Goal: Task Accomplishment & Management: Complete application form

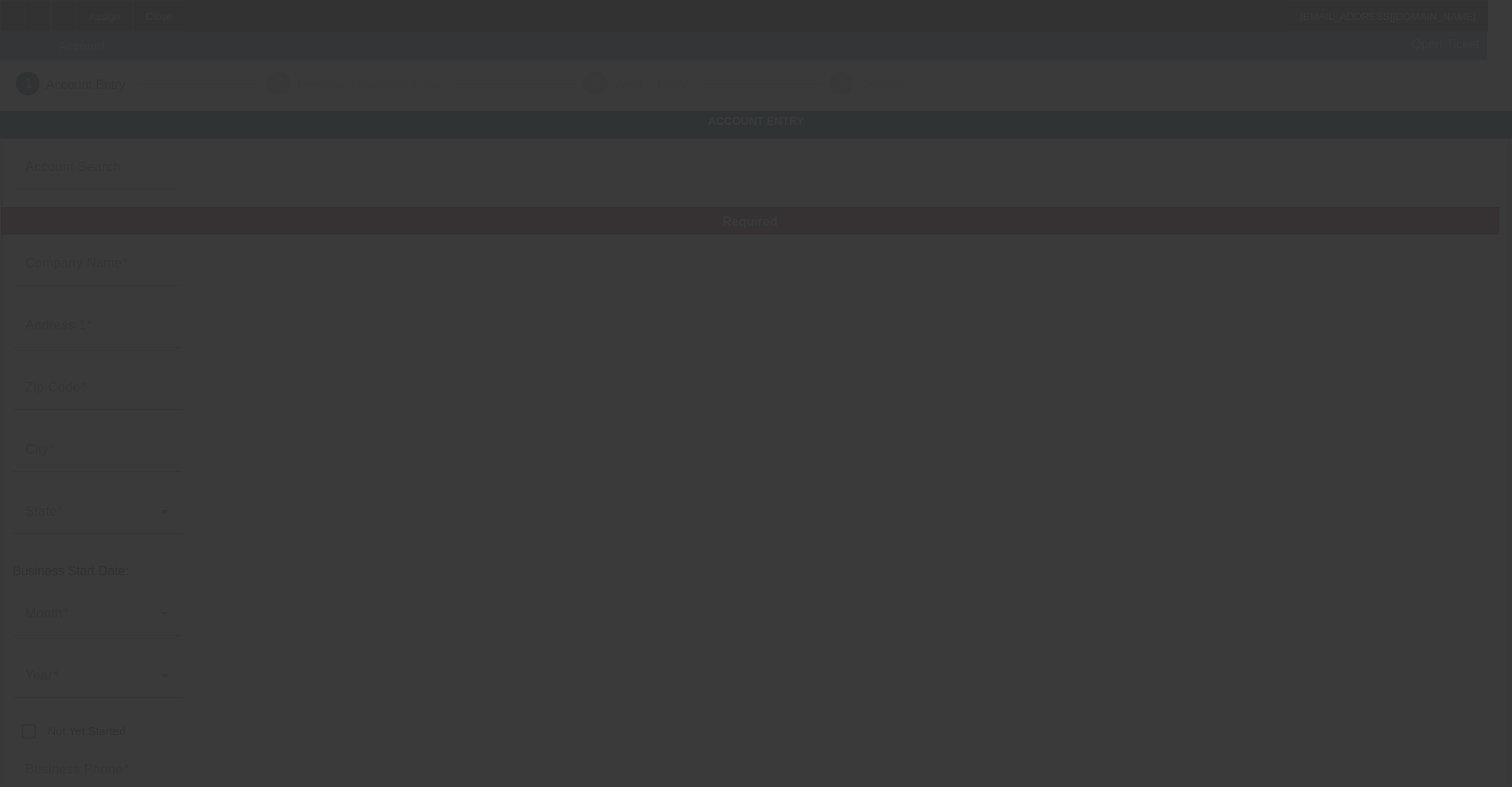
type input "Currency"
type input "Triple V Dirt Works LLC"
type input "[STREET_ADDRESS][PERSON_NAME]"
type input "71303"
type input "[GEOGRAPHIC_DATA]"
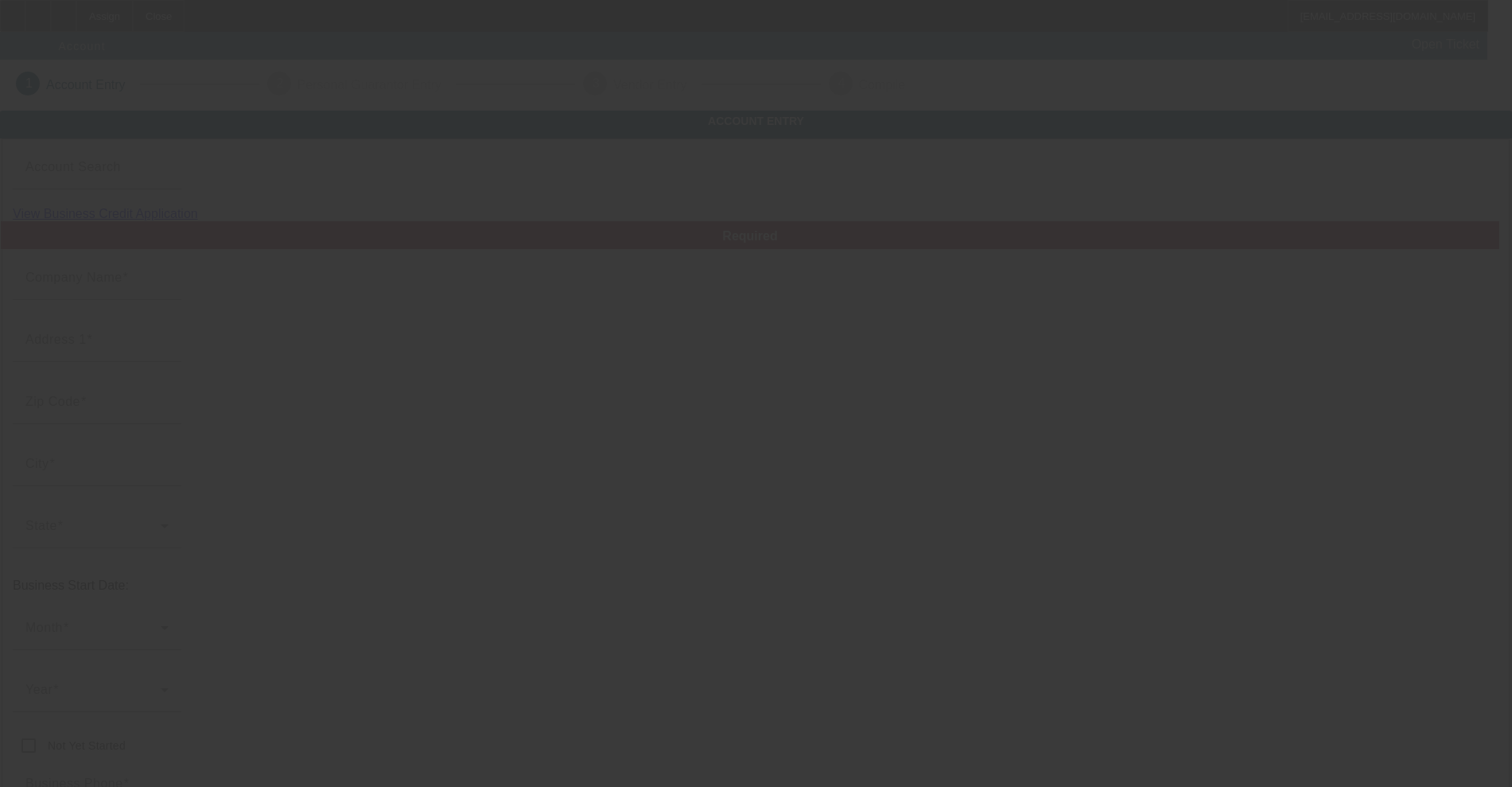
type input "[PHONE_NUMBER]"
type input "vidrine1214@yahoo.com"
type input "Rapides"
type input "[US_EMPLOYER_IDENTIFICATION_NUMBER]"
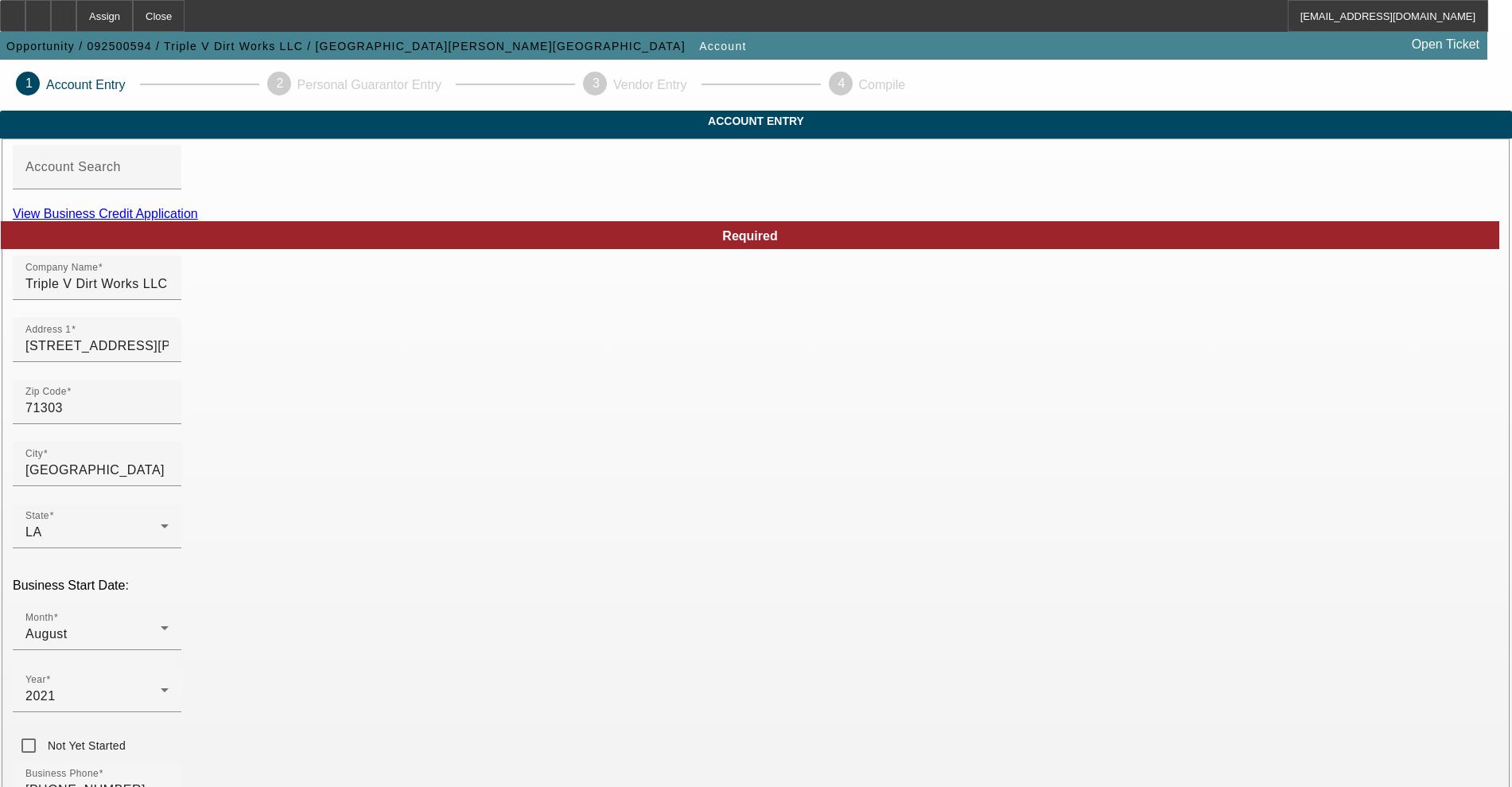
click at [198, 220] on link "View Business Credit Application" at bounding box center [105, 213] width 186 height 13
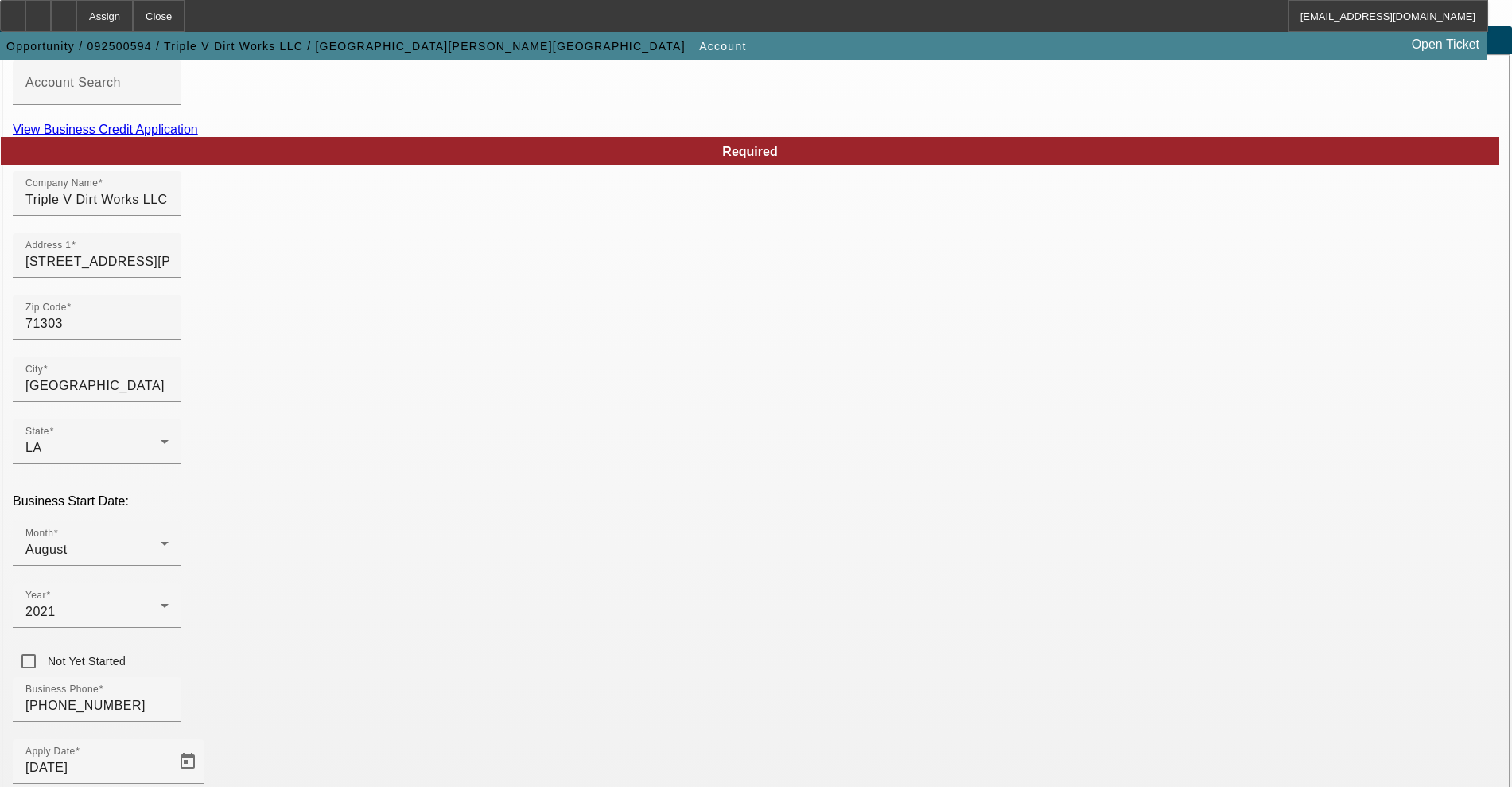
scroll to position [199, 0]
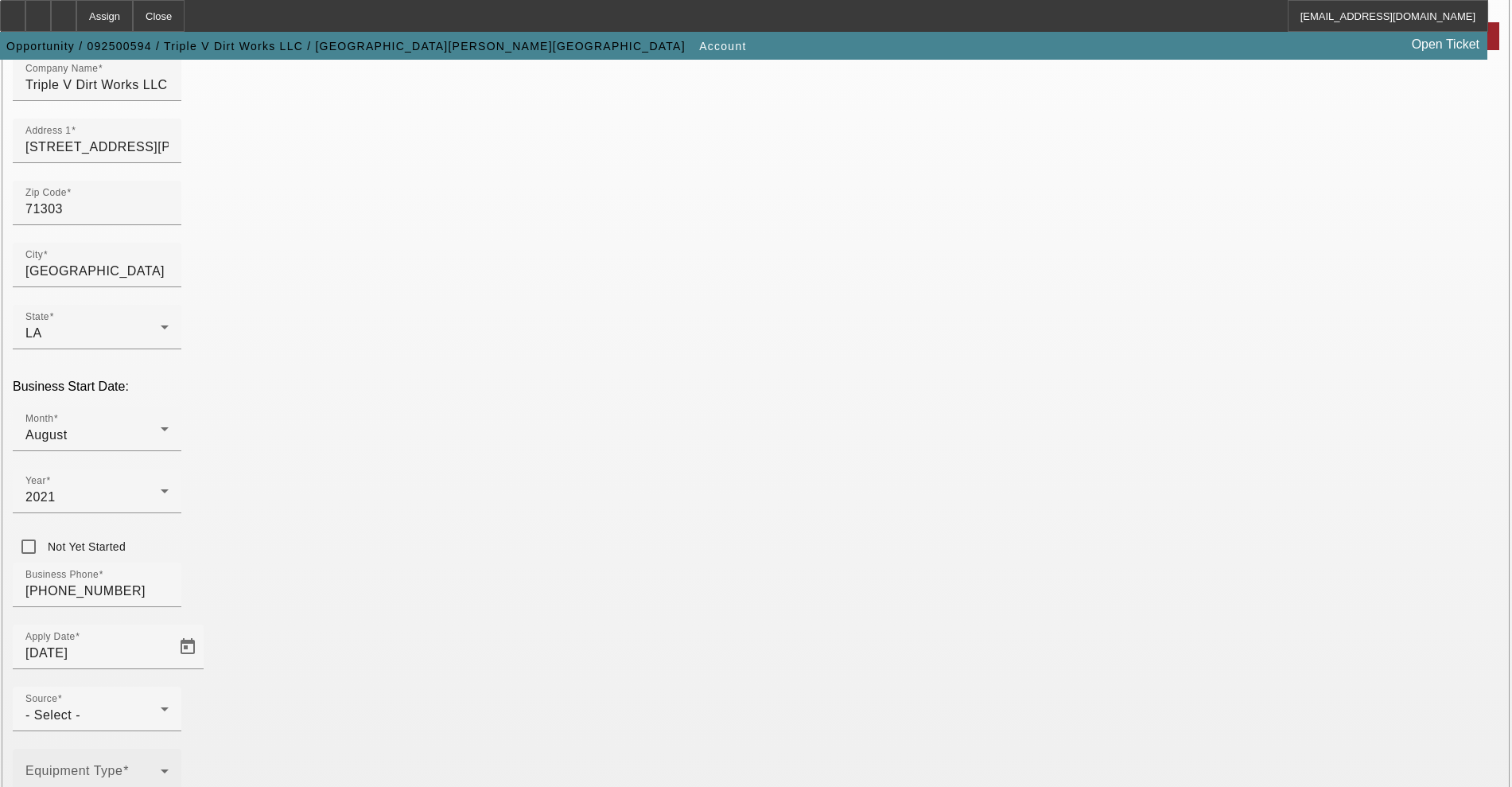
click at [169, 768] on mat-select at bounding box center [97, 777] width 143 height 19
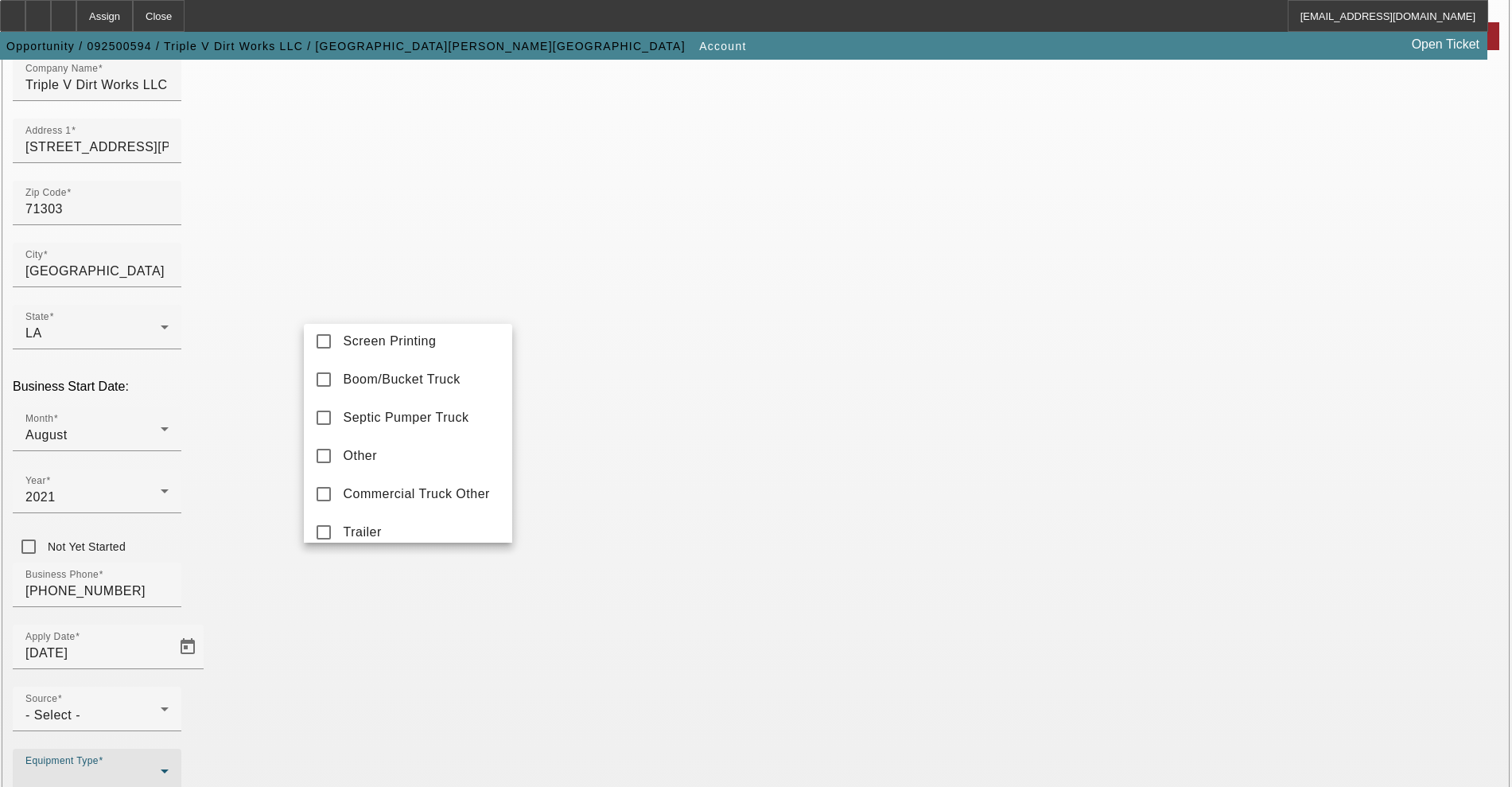
scroll to position [398, 0]
click at [376, 414] on mat-option "Excavator" at bounding box center [407, 409] width 209 height 38
click at [554, 438] on div at bounding box center [756, 394] width 1512 height 787
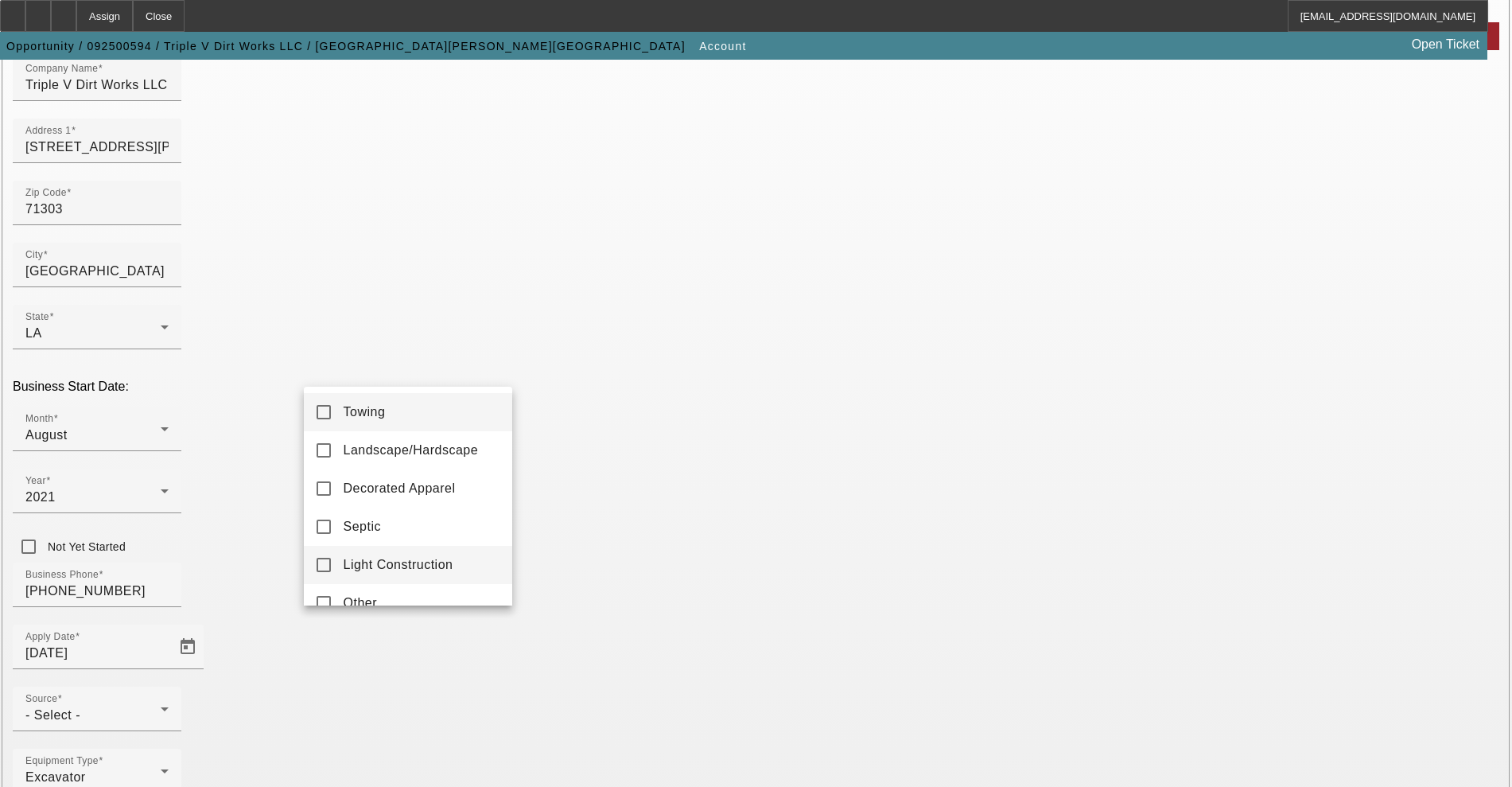
click at [407, 559] on span "Light Construction" at bounding box center [398, 565] width 110 height 19
click at [602, 596] on div at bounding box center [756, 394] width 1512 height 787
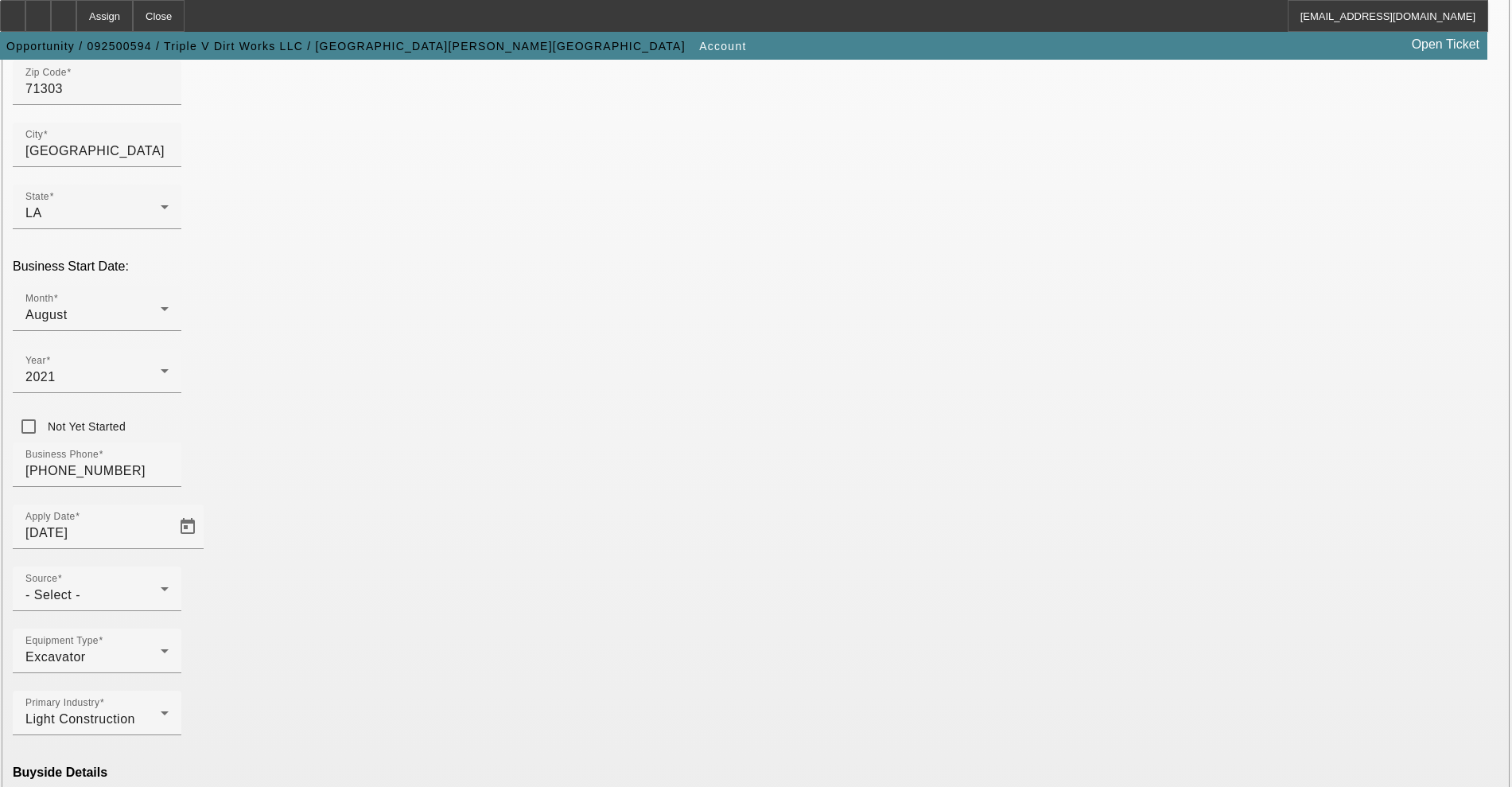
scroll to position [330, 0]
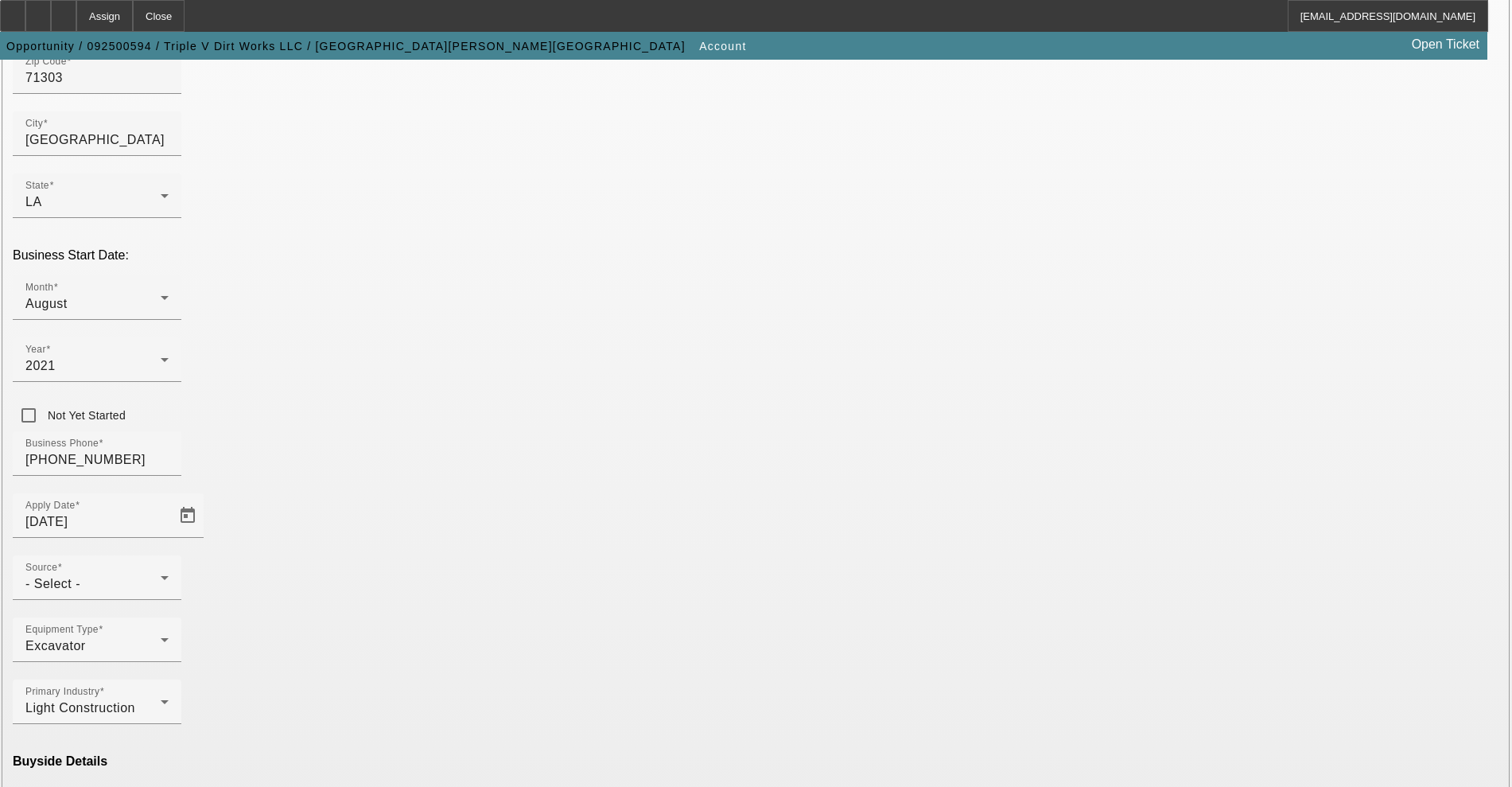
click at [393, 640] on mat-option "Ineligible" at bounding box center [407, 645] width 209 height 38
click at [591, 739] on span "Currency" at bounding box center [576, 742] width 55 height 19
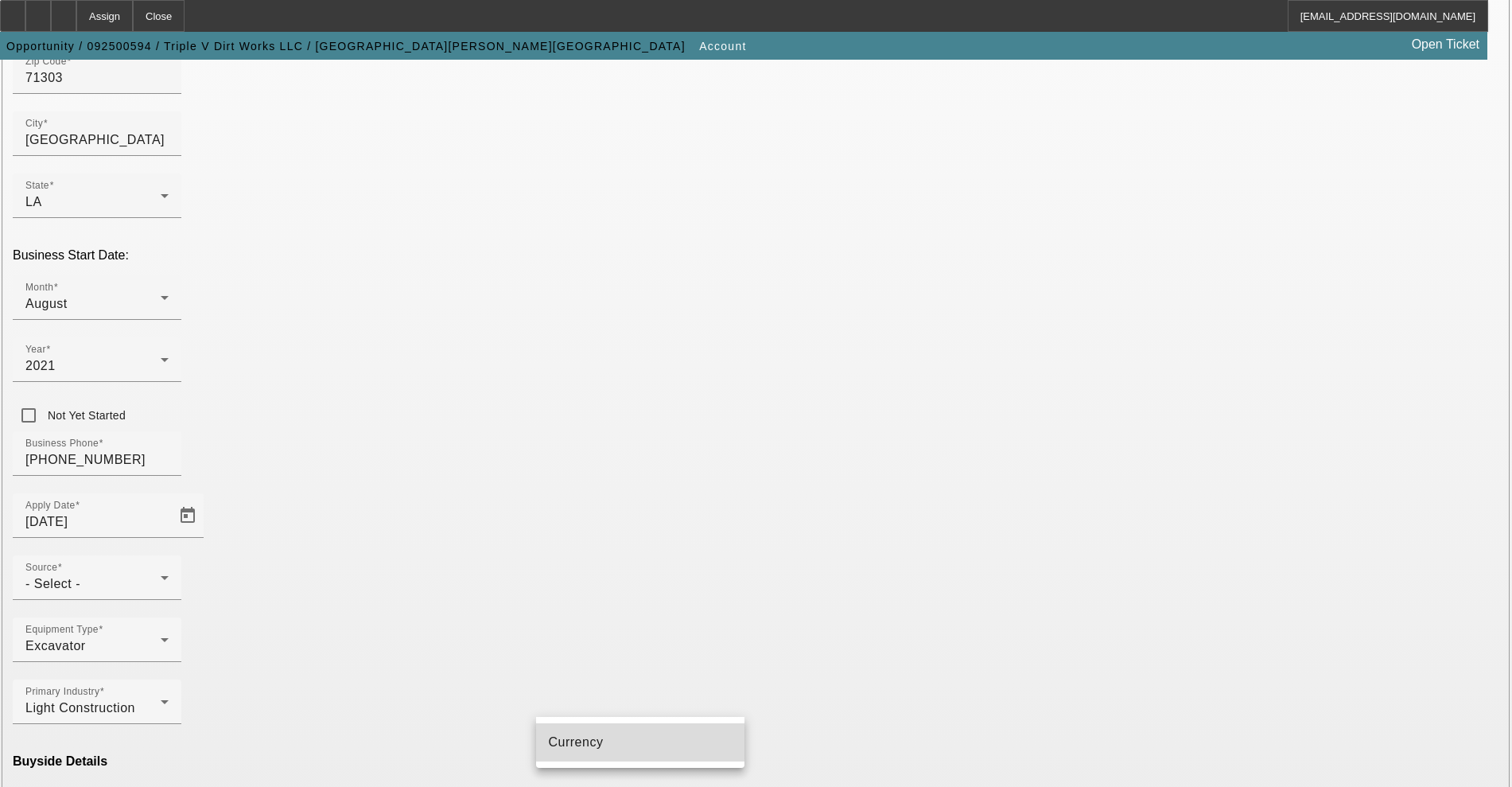
type input "Currency"
click at [169, 599] on mat-error "Select the opportunity source" at bounding box center [97, 608] width 143 height 18
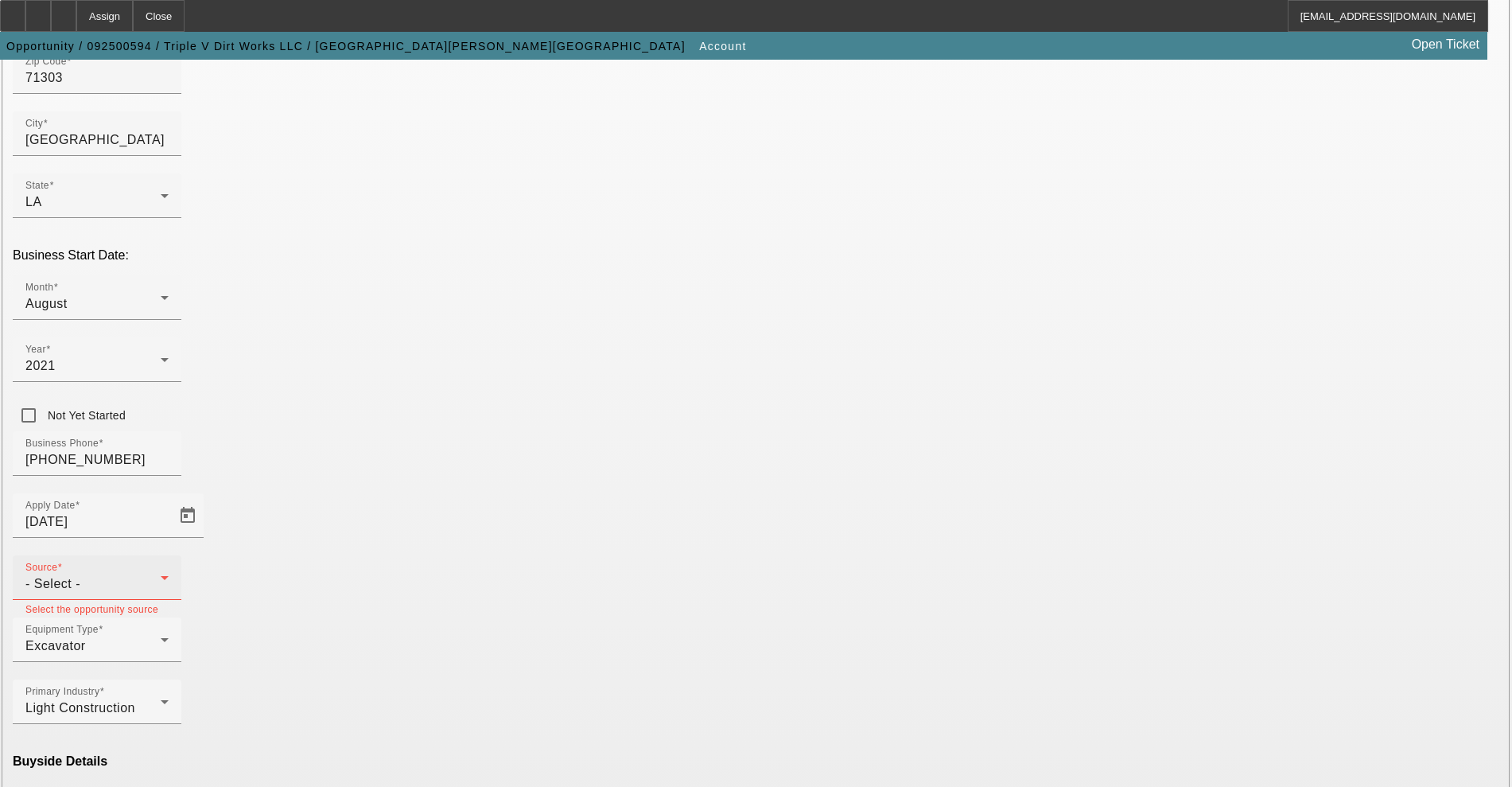
click at [161, 574] on div "- Select -" at bounding box center [93, 584] width 136 height 19
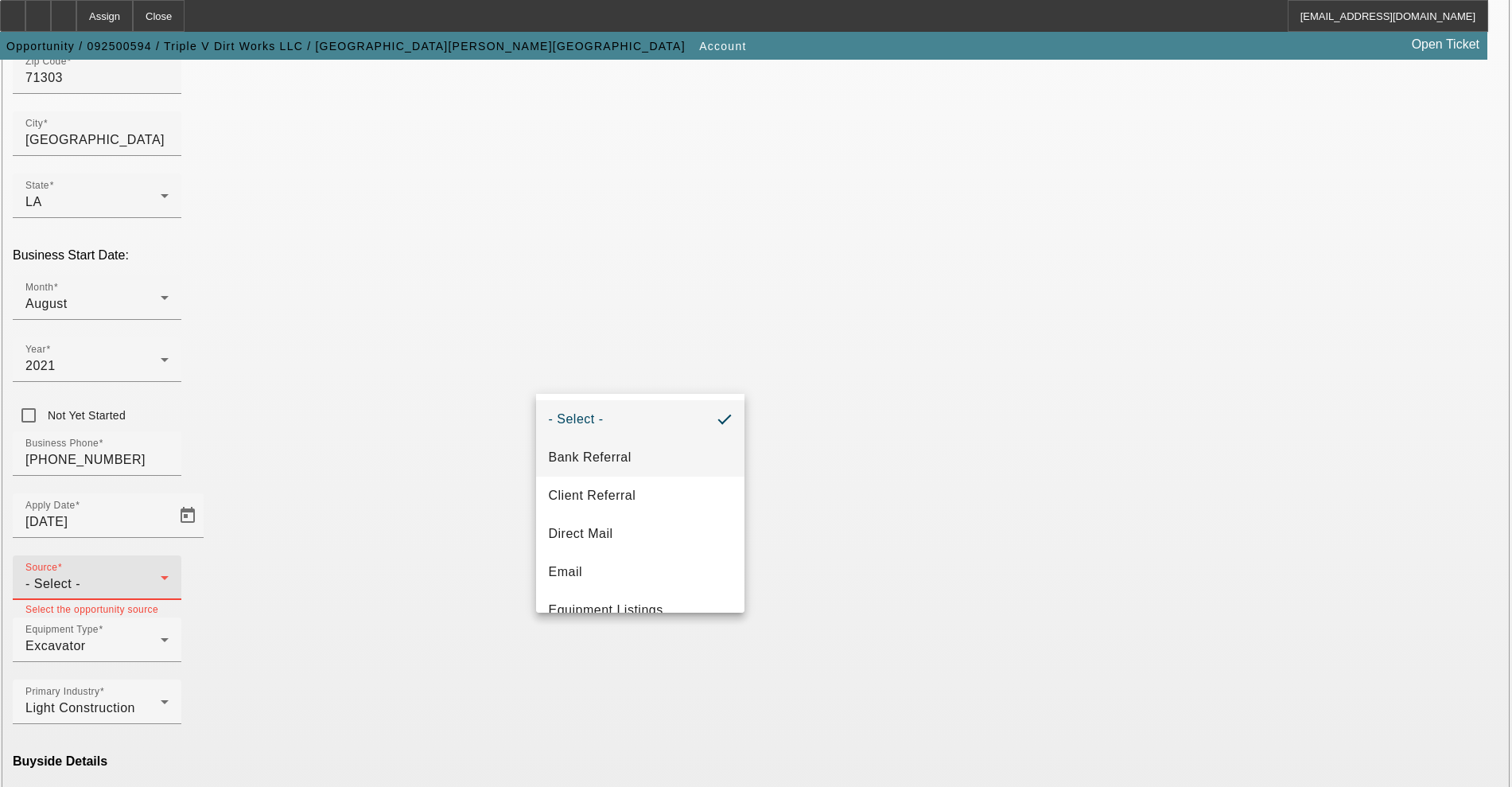
click at [628, 449] on span "Bank Referral" at bounding box center [591, 458] width 83 height 19
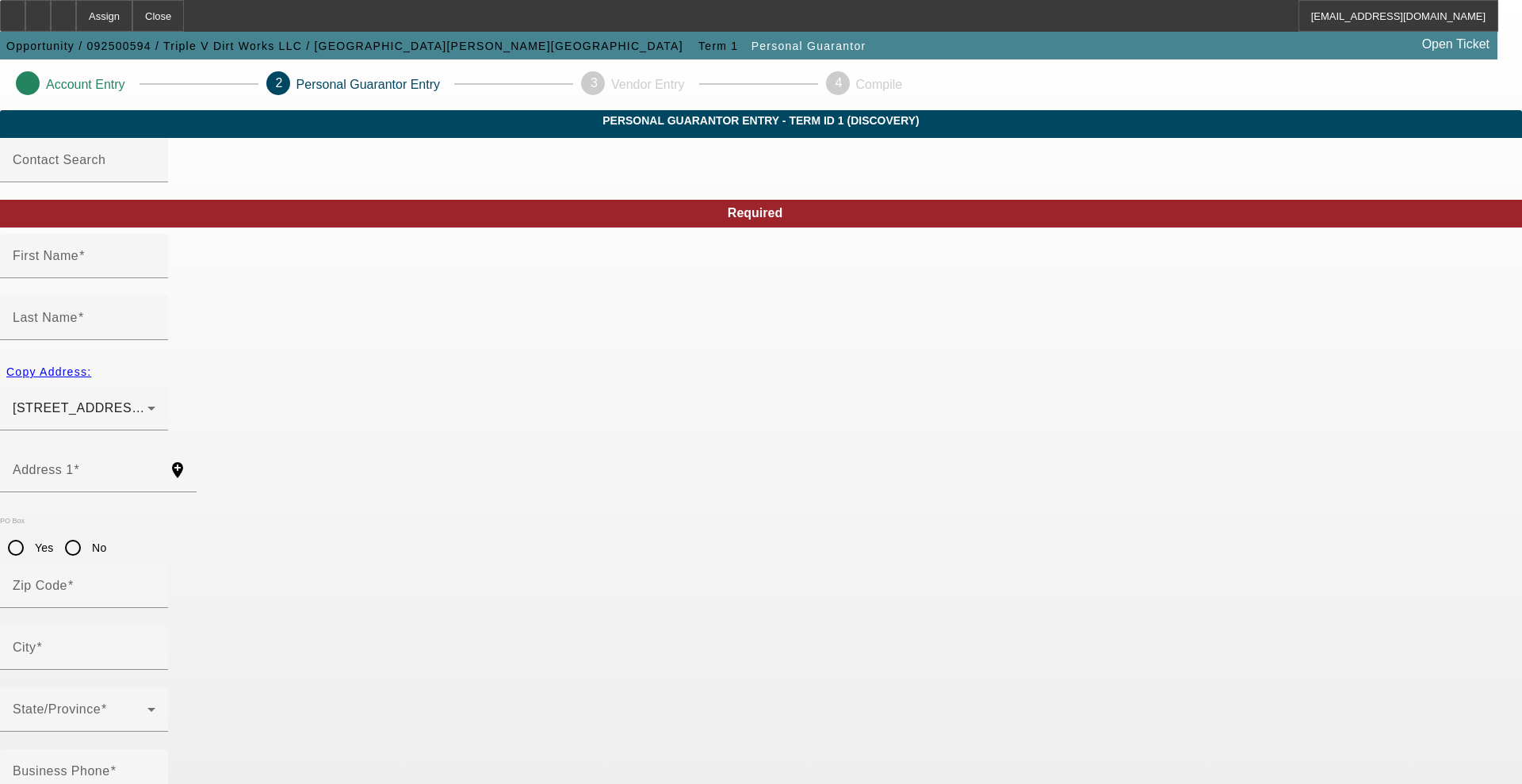
type input "Austin"
type input "Vidrine"
type input "112 R Smith Rd"
radio input "true"
type input "71405"
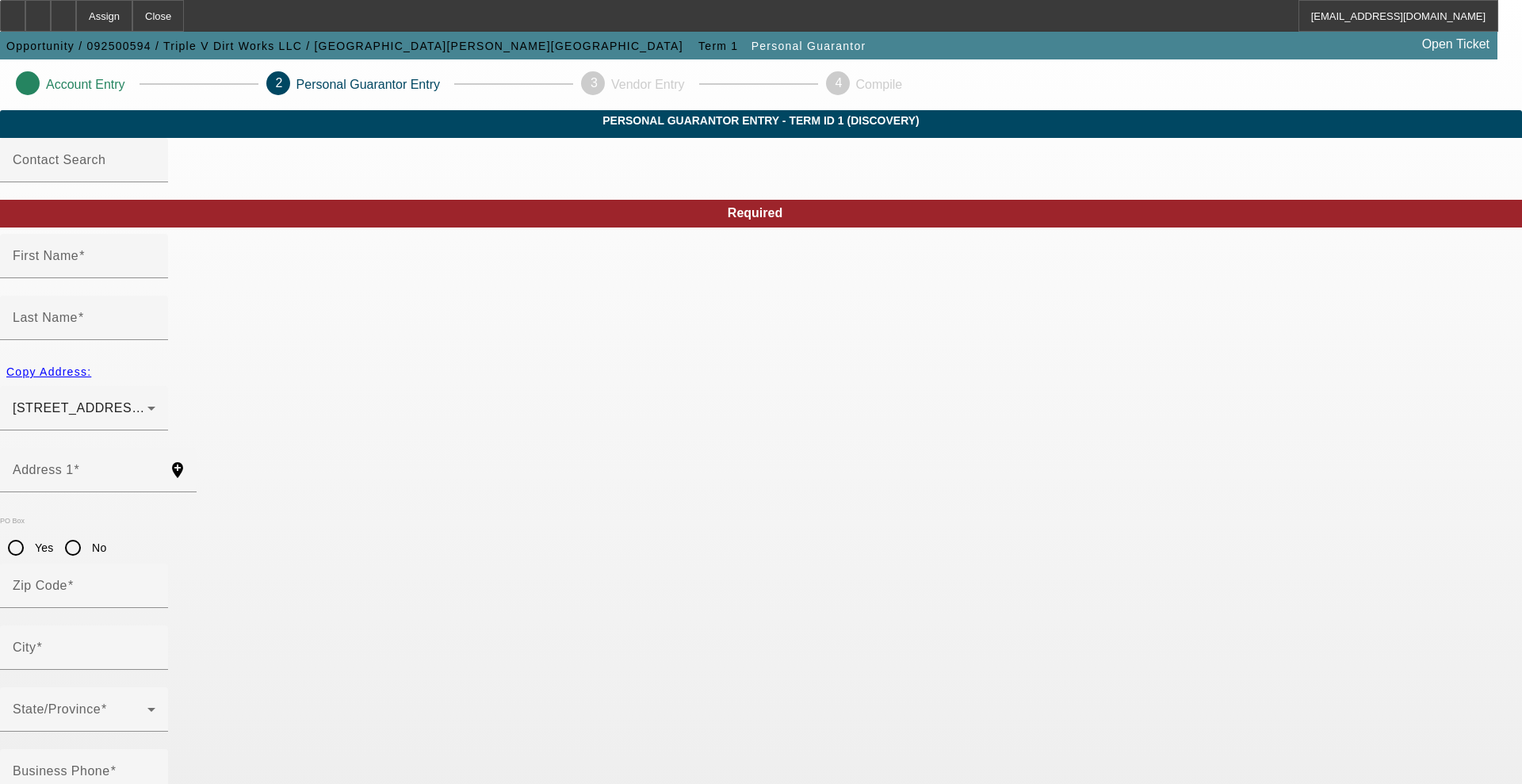
type input "Ball"
type input "[PHONE_NUMBER]"
type input "100"
type input "438-85-2512"
type input "vidrine1214@yahoo.com"
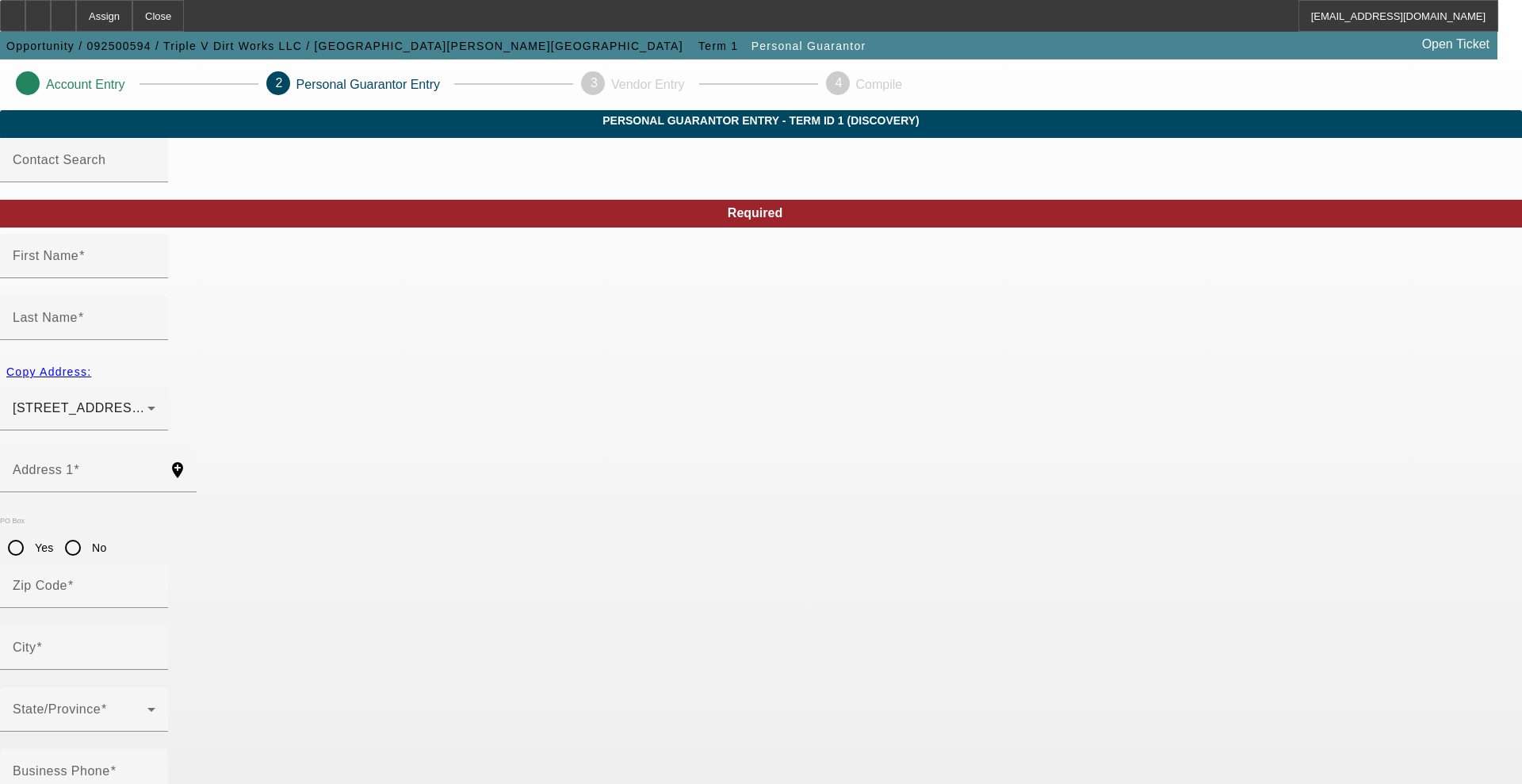
type input "Nicholas"
type input "[PHONE_NUMBER]"
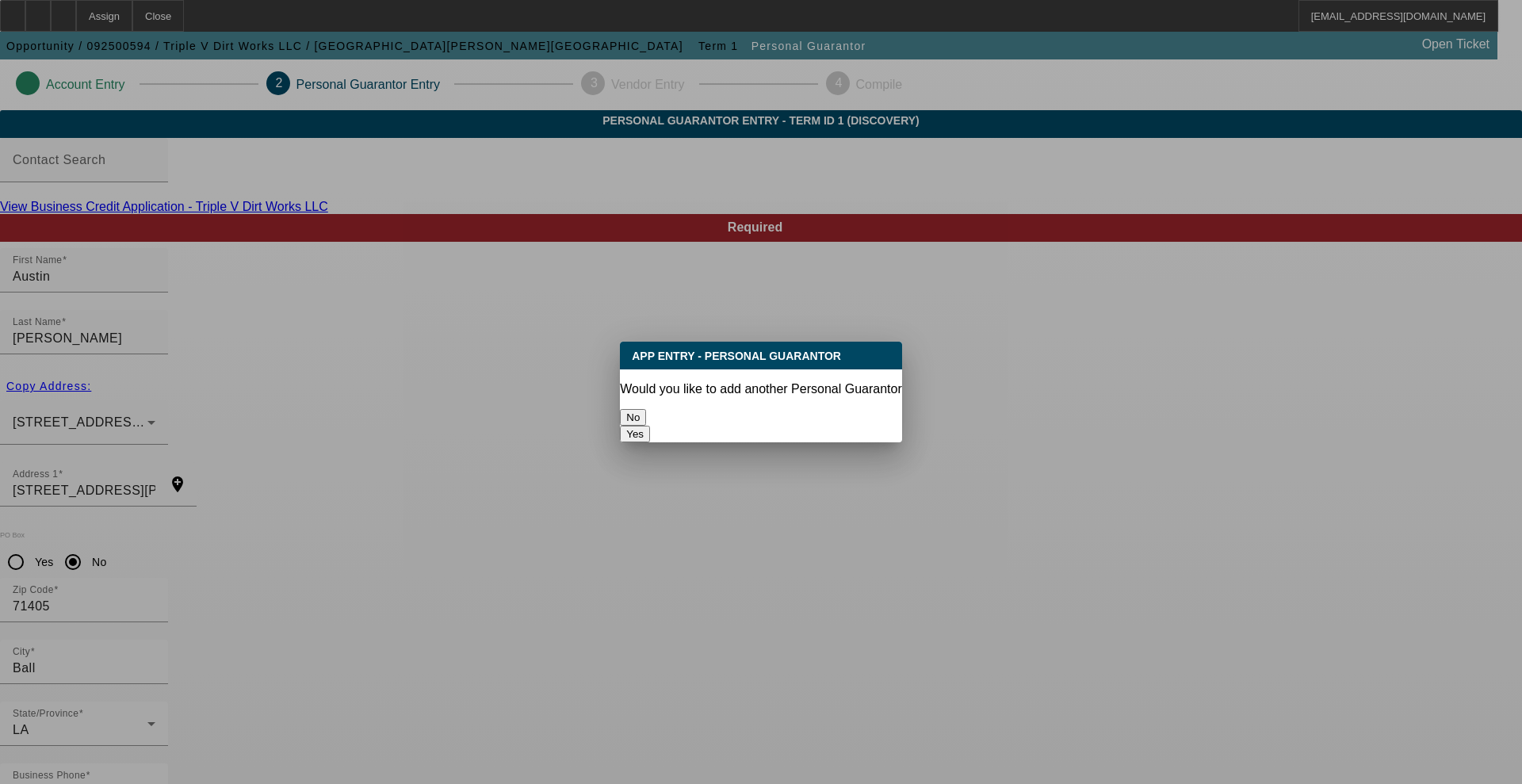
click at [647, 409] on button "No" at bounding box center [633, 417] width 26 height 17
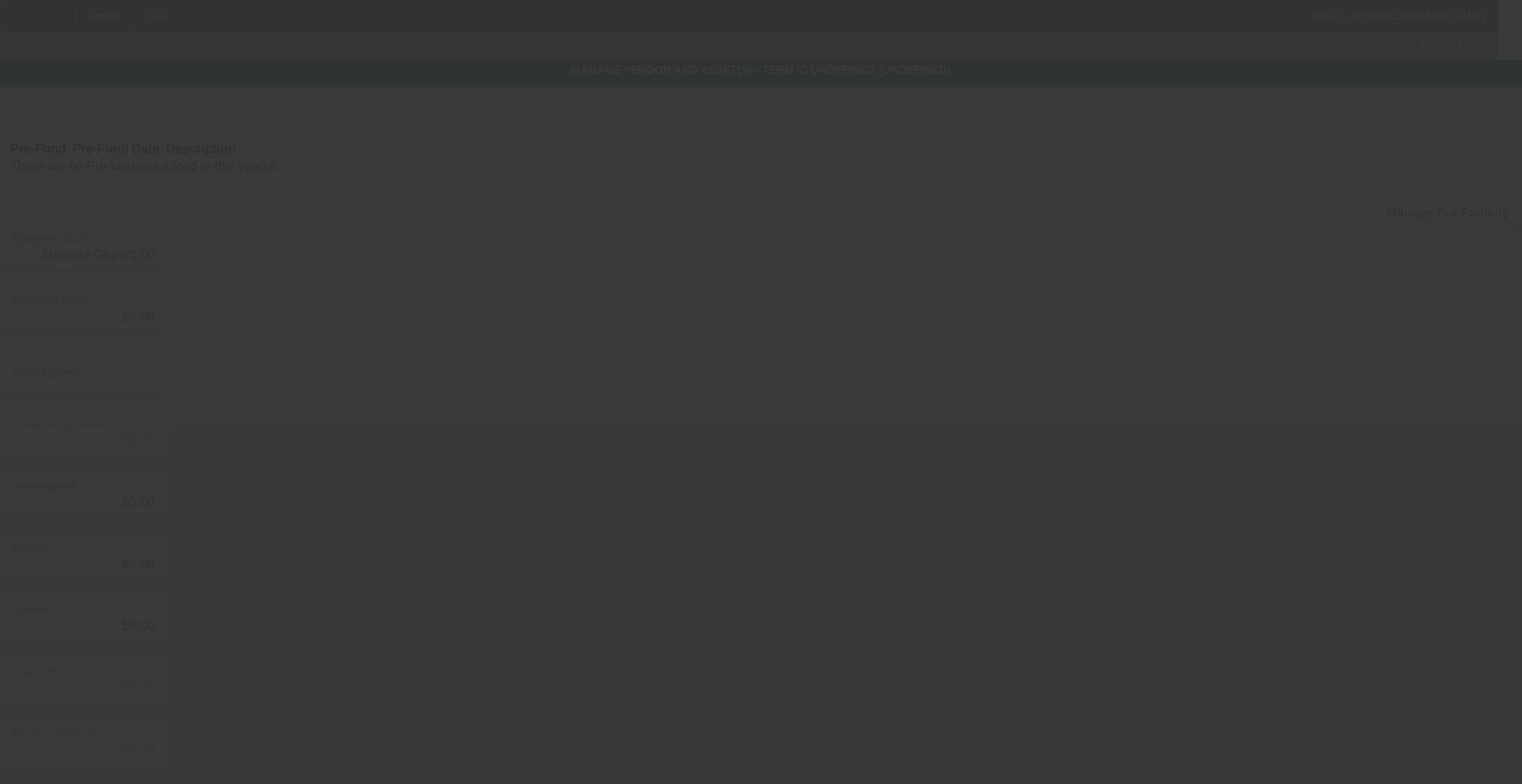
type input "$89,000.00"
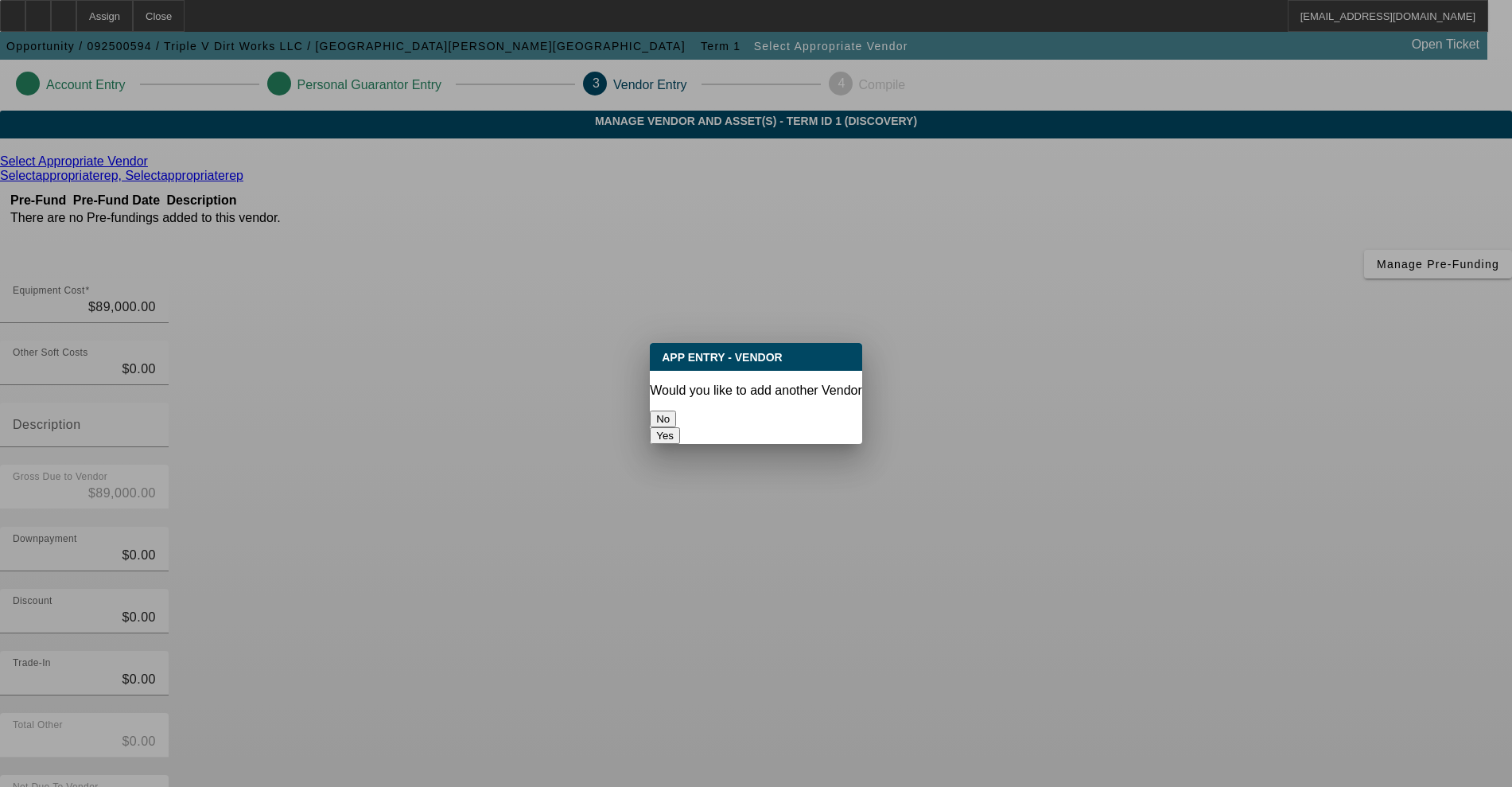
click at [676, 415] on button "No" at bounding box center [663, 418] width 26 height 17
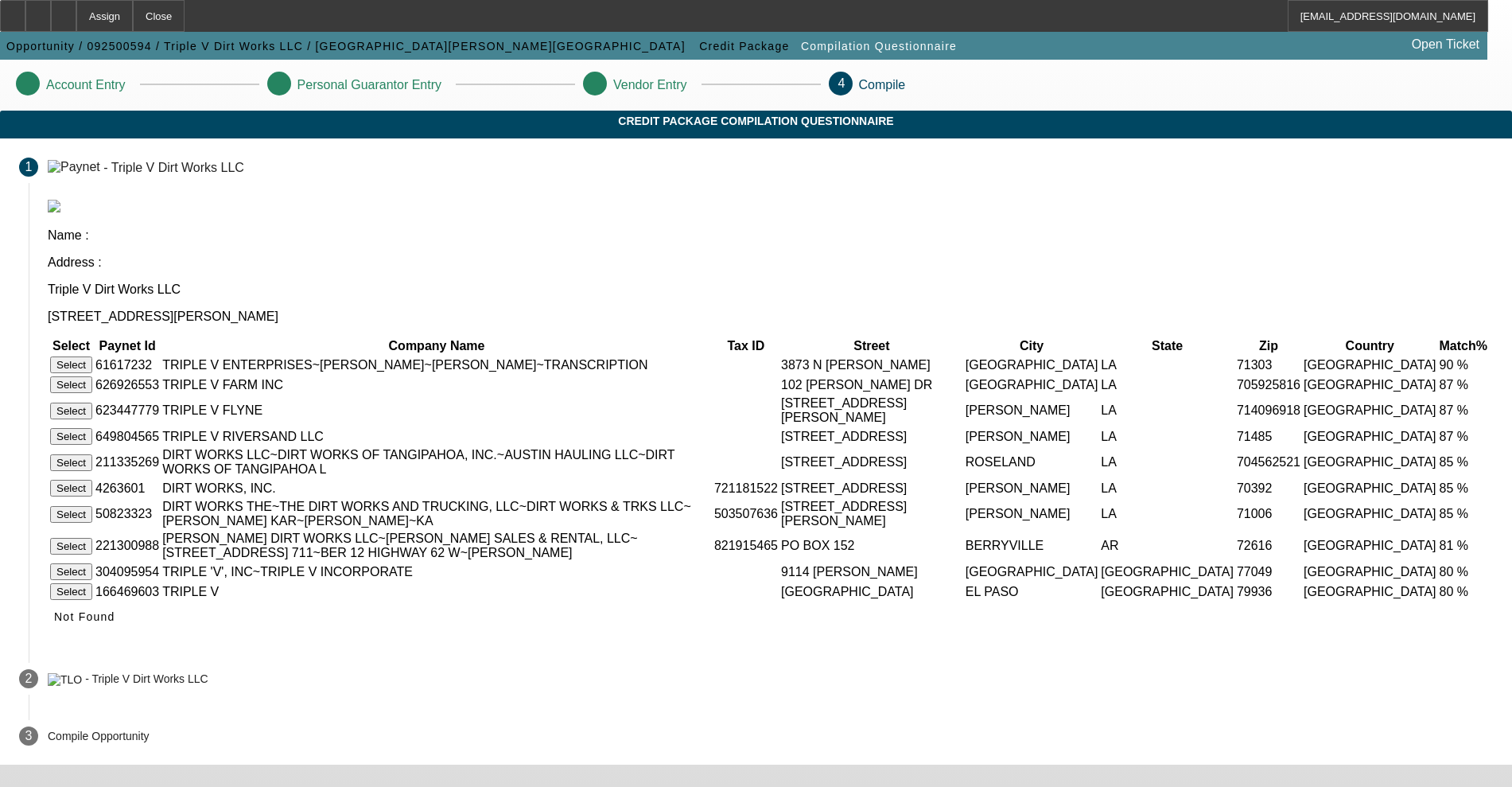
click at [92, 357] on button "Select" at bounding box center [71, 364] width 42 height 17
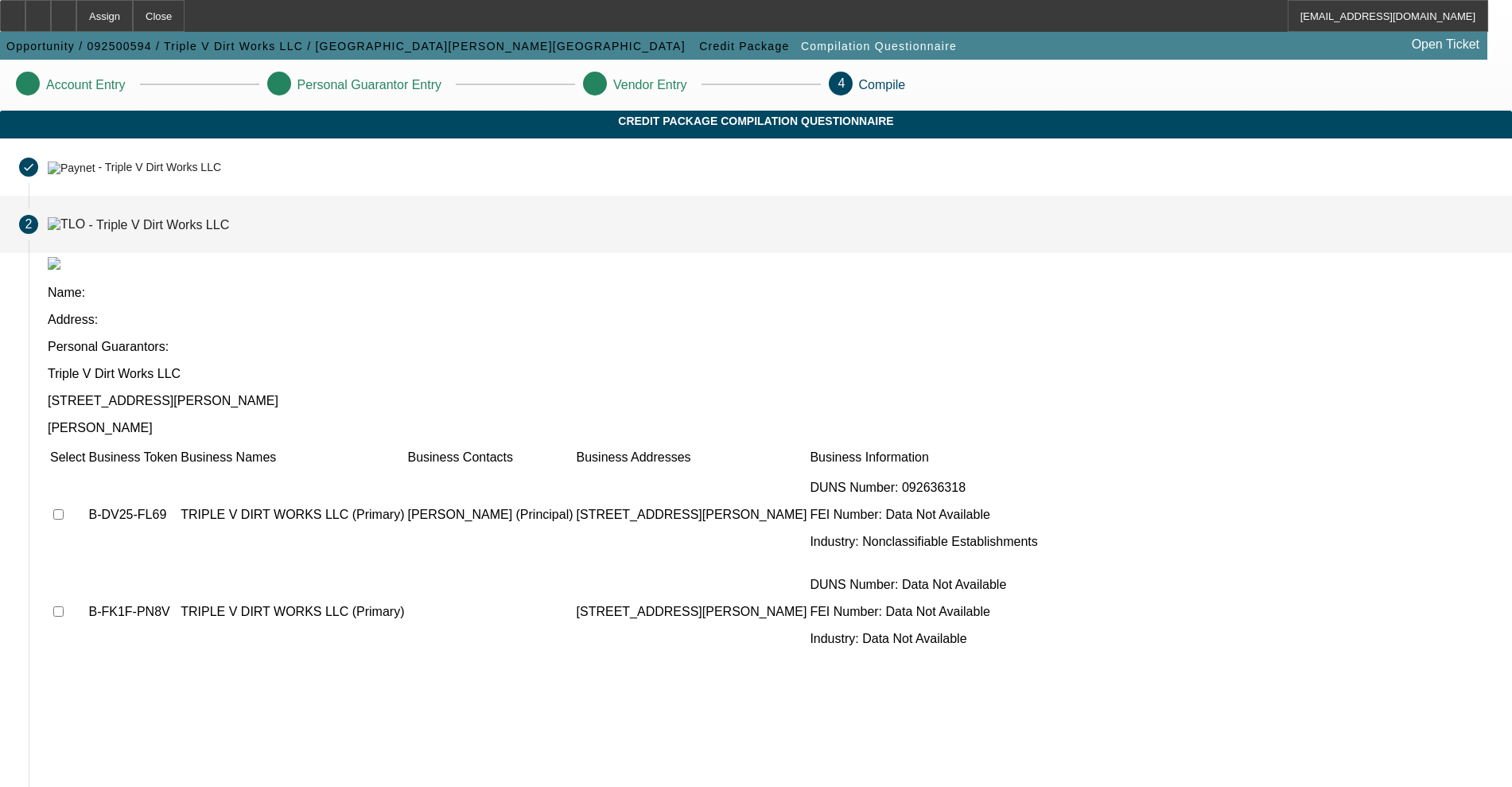
click at [63, 509] on input "checkbox" at bounding box center [59, 514] width 11 height 11
checkbox input "true"
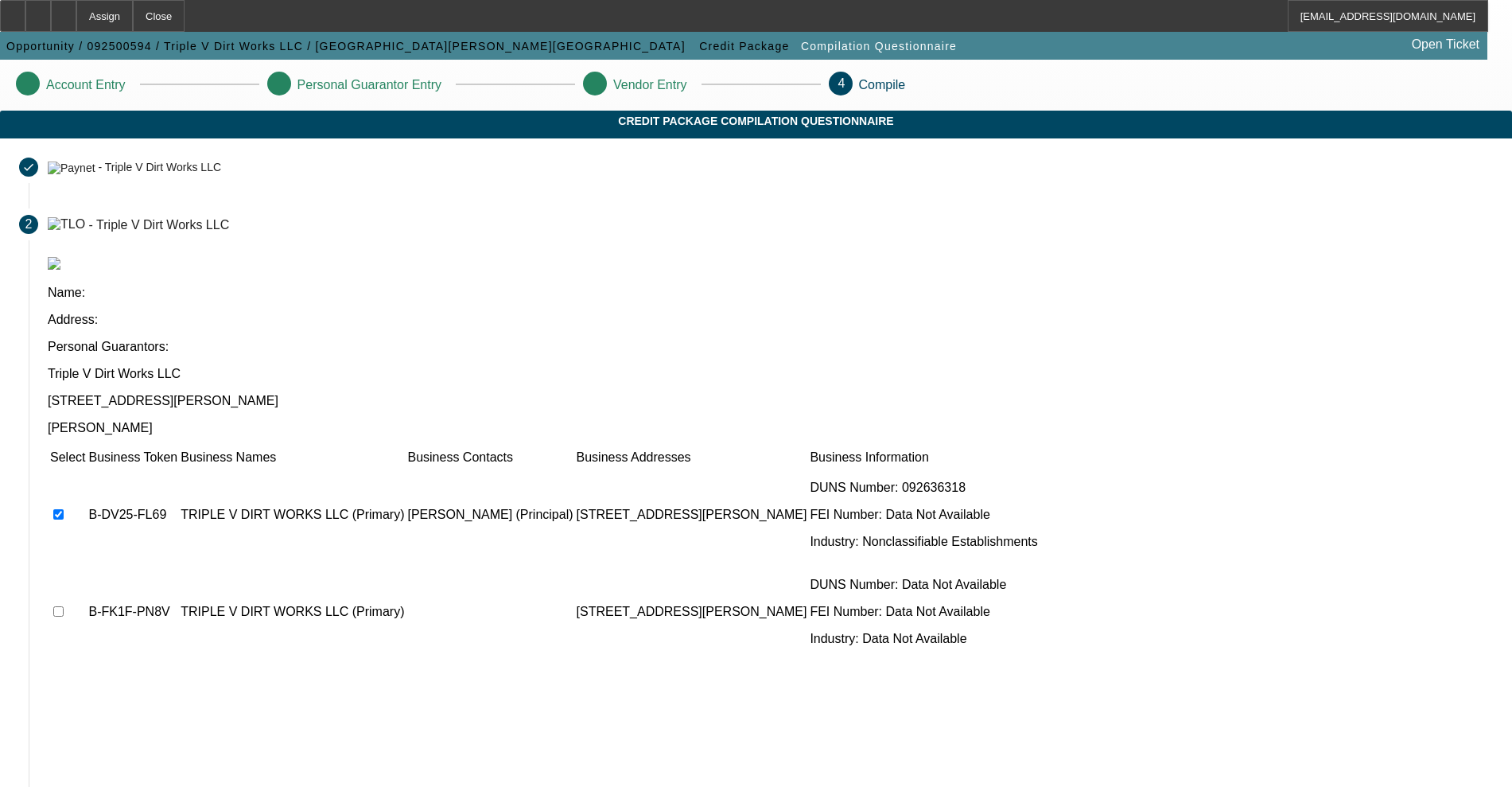
click at [63, 607] on input "checkbox" at bounding box center [59, 612] width 11 height 11
checkbox input "true"
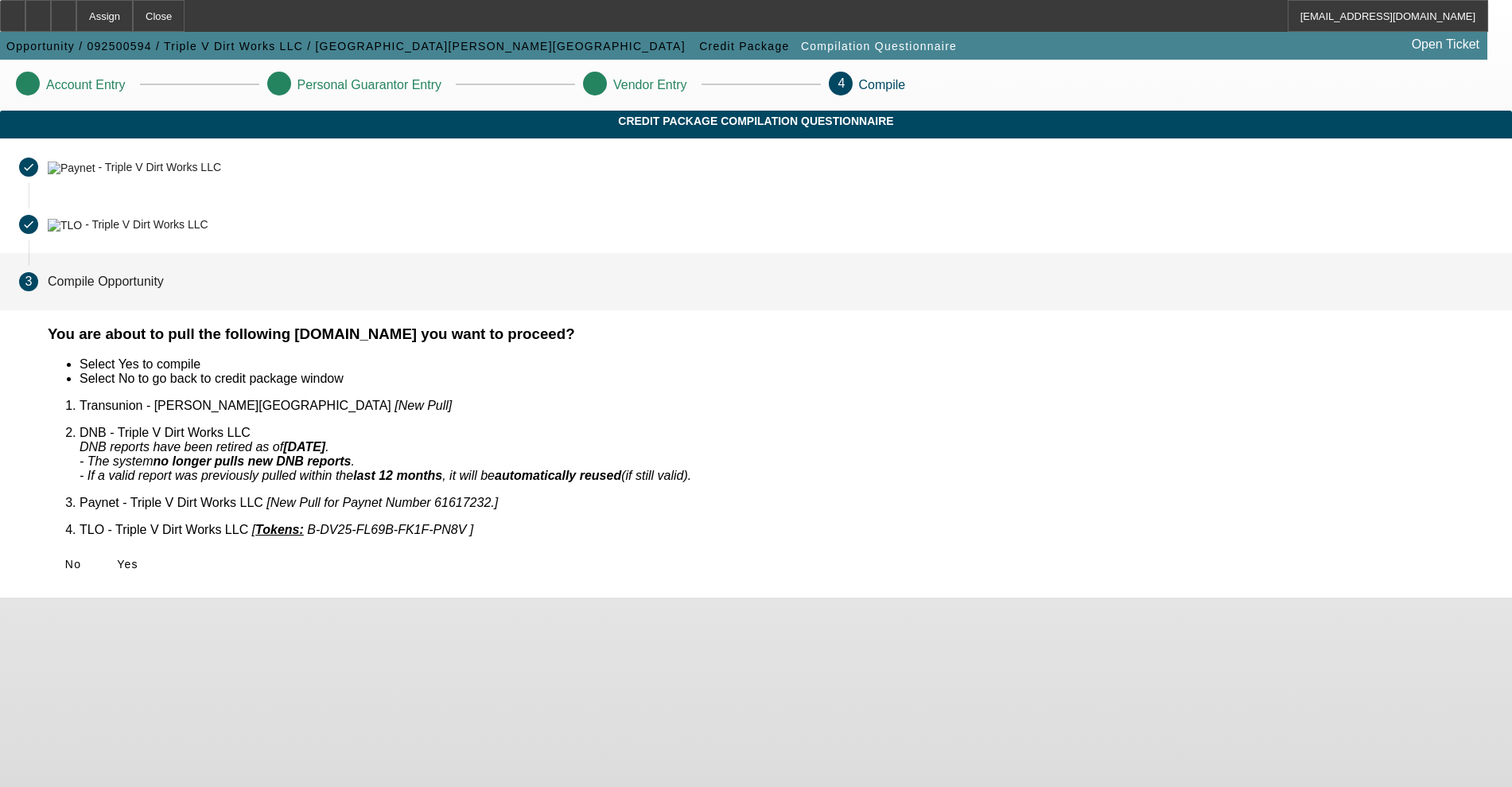
scroll to position [0, 0]
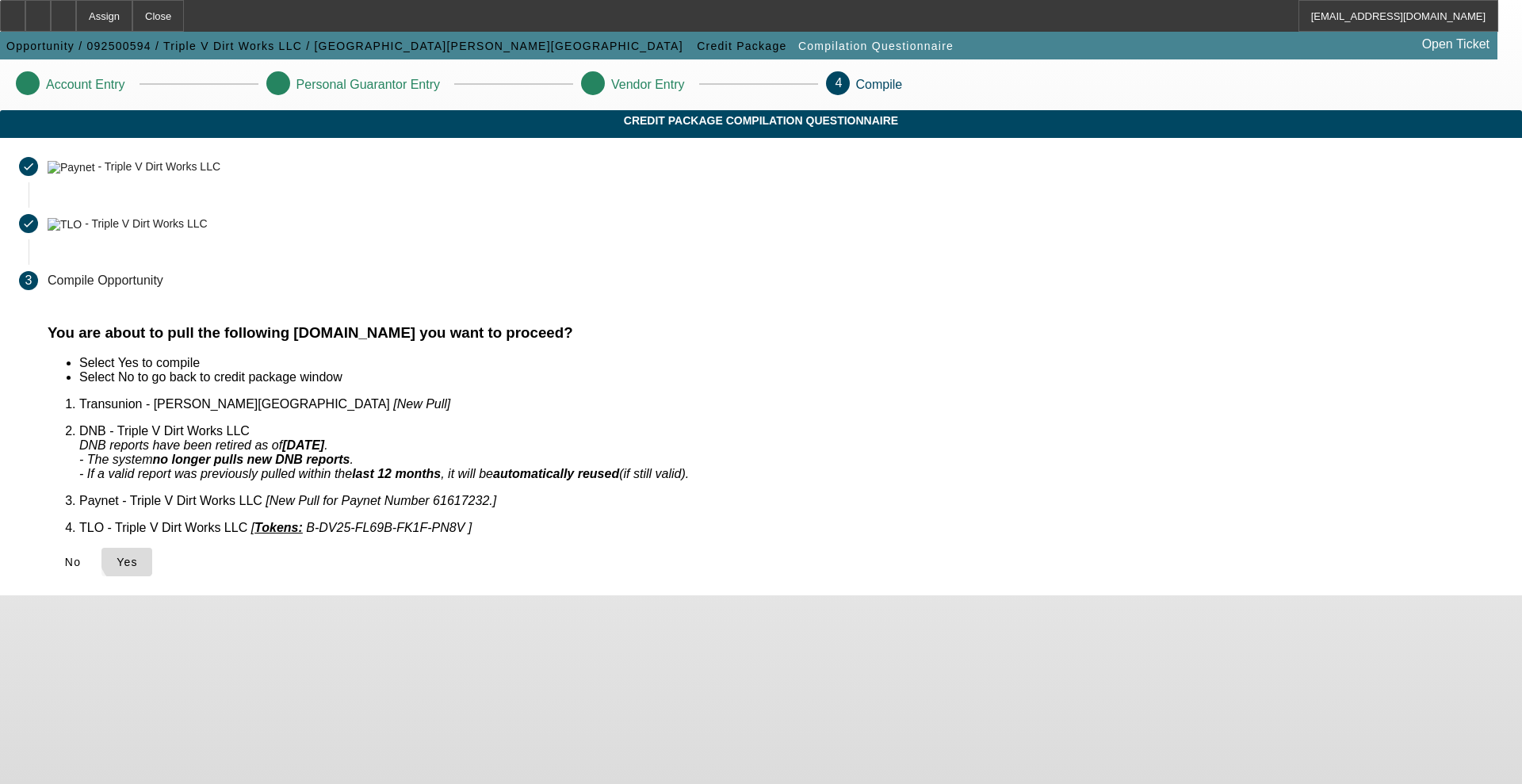
click at [138, 555] on span "Yes" at bounding box center [127, 561] width 21 height 12
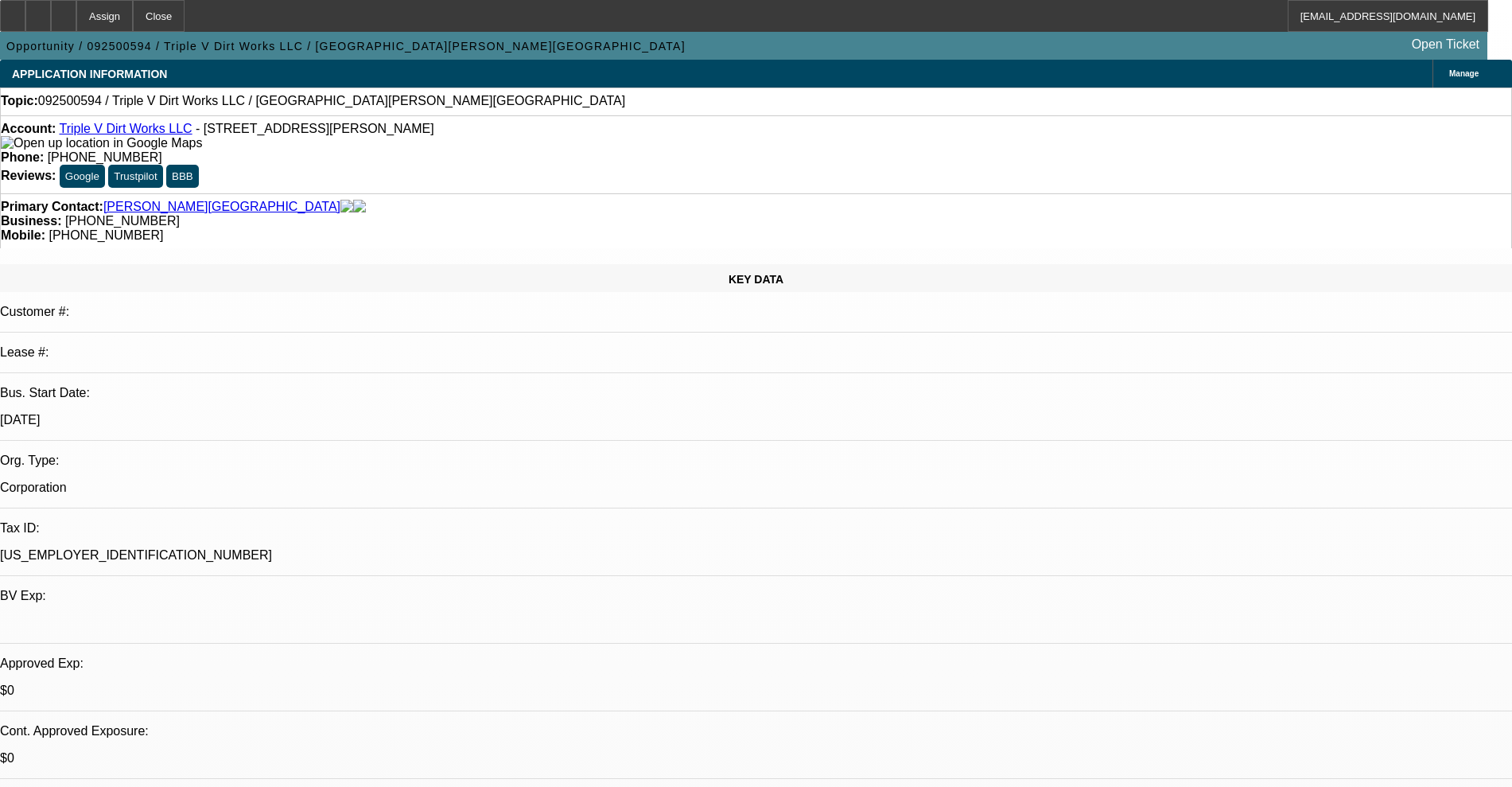
select select "0"
select select "2"
select select "0"
select select "6"
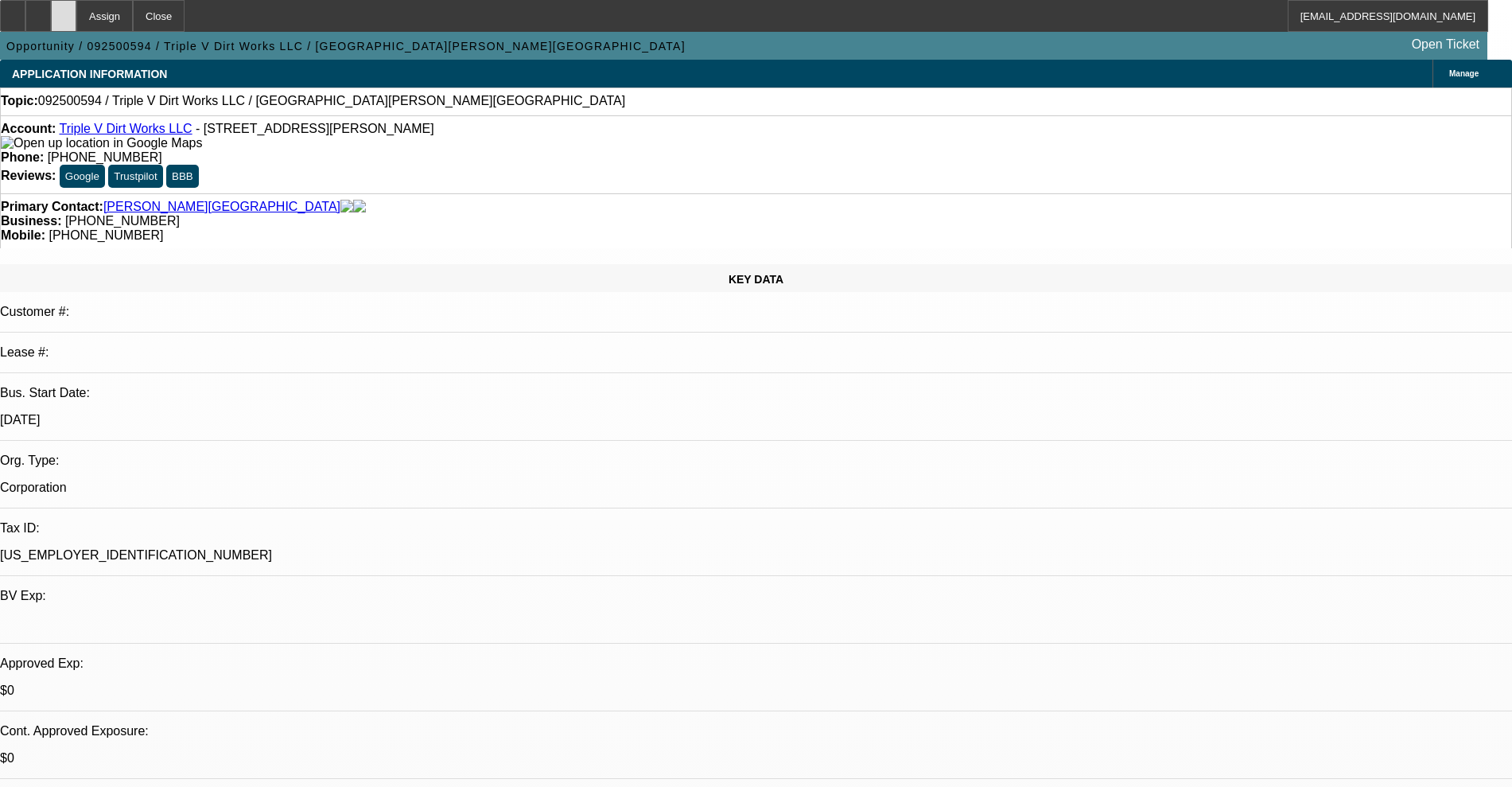
click at [77, 3] on div at bounding box center [63, 16] width 26 height 32
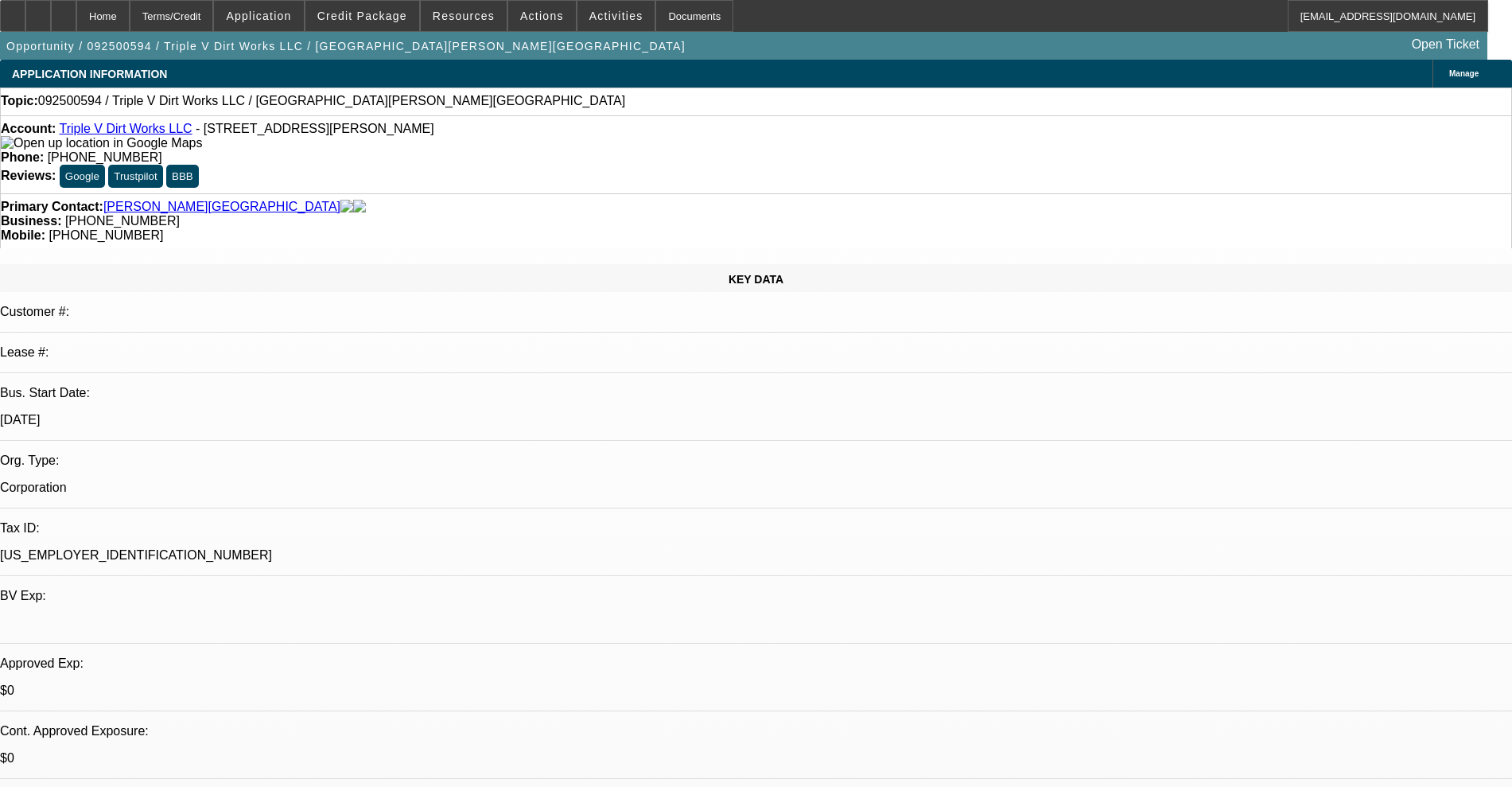
select select "0"
select select "2"
select select "0"
select select "6"
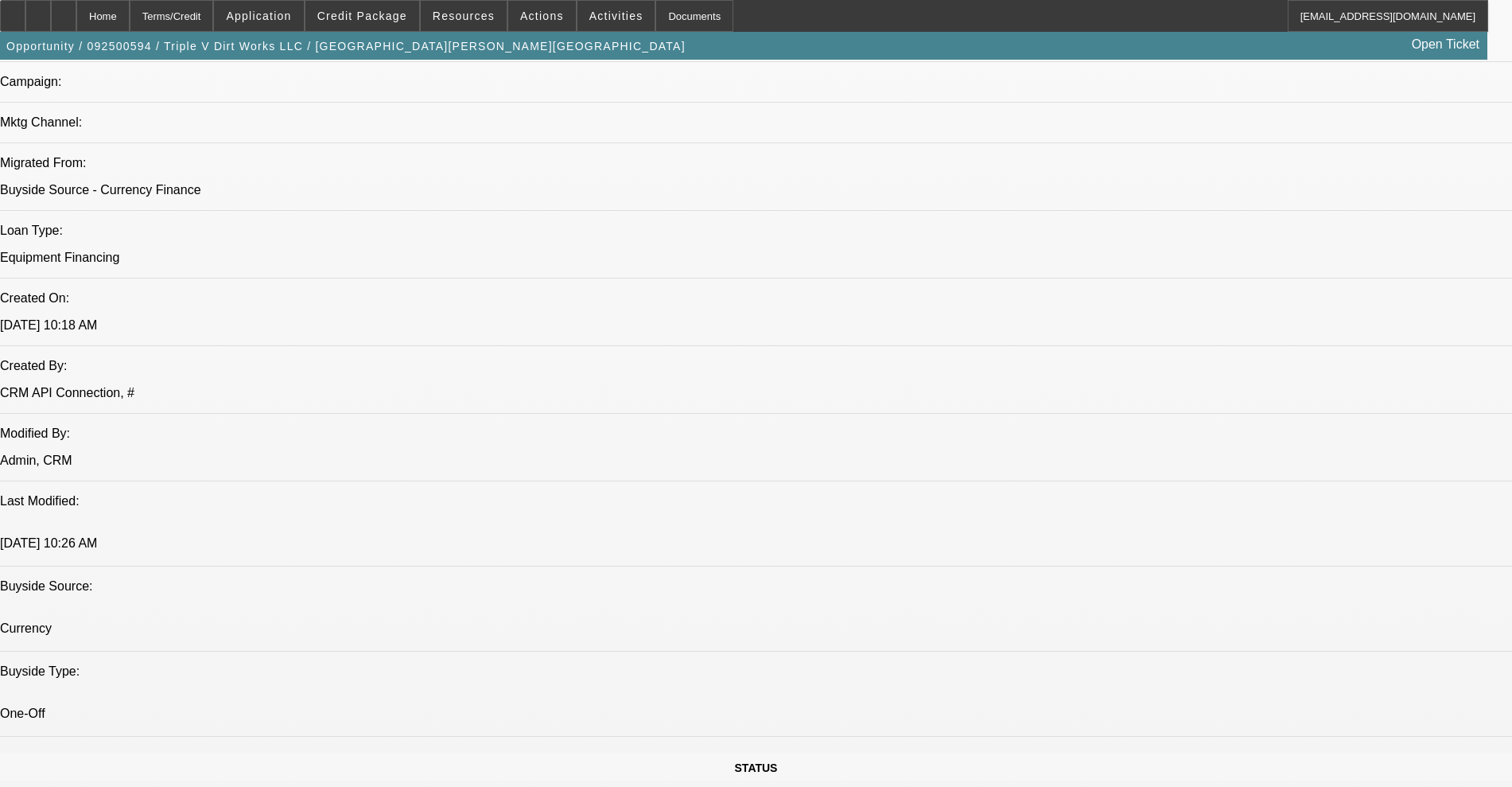
scroll to position [1094, 0]
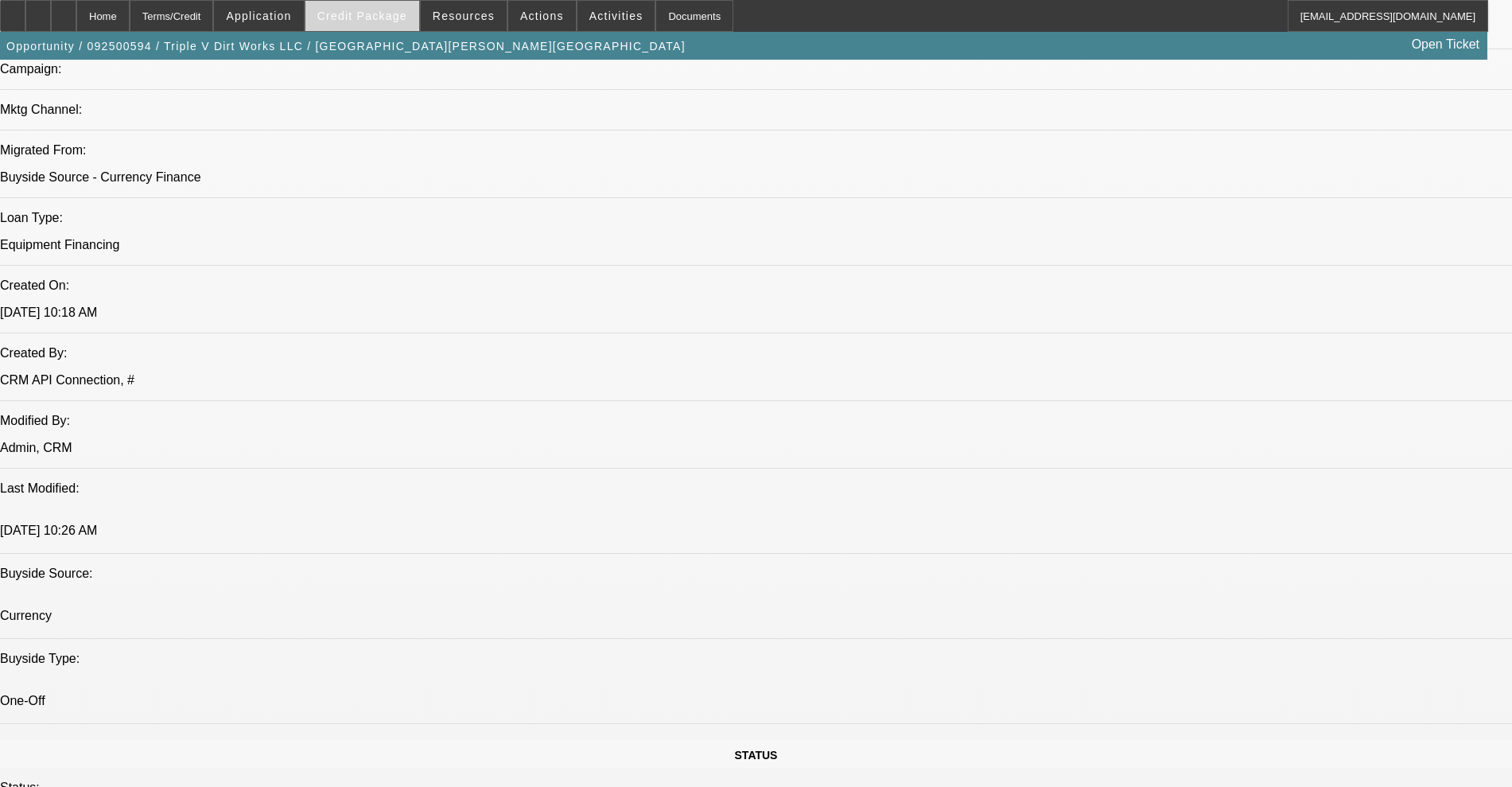
click at [382, 27] on span at bounding box center [362, 15] width 114 height 38
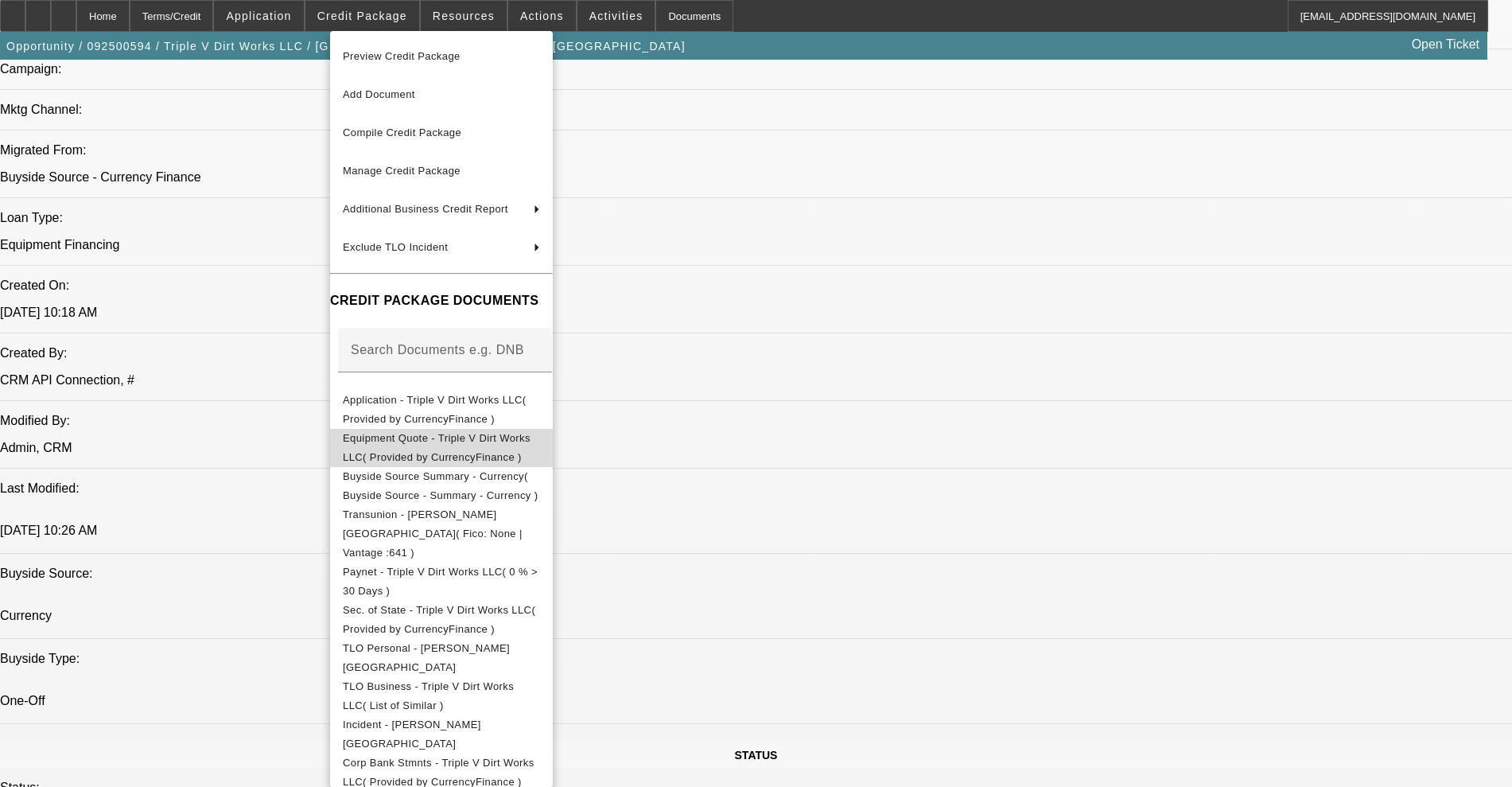
click at [451, 431] on span "Equipment Quote - Triple V Dirt Works LLC( Provided by CurrencyFinance )" at bounding box center [441, 447] width 197 height 38
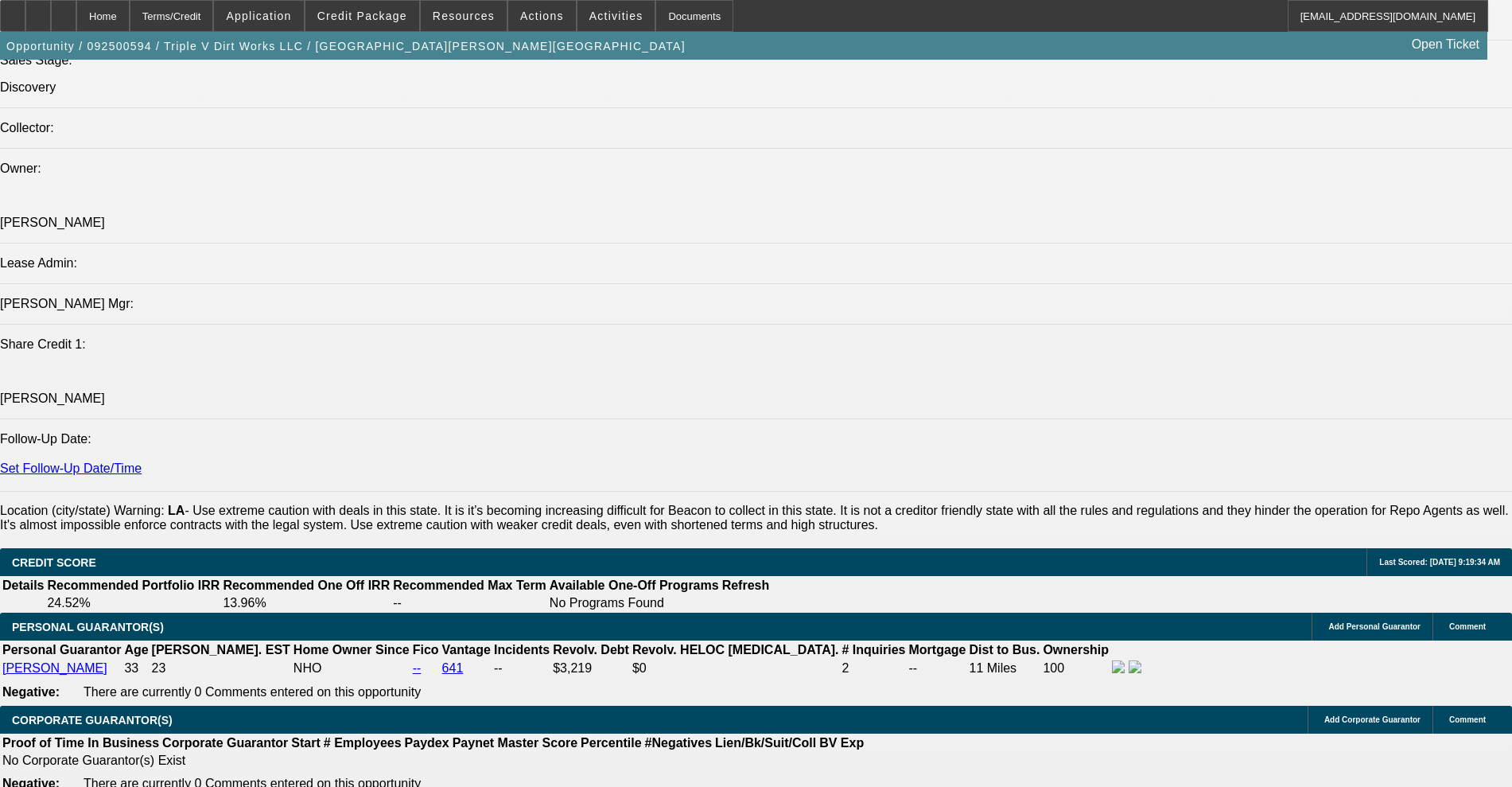
scroll to position [1889, 0]
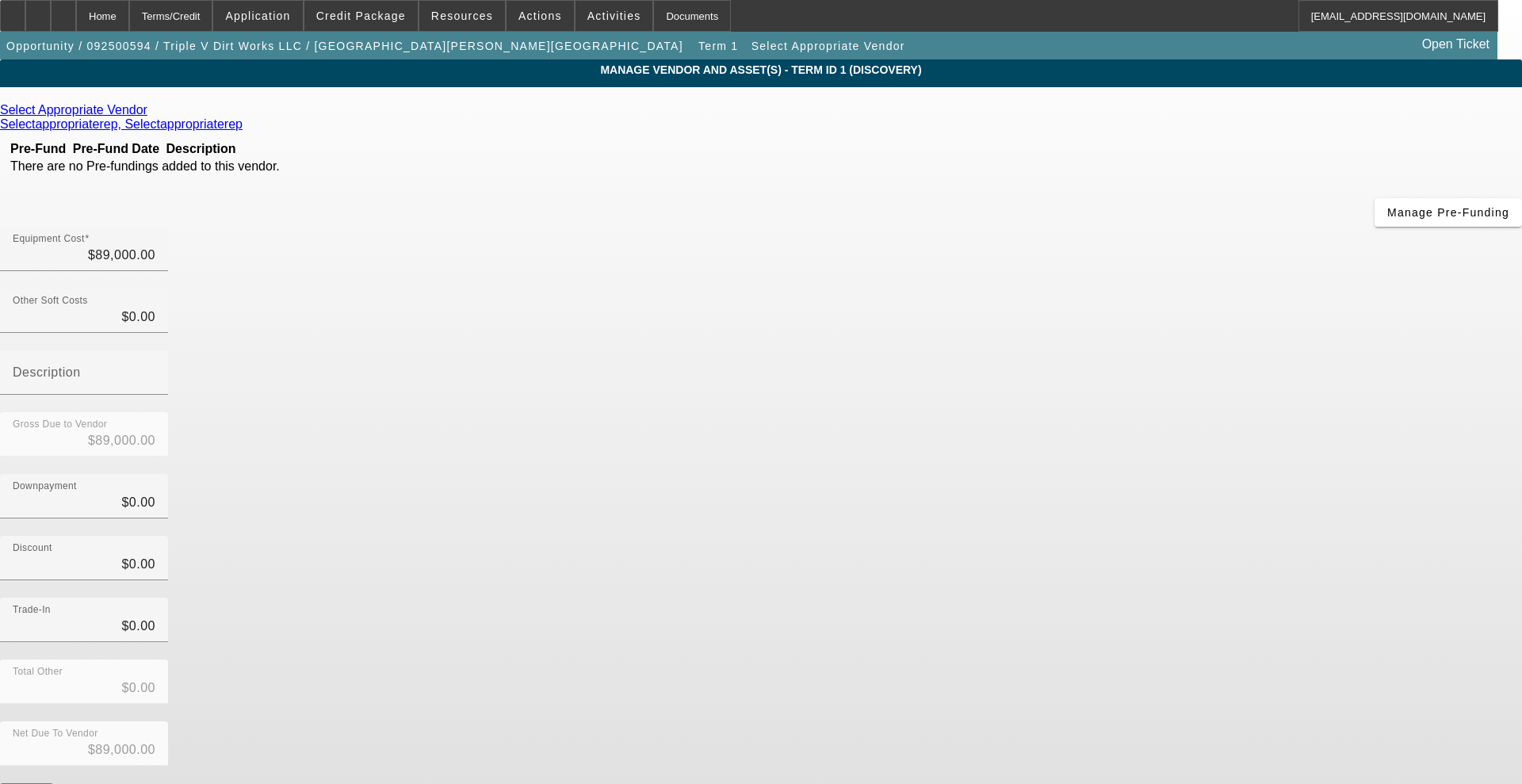
click at [152, 112] on icon at bounding box center [152, 109] width 0 height 13
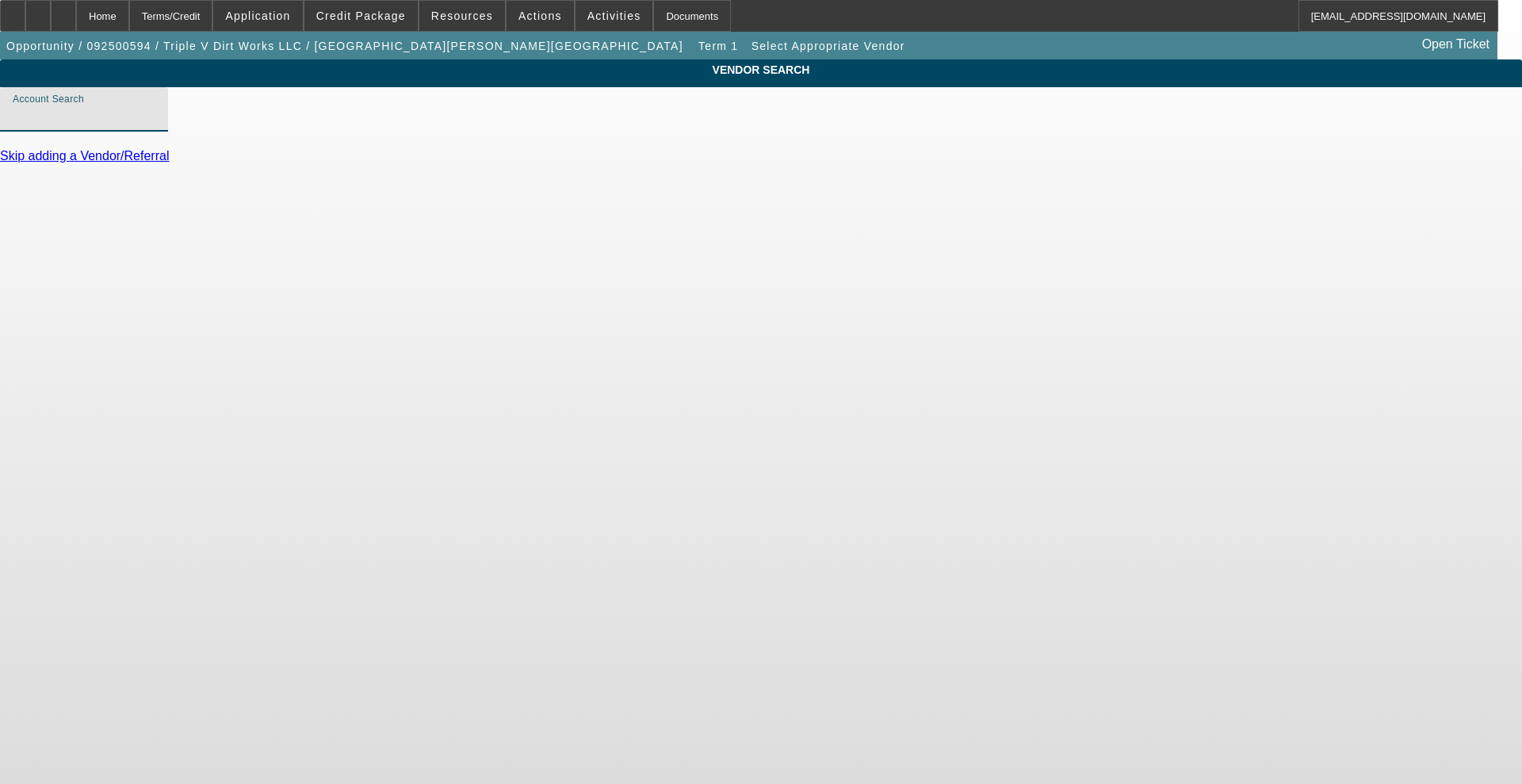
click at [155, 125] on input "Account Search" at bounding box center [83, 116] width 143 height 19
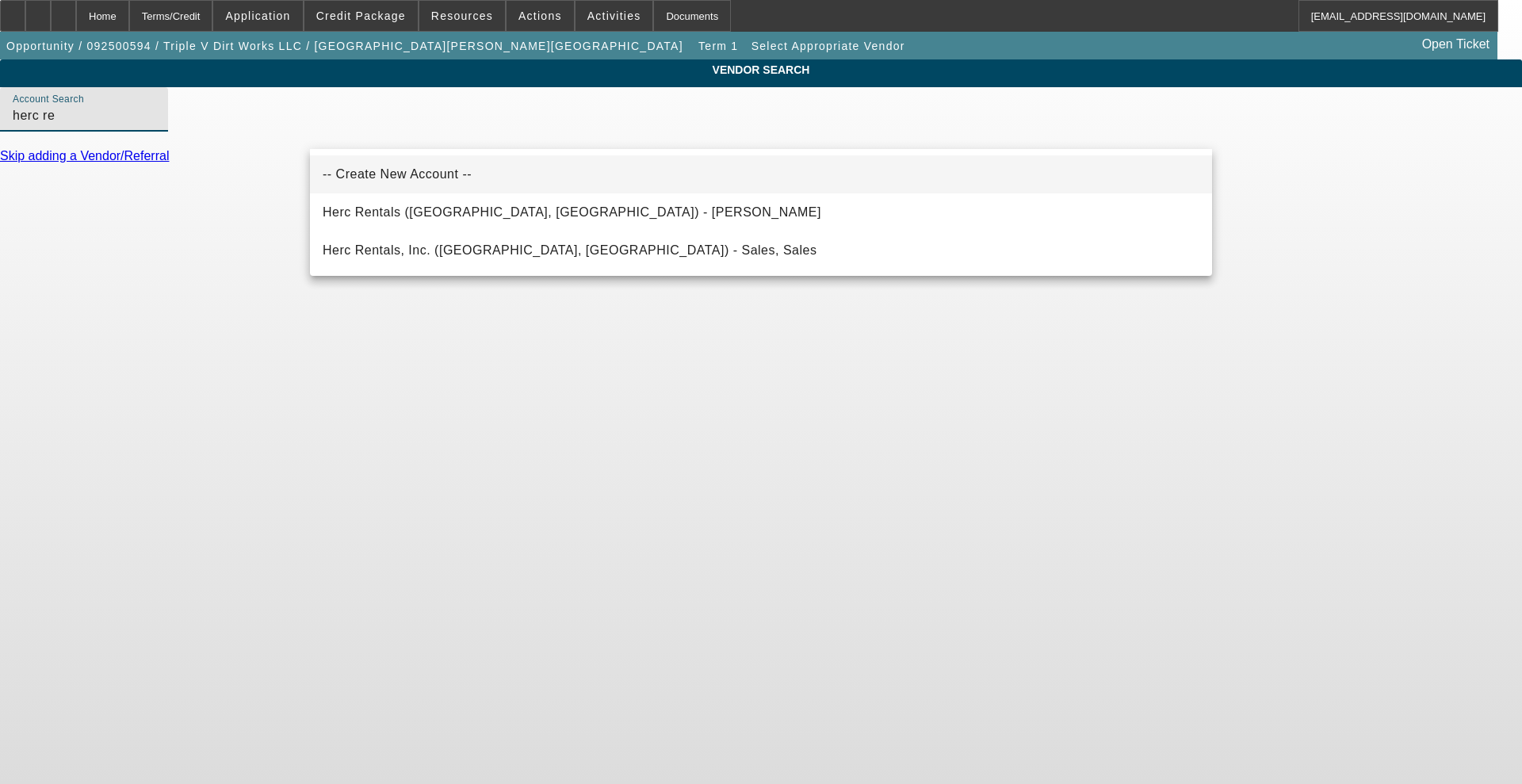
click at [354, 165] on span "-- Create New Account --" at bounding box center [397, 175] width 149 height 19
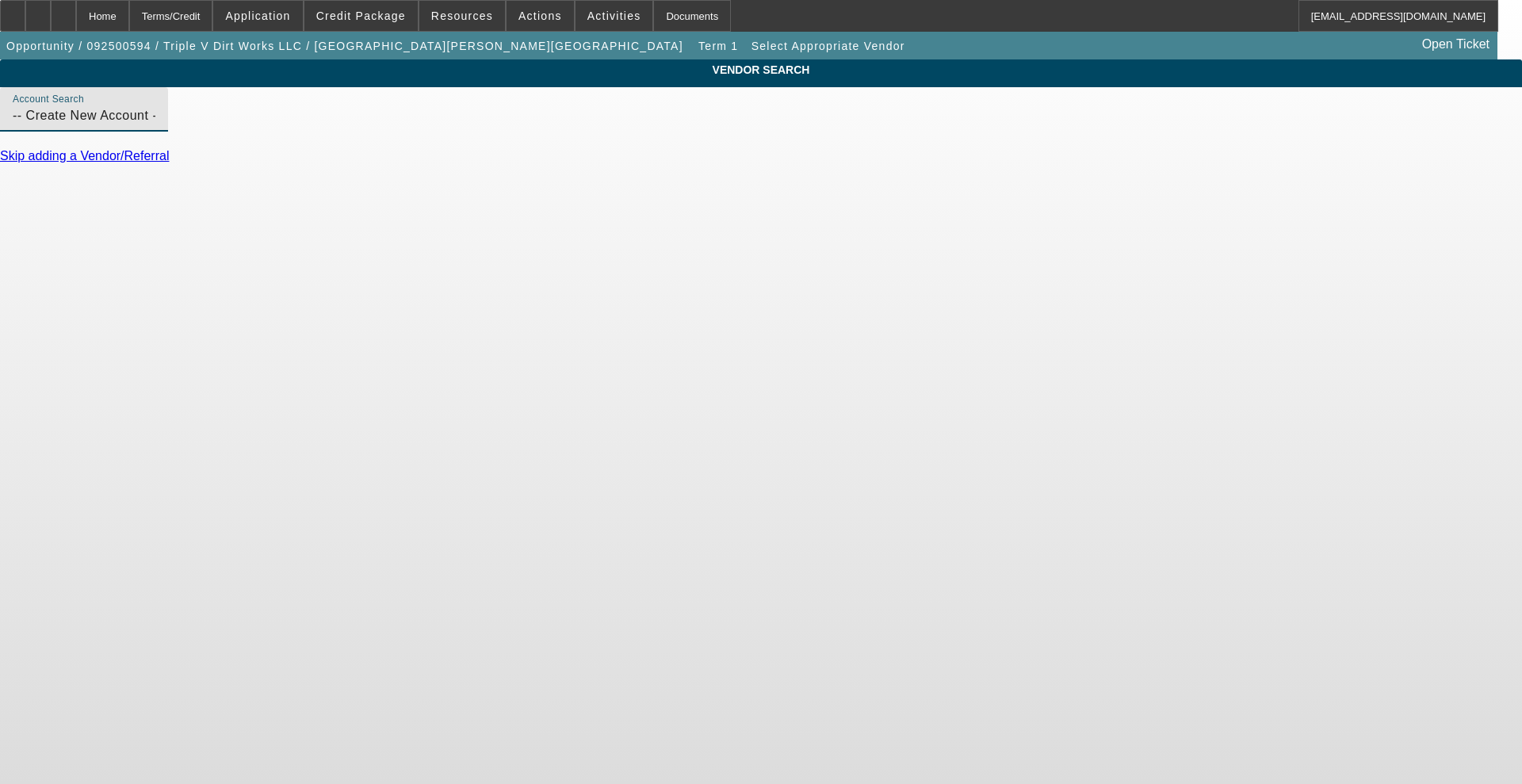
drag, startPoint x: 460, startPoint y: 140, endPoint x: 203, endPoint y: 110, distance: 258.7
click at [203, 110] on div "VENDOR SEARCH Account Search -- Create New Account -- Skip adding a Vendor/Refe…" at bounding box center [761, 118] width 1522 height 118
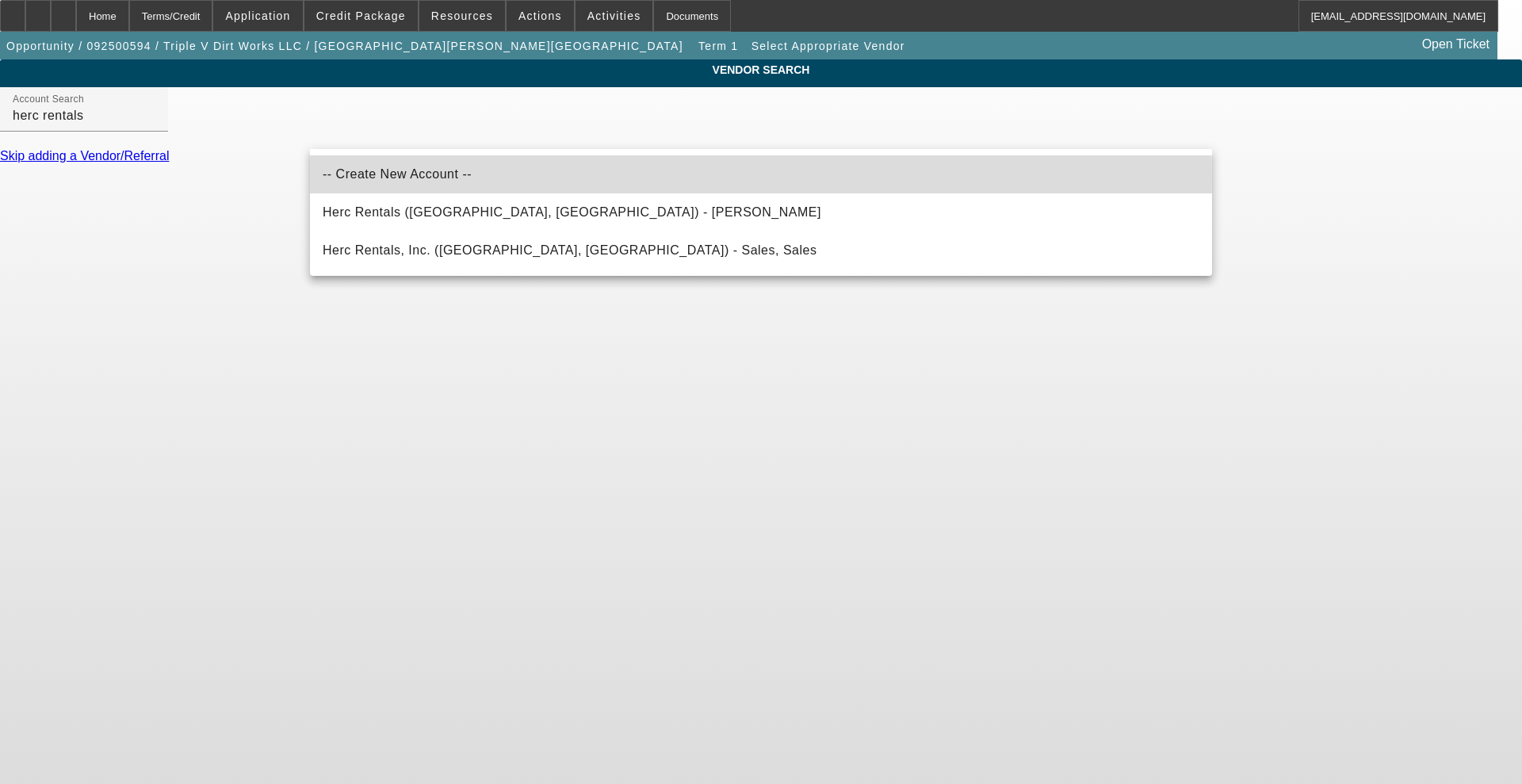
click at [355, 177] on span "-- Create New Account --" at bounding box center [397, 174] width 149 height 13
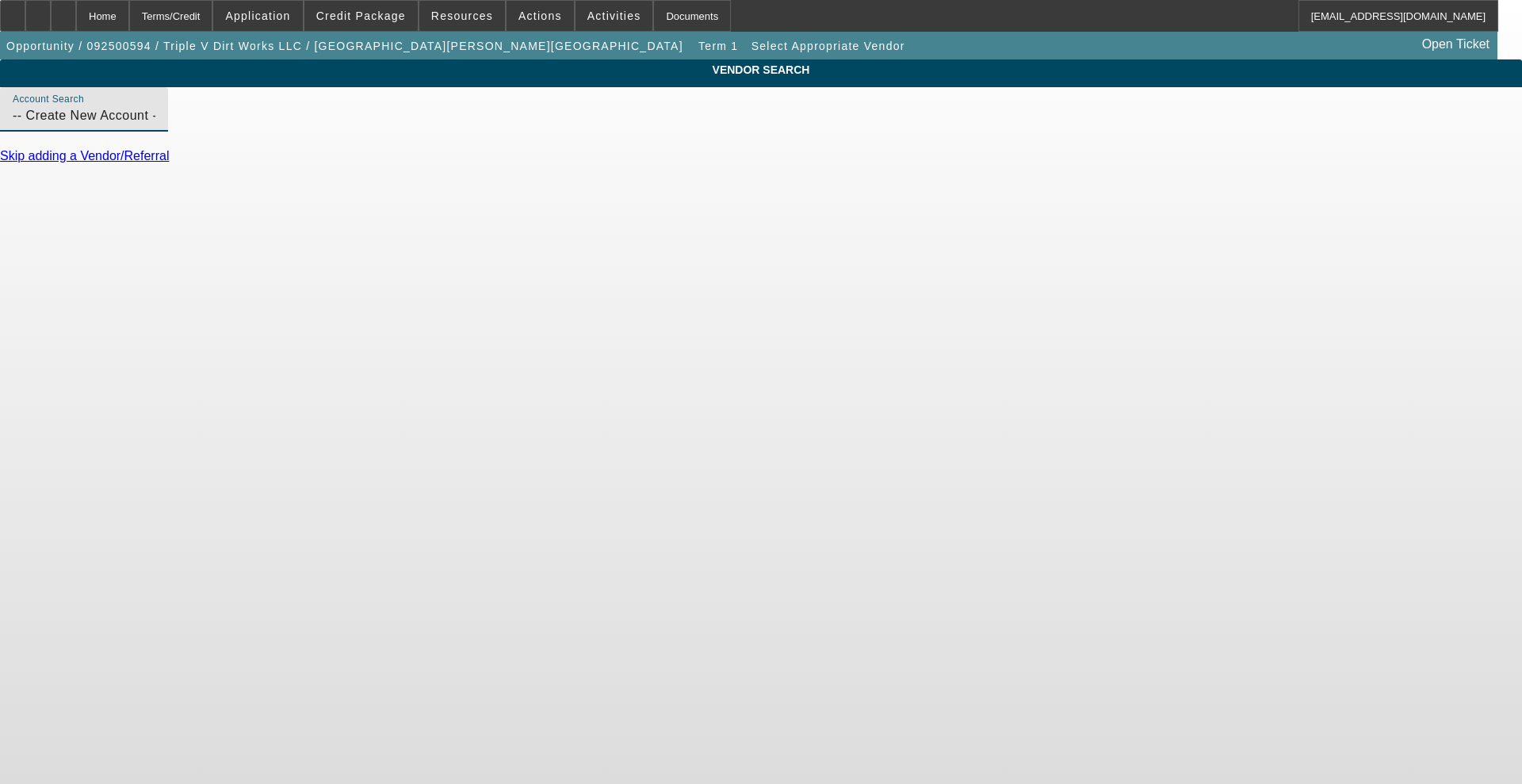
drag, startPoint x: 476, startPoint y: 131, endPoint x: 250, endPoint y: 127, distance: 226.0
click at [250, 127] on div "VENDOR SEARCH Account Search -- Create New Account -- Skip adding a Vendor/Refe…" at bounding box center [761, 118] width 1522 height 118
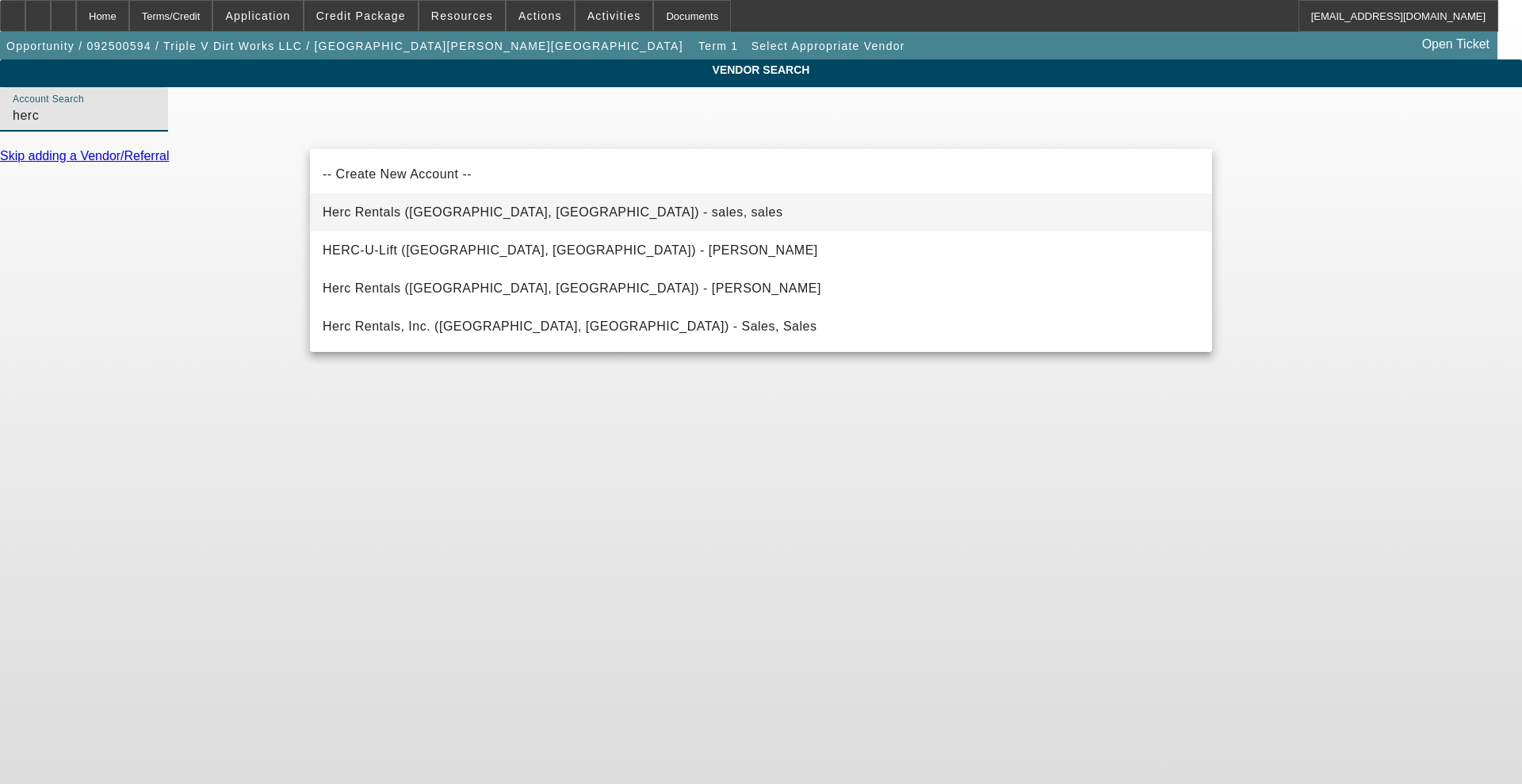
click at [403, 203] on span "Herc Rentals ([GEOGRAPHIC_DATA], [GEOGRAPHIC_DATA]) - sales, sales" at bounding box center [553, 212] width 460 height 19
type input "Herc Rentals ([GEOGRAPHIC_DATA], [GEOGRAPHIC_DATA]) - sales, sales"
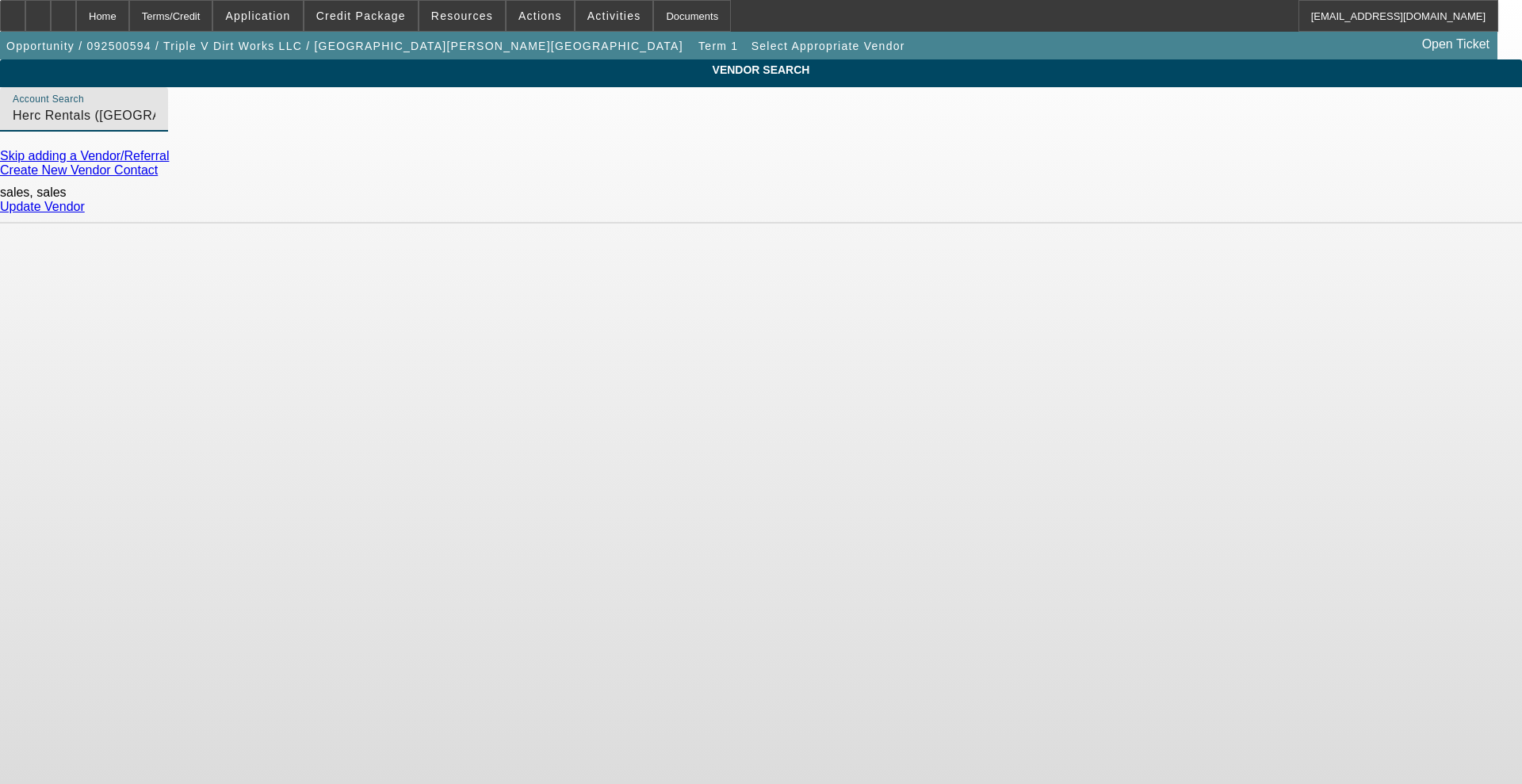
click at [85, 203] on link "Update Vendor" at bounding box center [42, 206] width 85 height 13
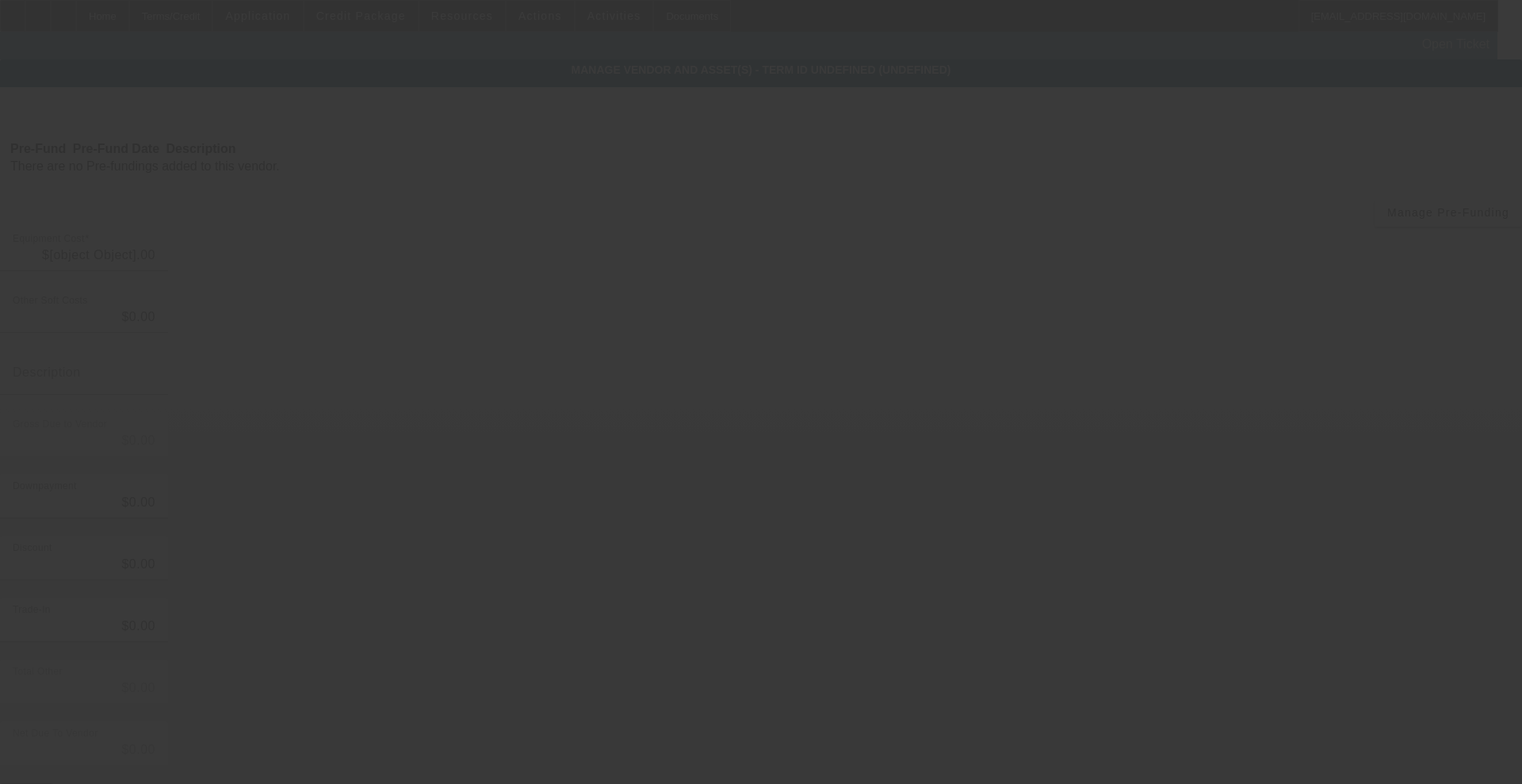
type input "$89,000.00"
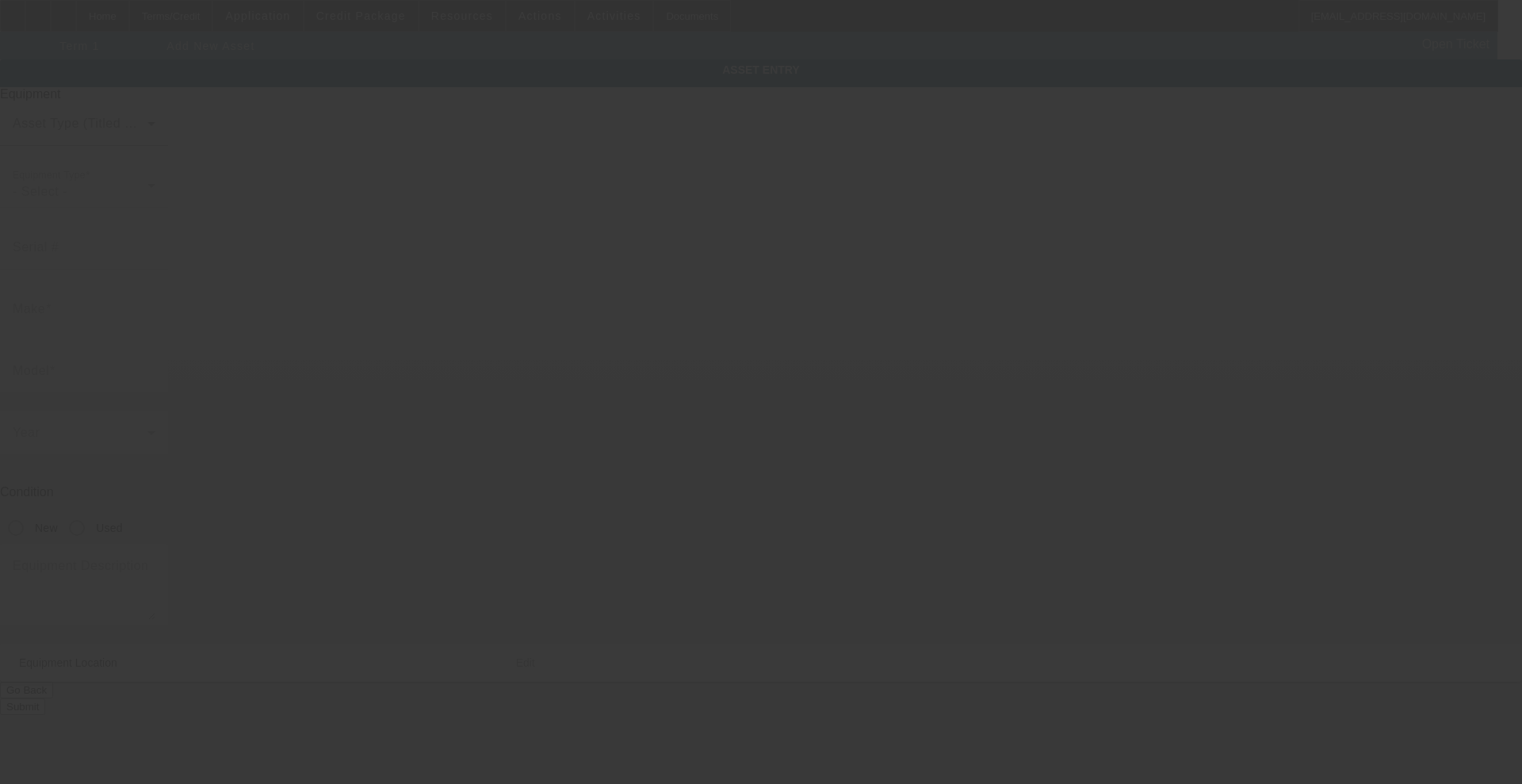
type input "[STREET_ADDRESS][PERSON_NAME]"
type input "[GEOGRAPHIC_DATA]"
type input "71303"
type input "Rapides"
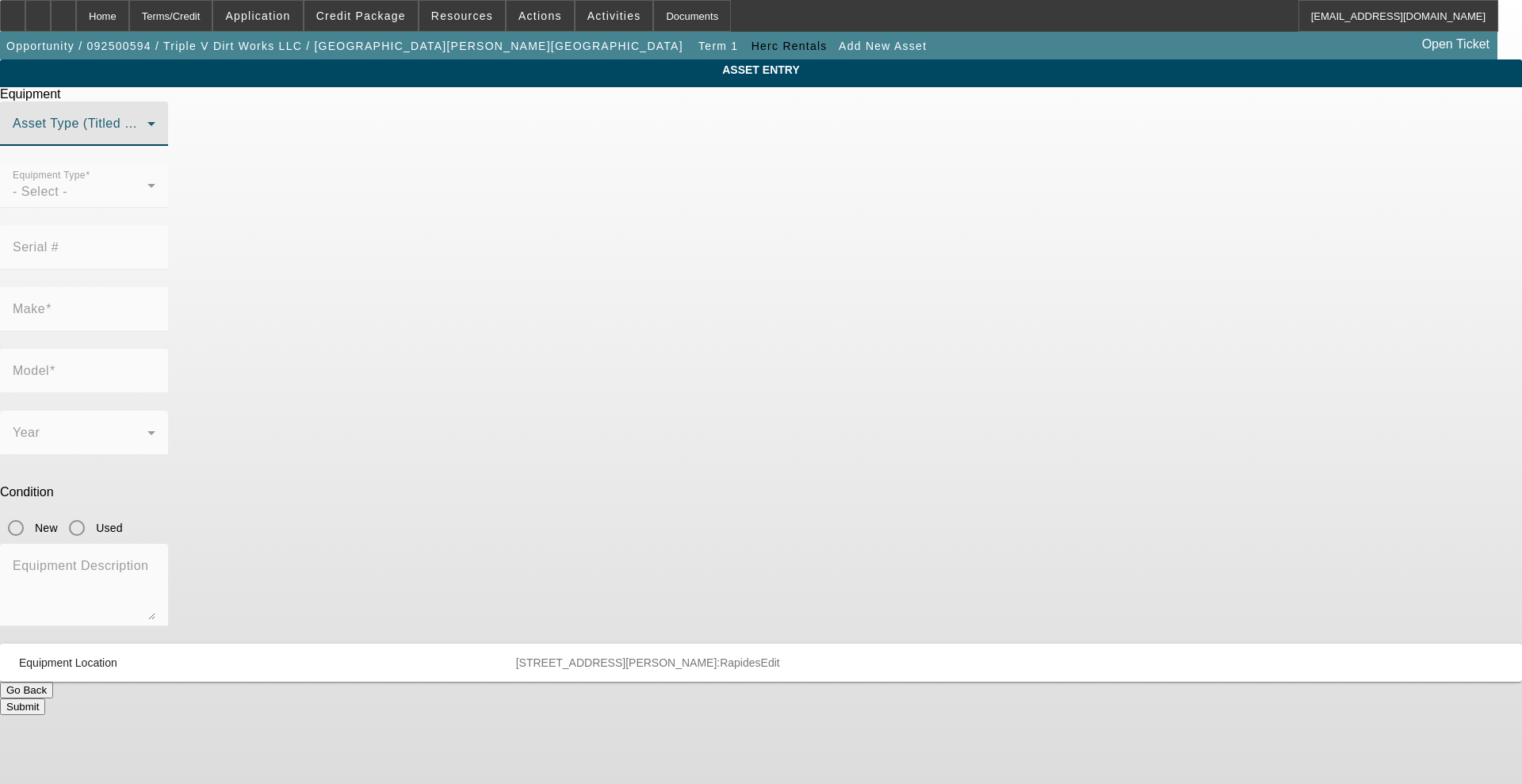
click at [147, 139] on span at bounding box center [80, 130] width 135 height 19
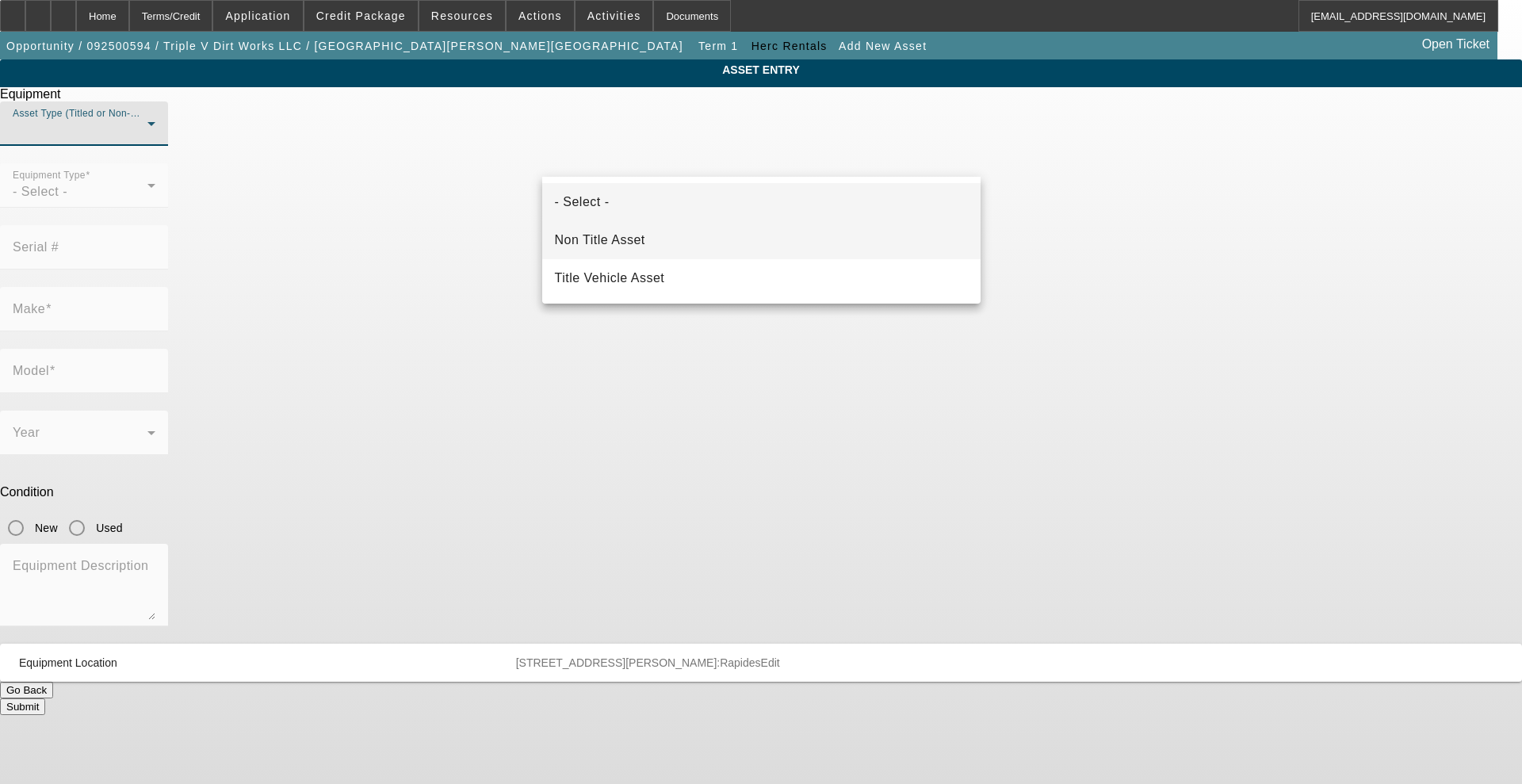
click at [676, 235] on mat-option "Non Title Asset" at bounding box center [761, 239] width 439 height 38
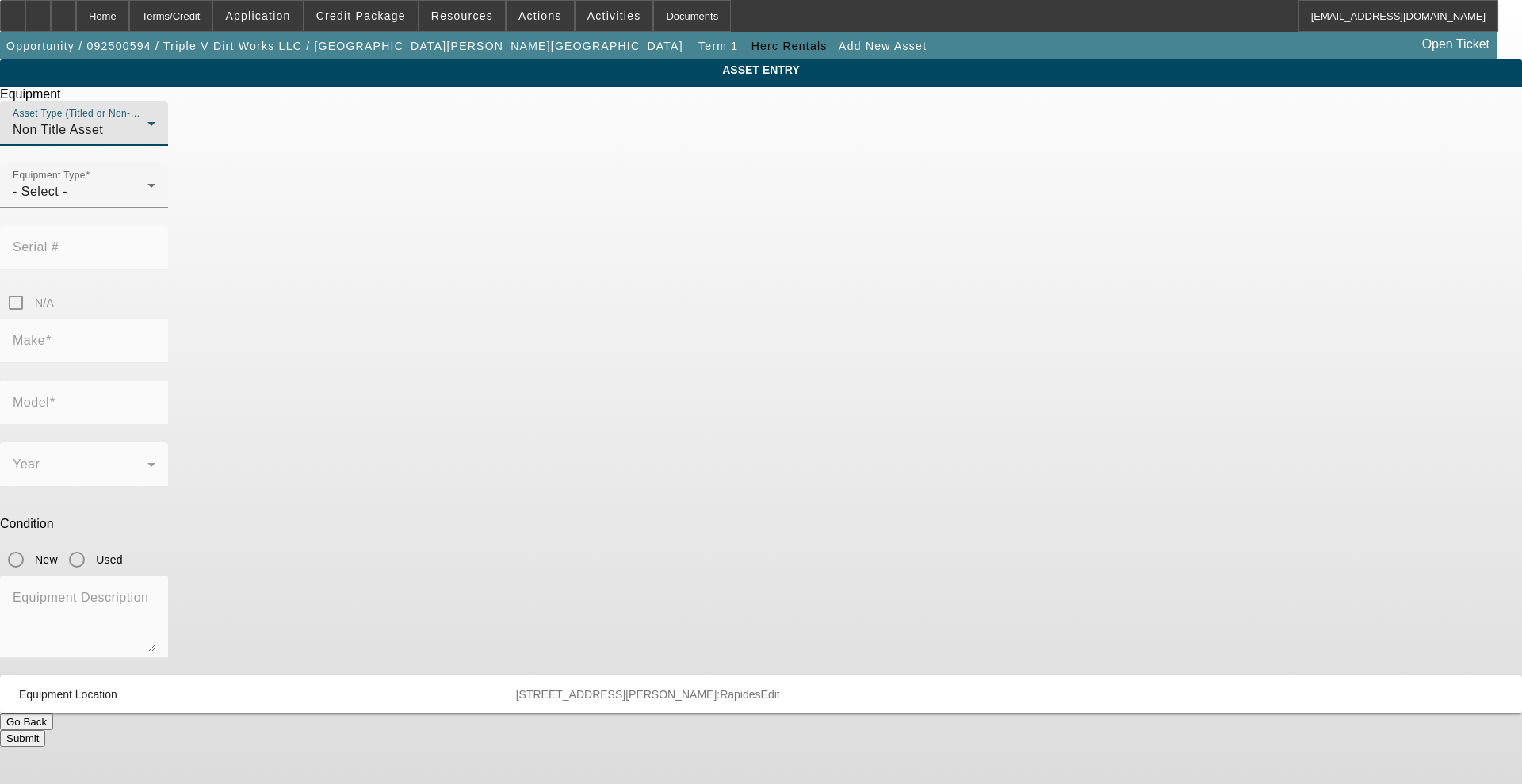
click at [59, 240] on mat-label "Serial #" at bounding box center [35, 246] width 46 height 13
click at [147, 202] on div "- Select -" at bounding box center [80, 192] width 135 height 19
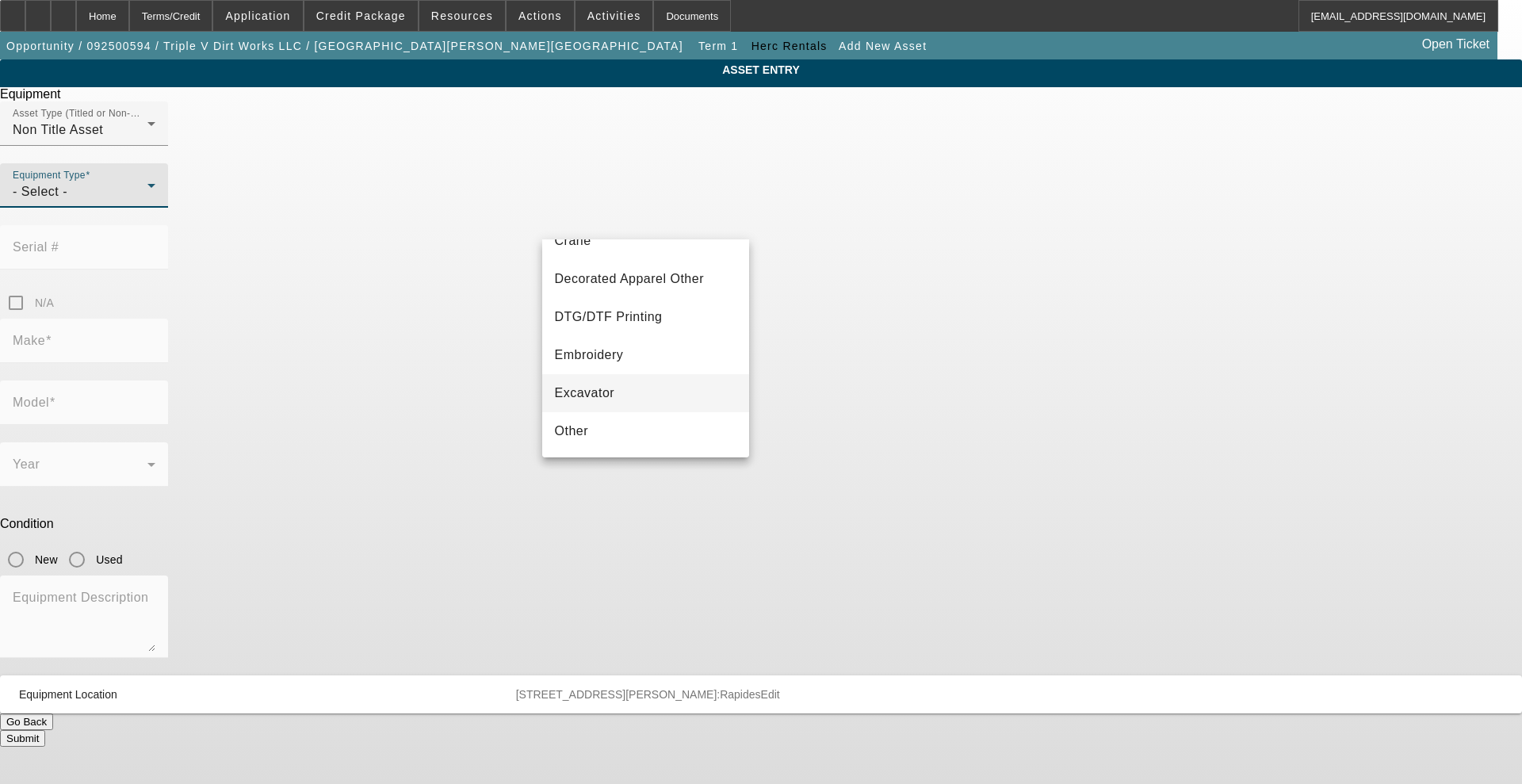
scroll to position [198, 0]
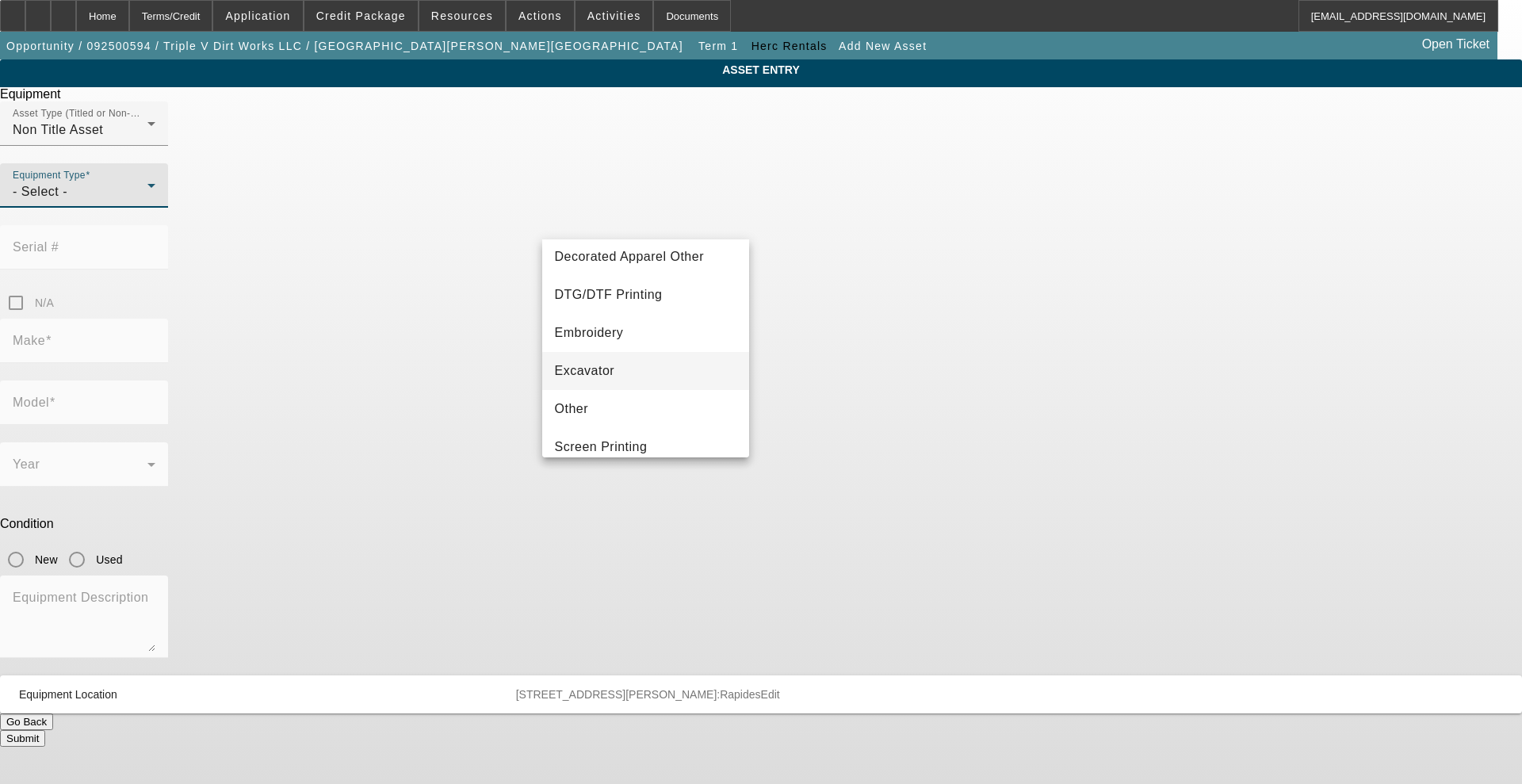
click at [625, 359] on mat-option "Excavator" at bounding box center [646, 370] width 208 height 38
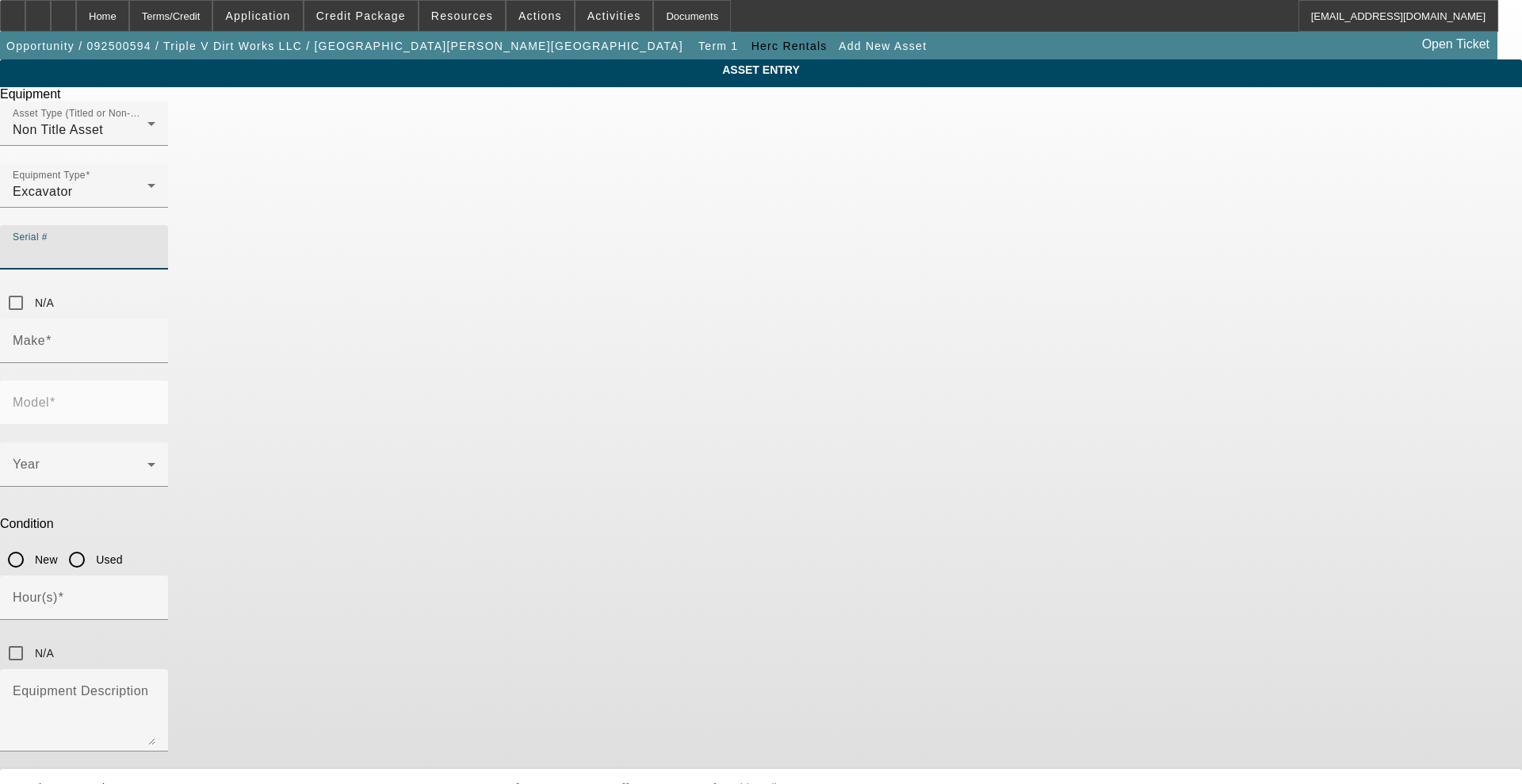
click at [155, 244] on input "Serial #" at bounding box center [83, 253] width 143 height 19
paste input "LBX210Q7NMHEX2119"
type input "LBX210Q7NMHEX2119"
click at [155, 338] on input "Make" at bounding box center [83, 347] width 143 height 19
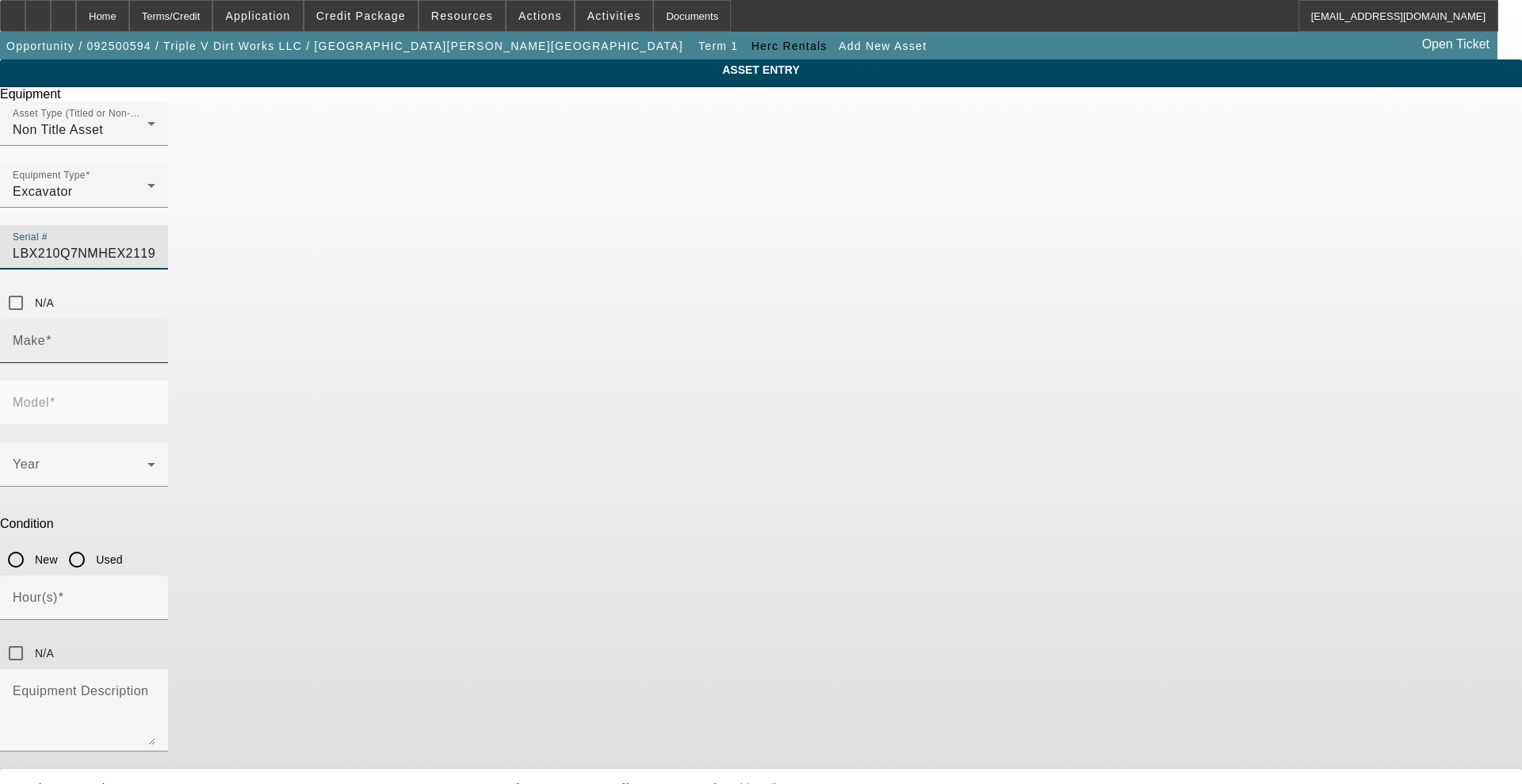
scroll to position [0, 0]
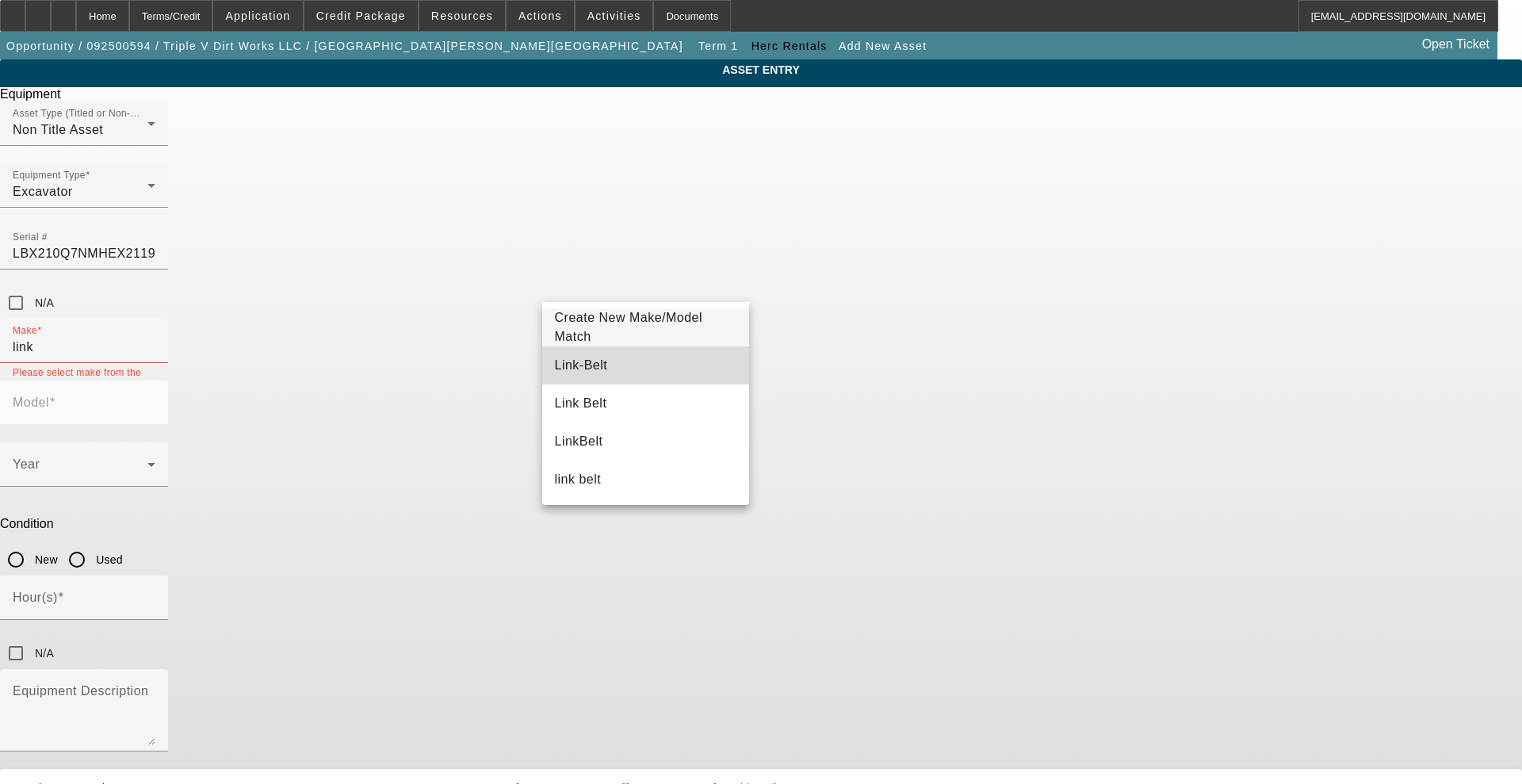
click at [588, 360] on span "Link-Belt" at bounding box center [582, 364] width 54 height 13
type input "Link-Belt"
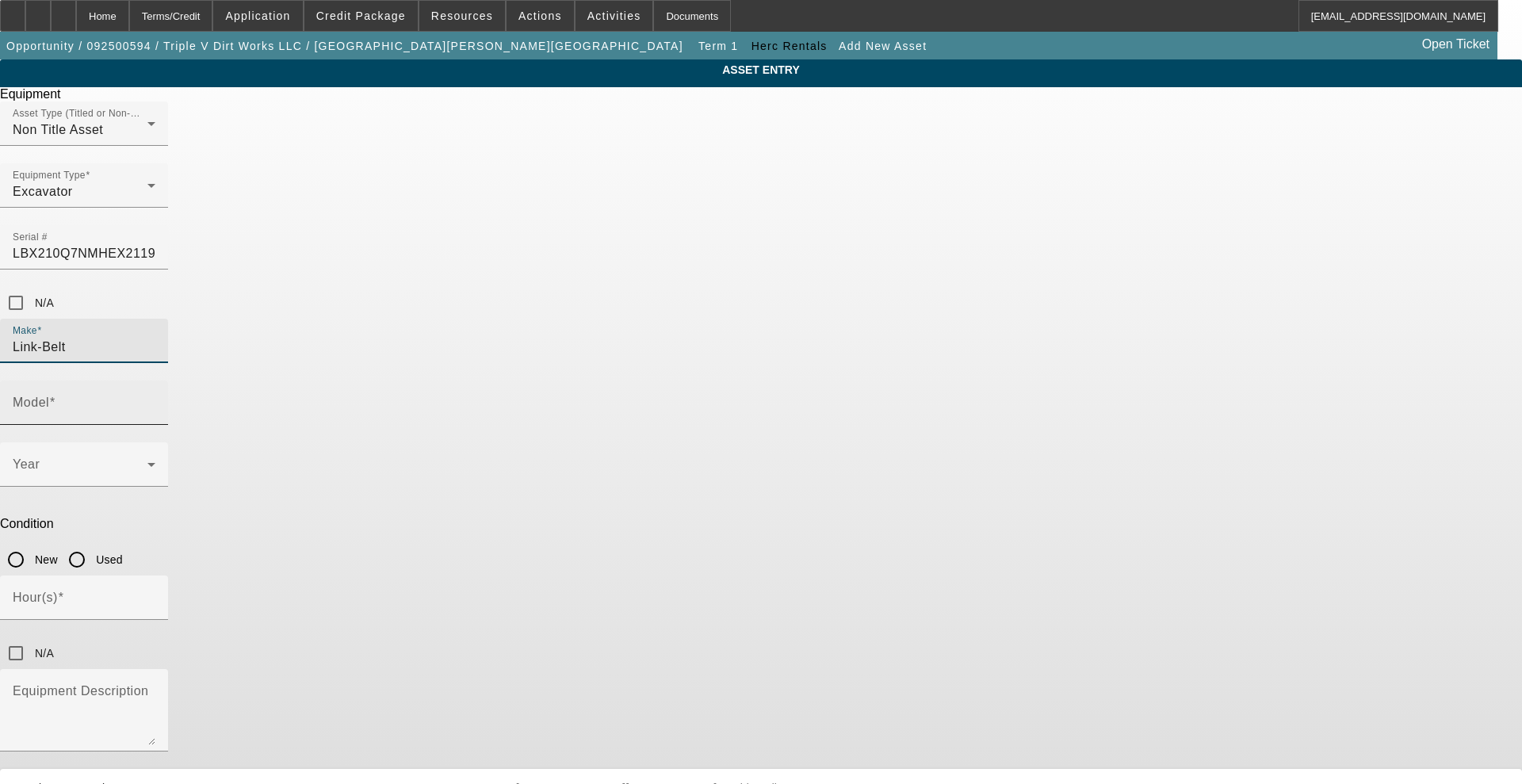
click at [155, 381] on div "Model" at bounding box center [83, 403] width 143 height 45
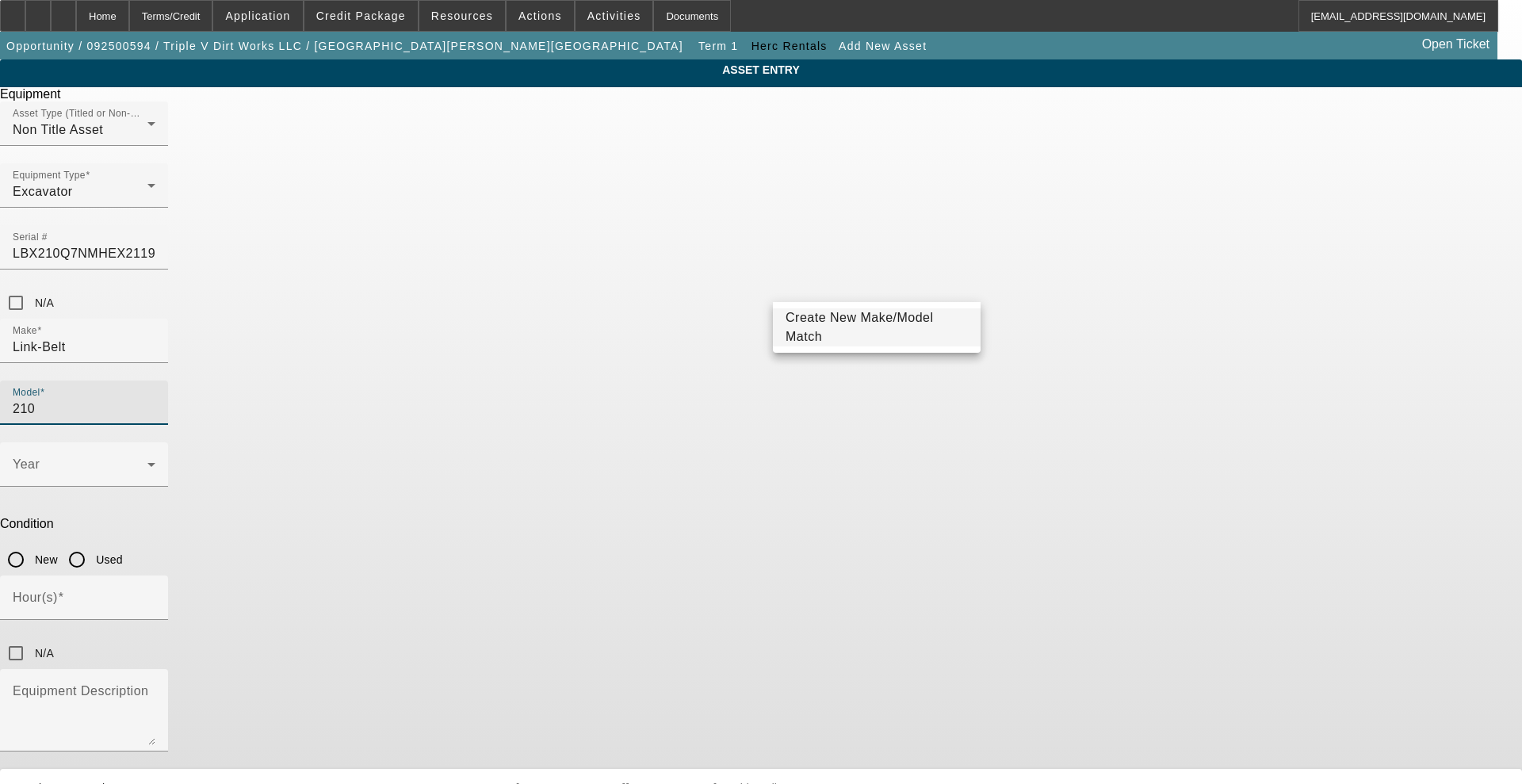
type input "210"
click at [819, 324] on span "Create New Make/Model Match" at bounding box center [860, 326] width 148 height 32
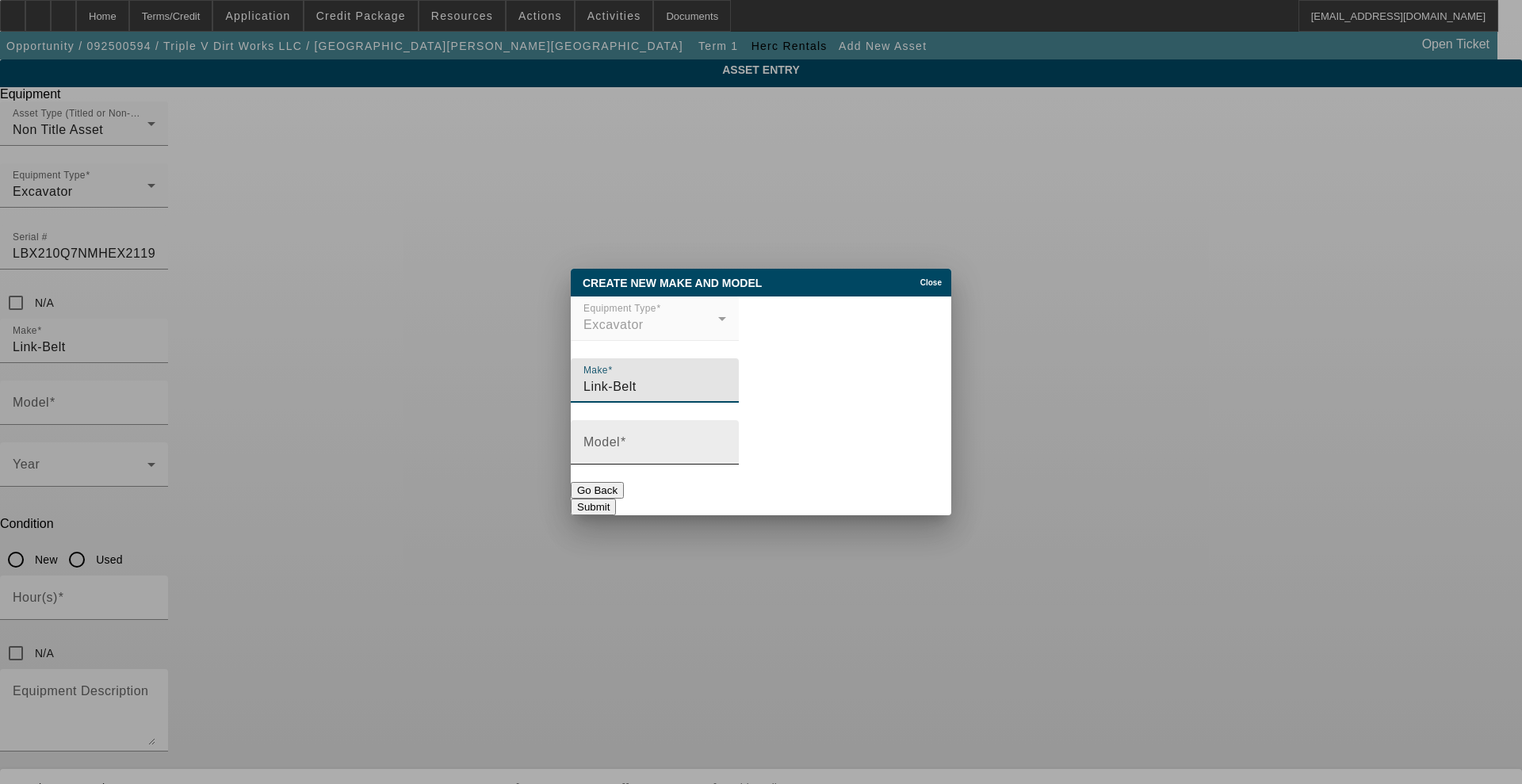
click at [676, 454] on input "Model" at bounding box center [654, 449] width 143 height 19
type input "210x4"
click at [739, 475] on div at bounding box center [655, 474] width 168 height 18
click at [616, 498] on button "Submit" at bounding box center [594, 506] width 46 height 17
type input "210x4"
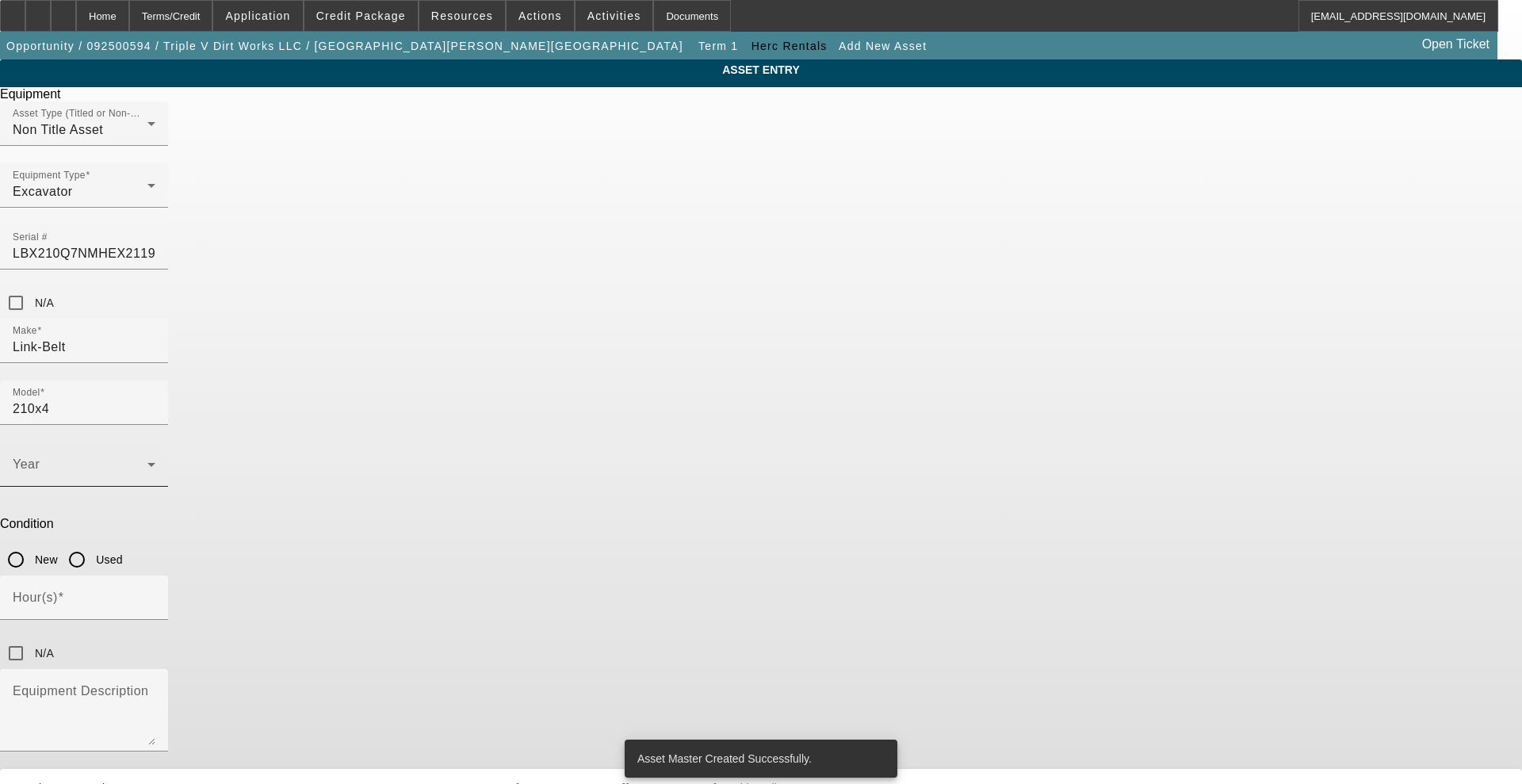
click at [147, 461] on span at bounding box center [80, 471] width 135 height 19
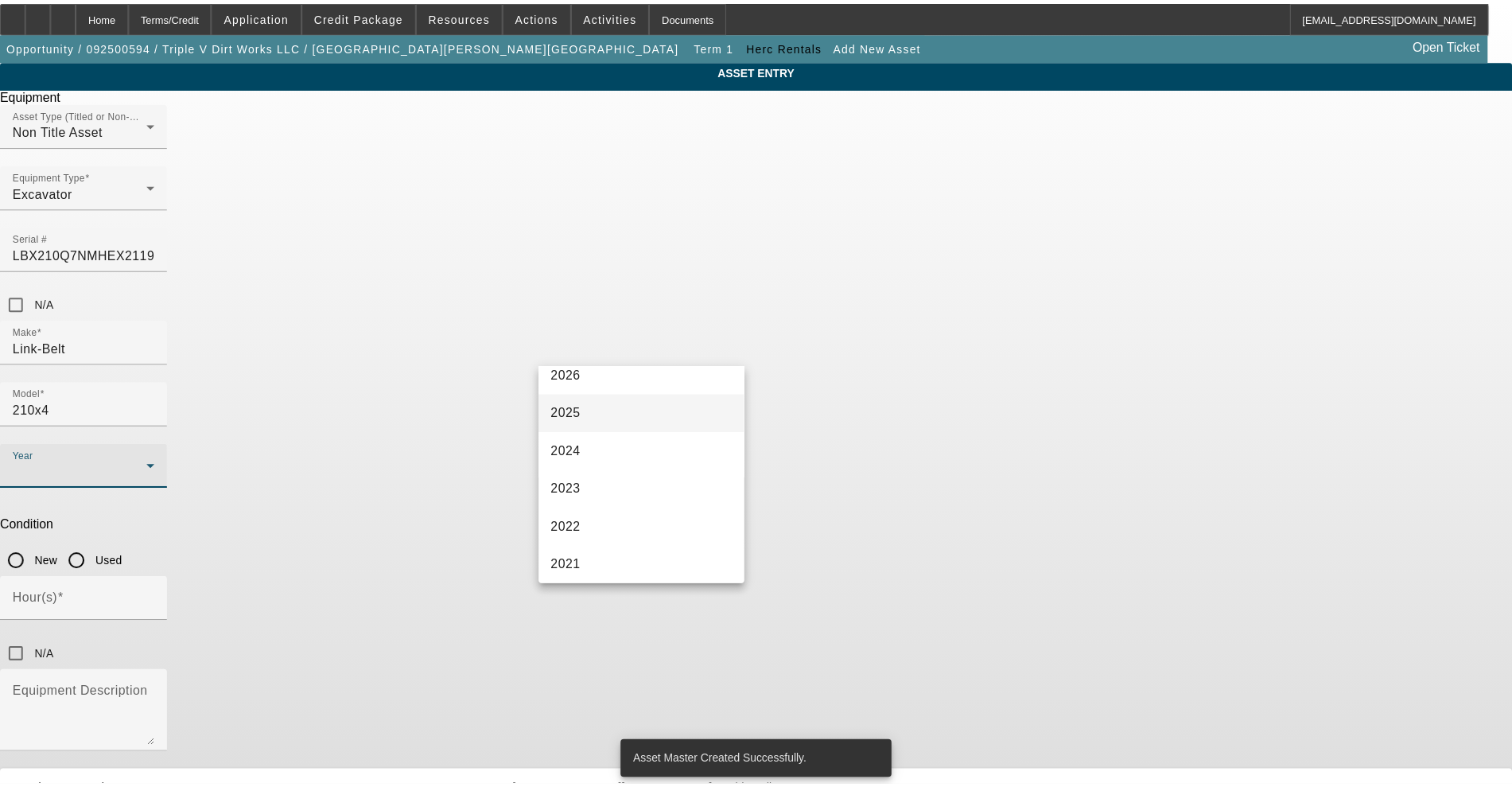
scroll to position [199, 0]
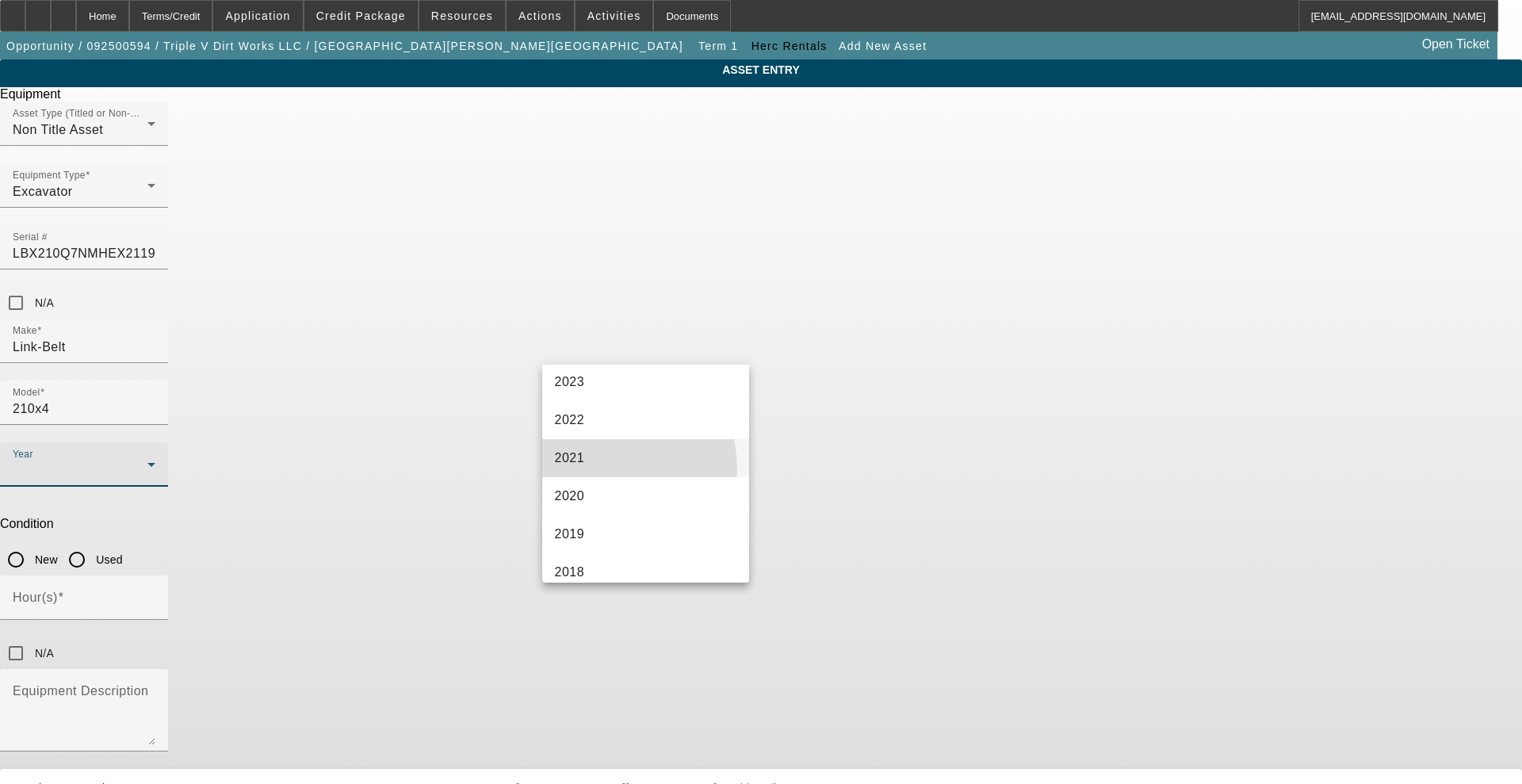
click at [595, 469] on mat-option "2021" at bounding box center [646, 458] width 208 height 38
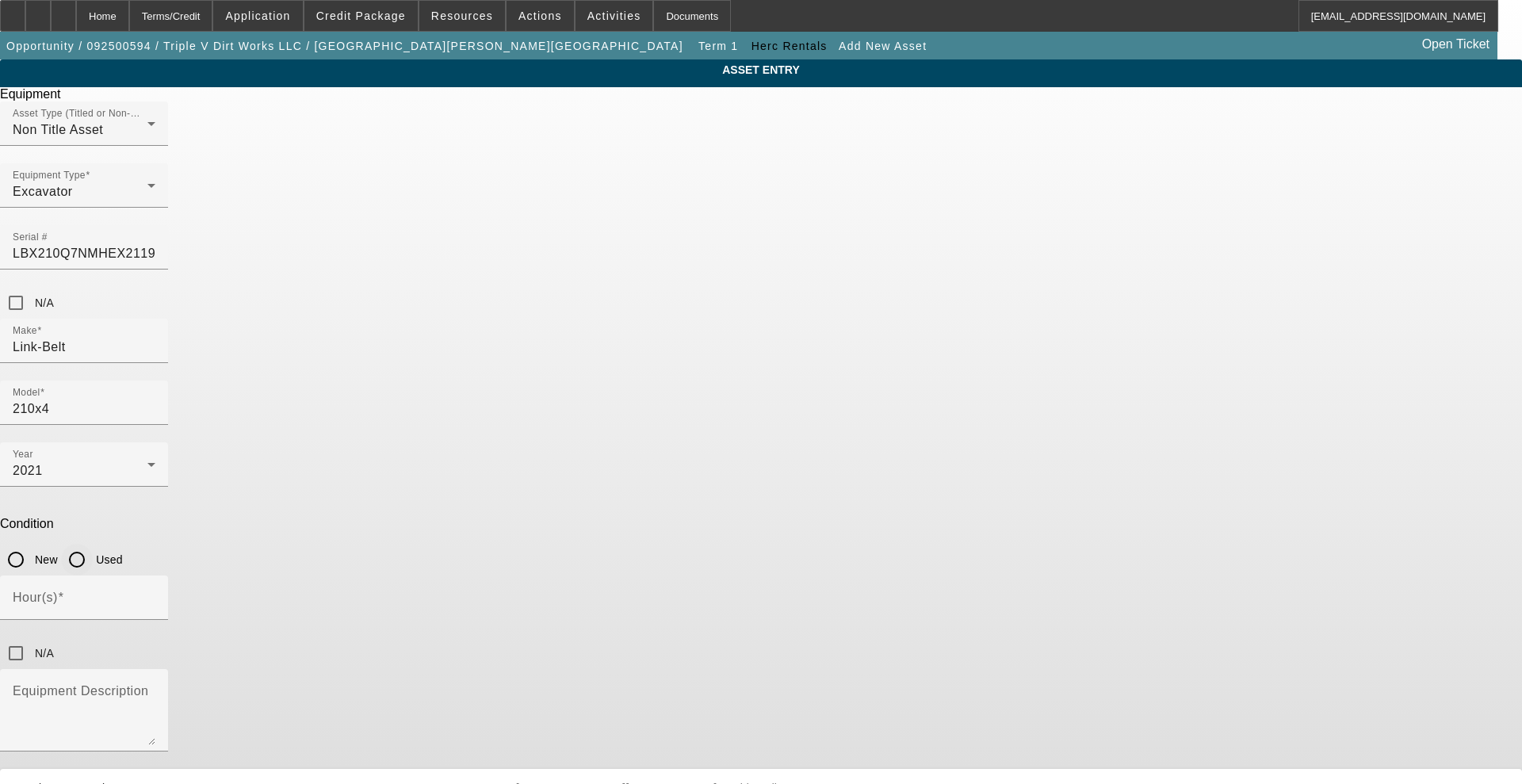
click at [93, 544] on input "Used" at bounding box center [77, 559] width 32 height 32
radio input "true"
click at [155, 595] on input "Hour(s)" at bounding box center [83, 604] width 143 height 19
type input "6687"
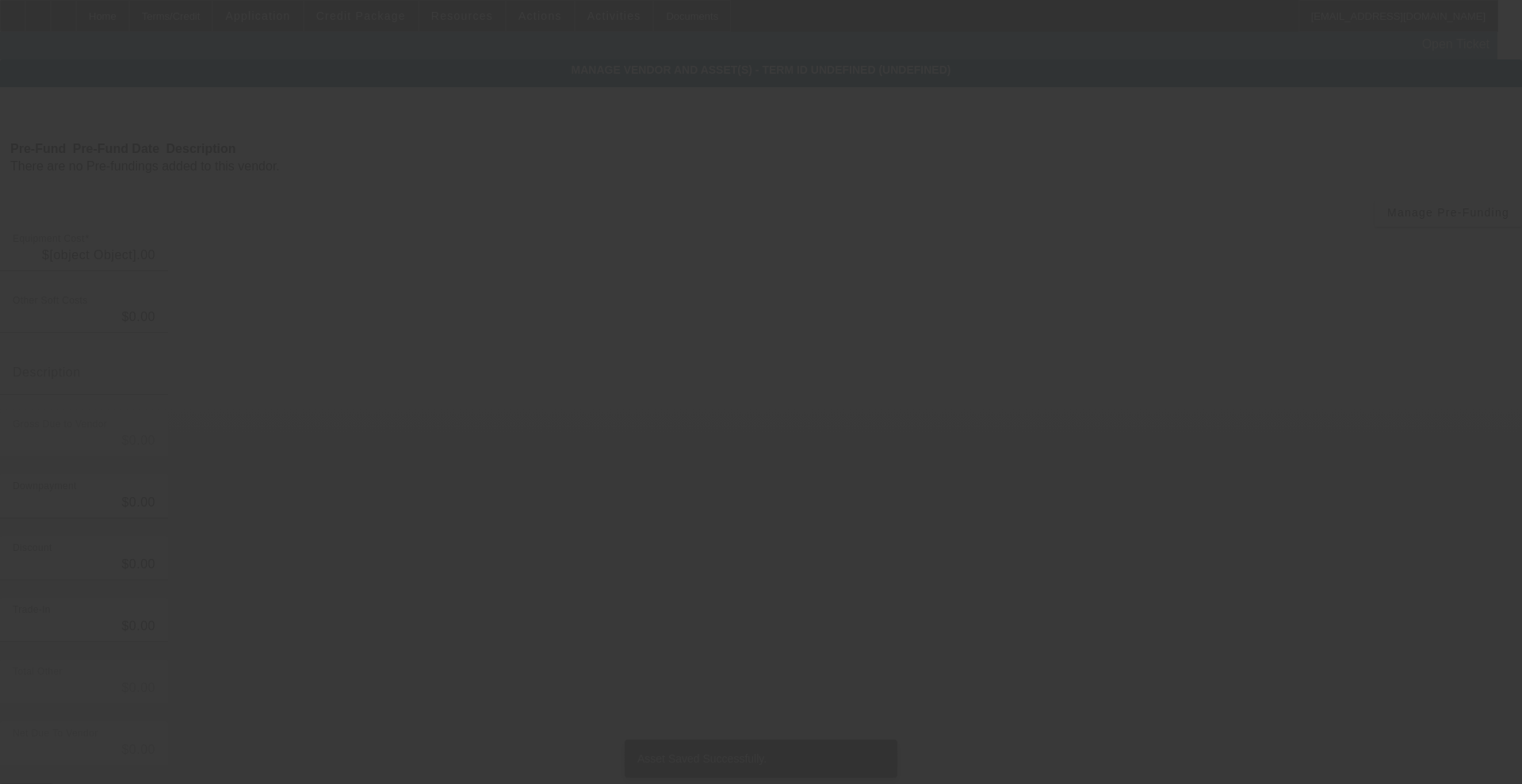
type input "$89,000.00"
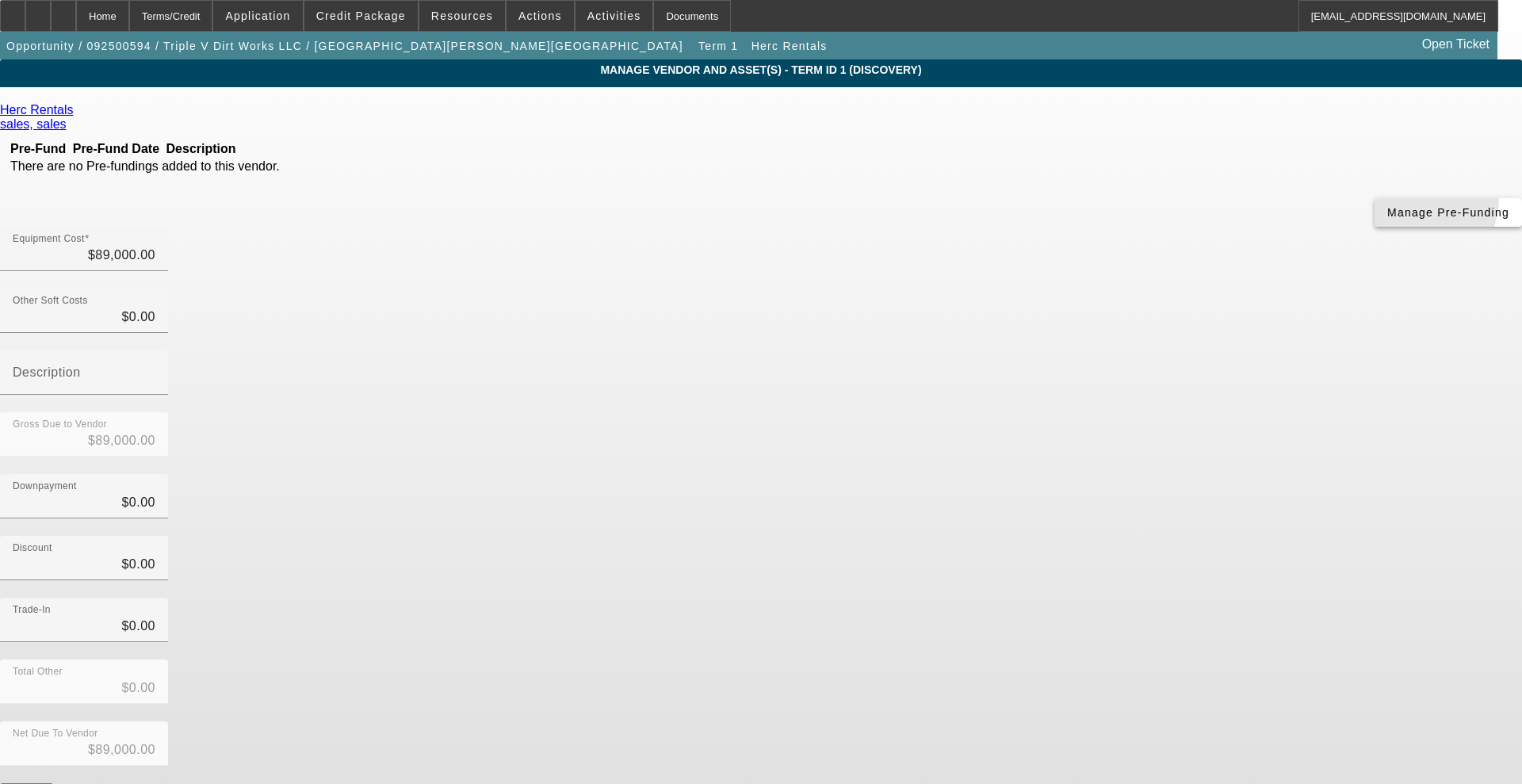
click at [1375, 225] on span "button" at bounding box center [1448, 212] width 147 height 38
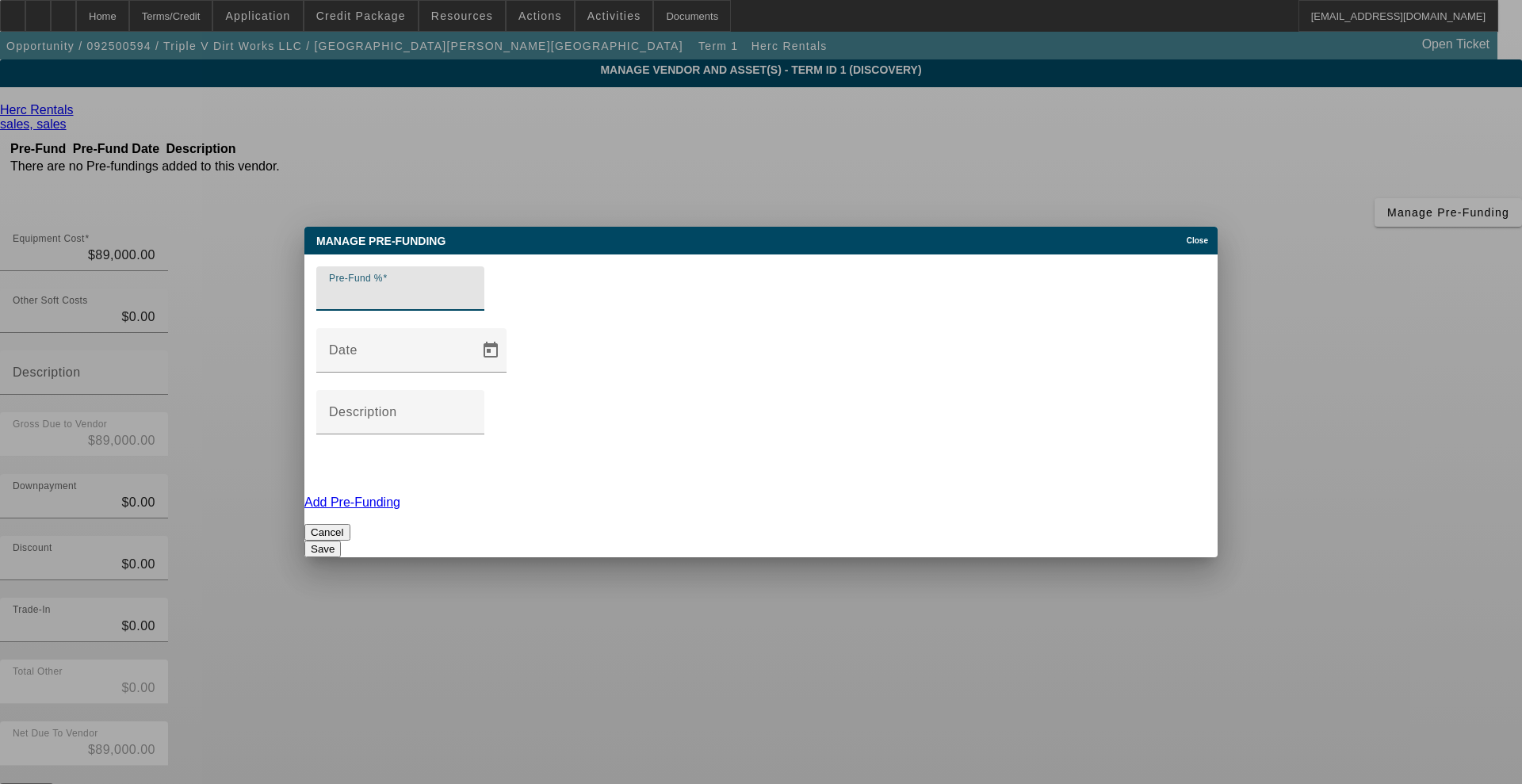
click at [454, 304] on input "Pre-Fund %" at bounding box center [400, 295] width 143 height 19
type input "0"
click at [341, 540] on button "Save" at bounding box center [323, 548] width 37 height 17
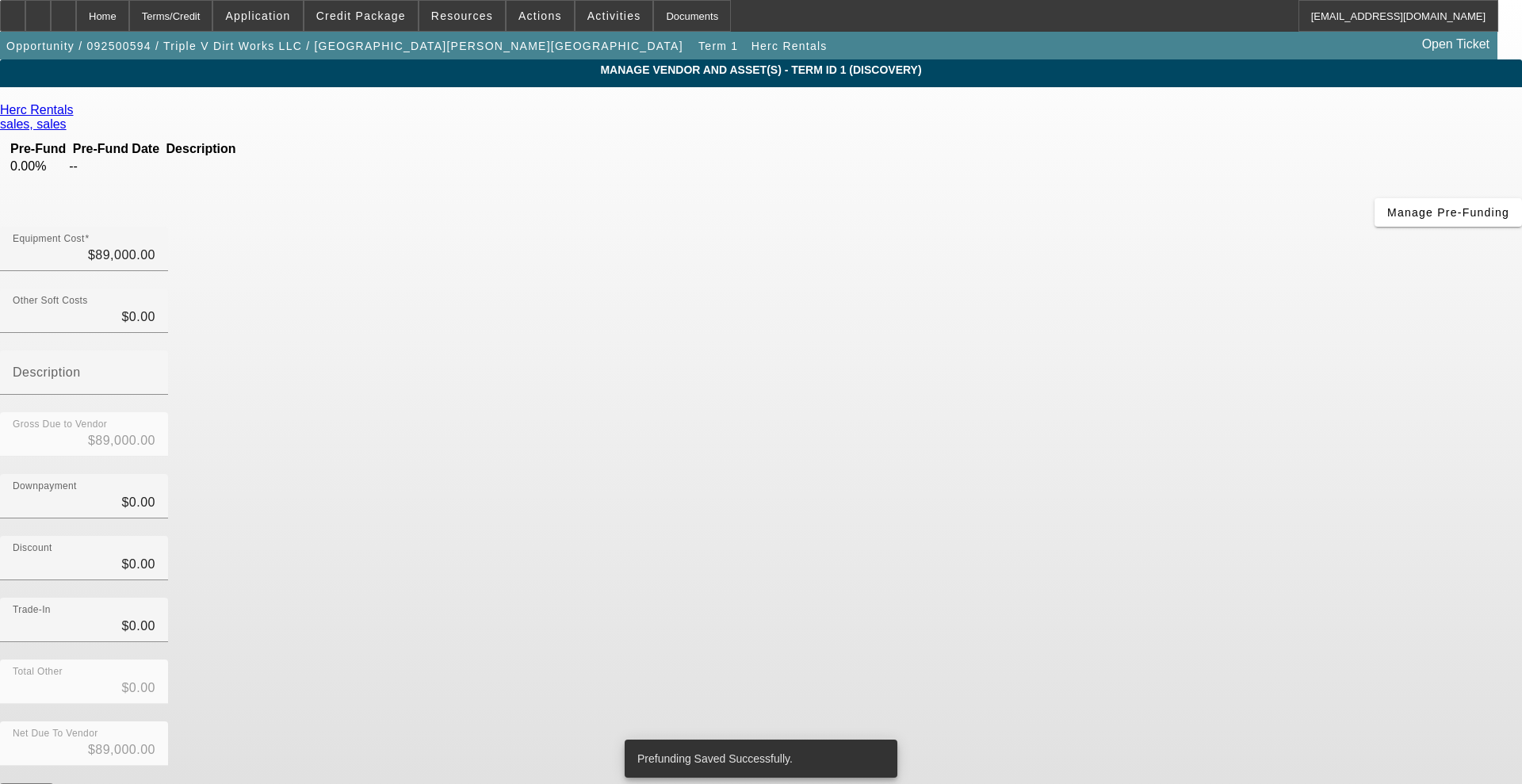
click at [1056, 637] on form "Herc Rentals sales, sales Pre-Fund Pre-Fund Date Description 0.00% -- Manage Pr…" at bounding box center [761, 498] width 1522 height 792
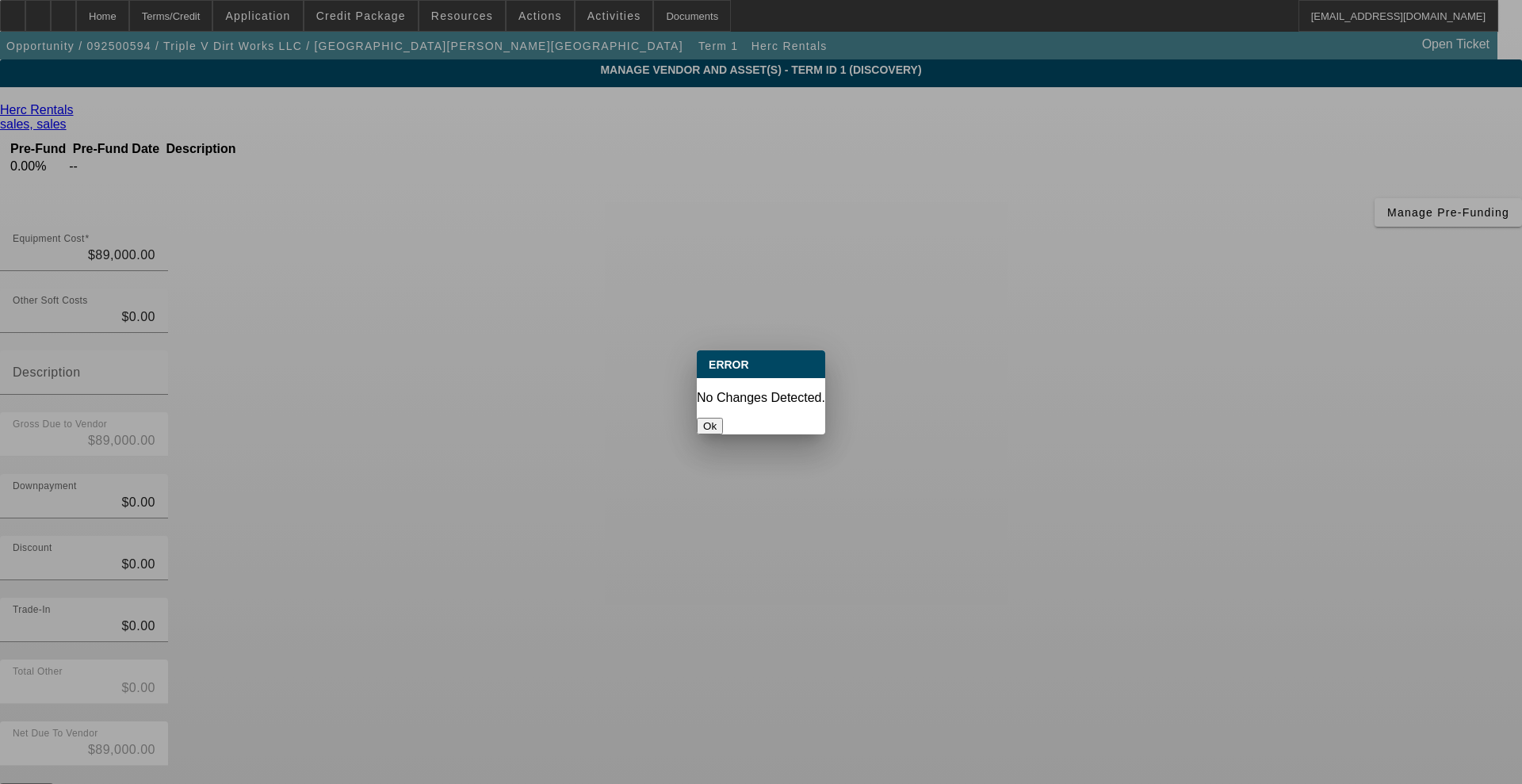
click at [723, 417] on button "Ok" at bounding box center [710, 425] width 26 height 17
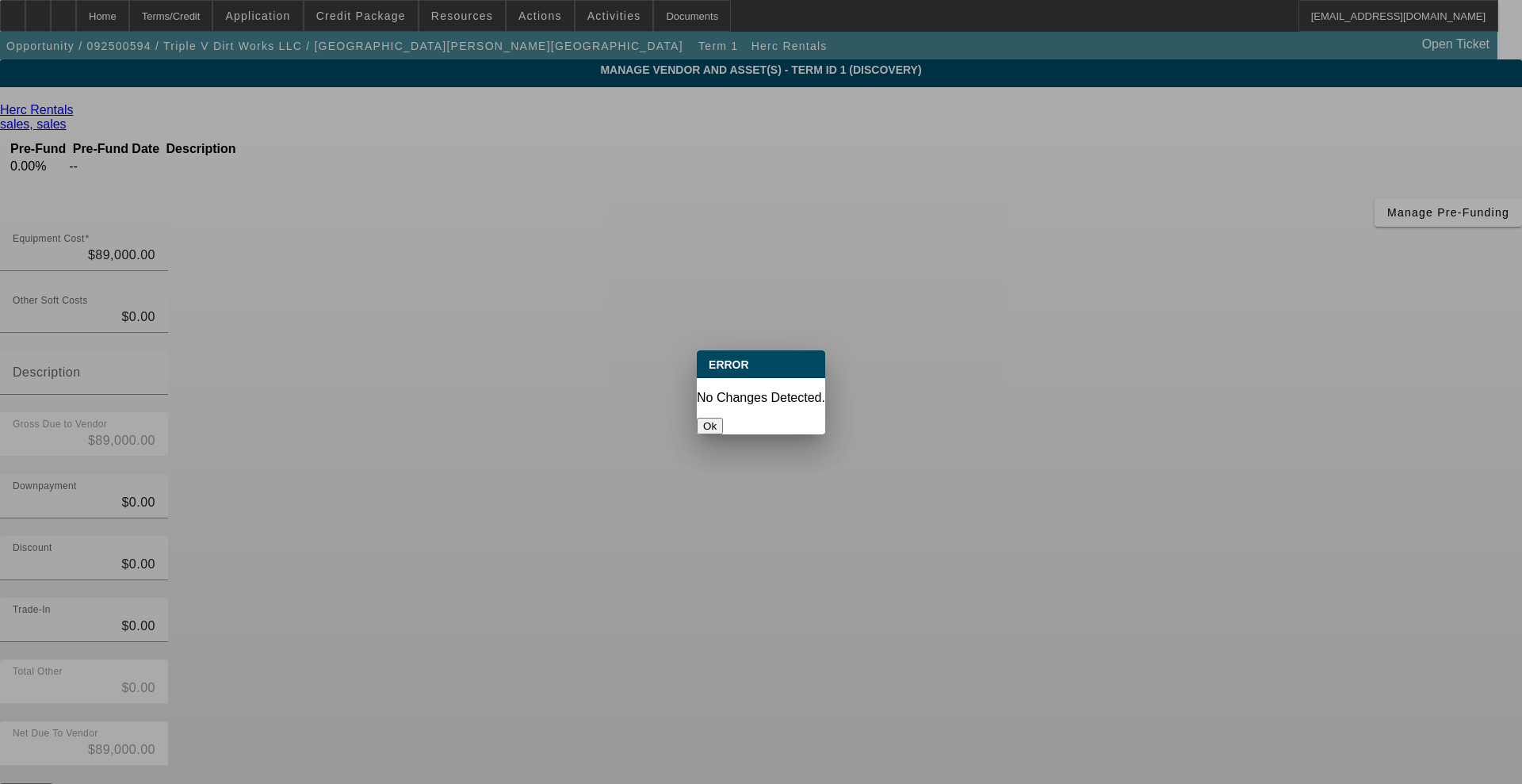
click at [723, 417] on button "Ok" at bounding box center [710, 425] width 26 height 17
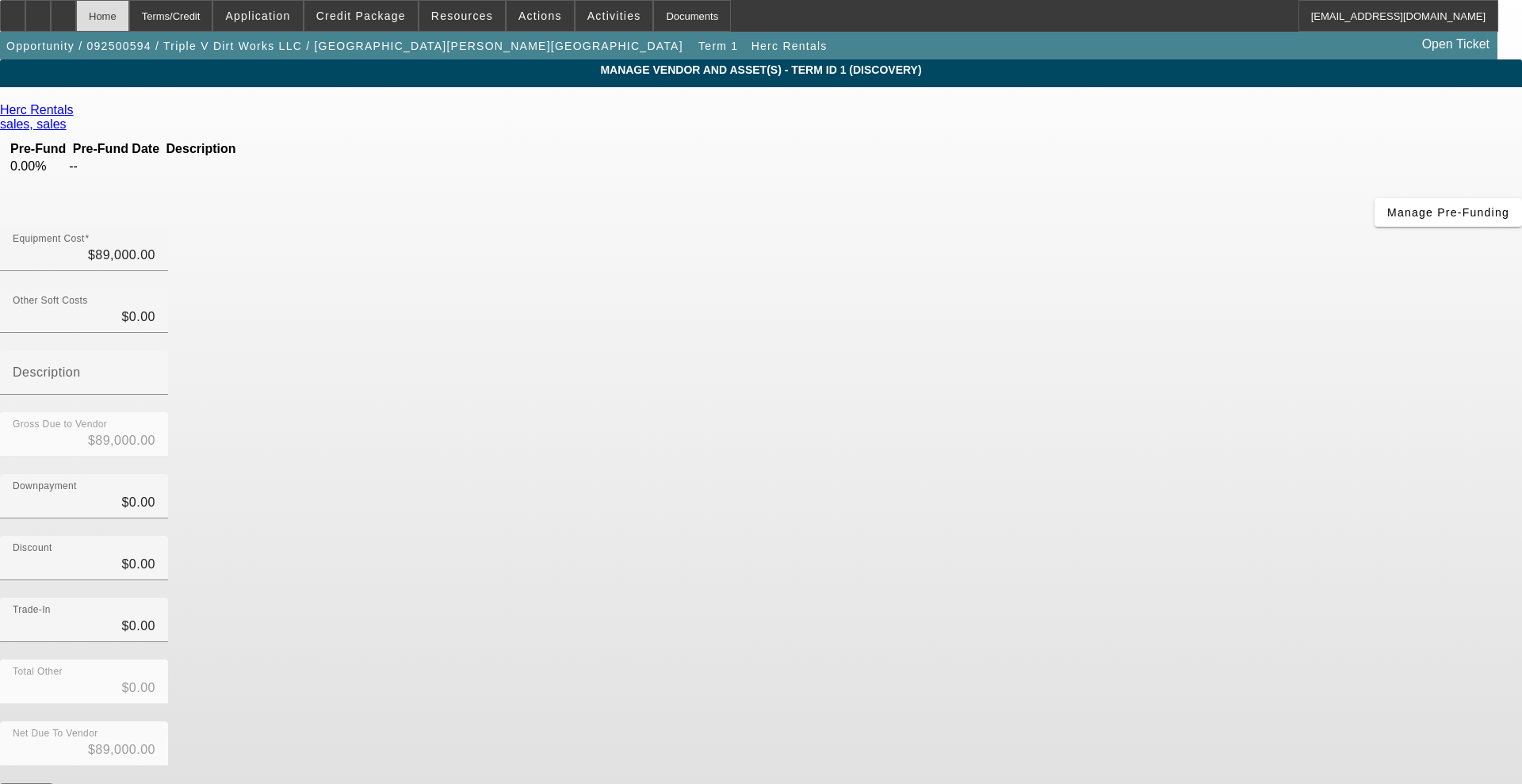
click at [129, 16] on div "Home" at bounding box center [103, 16] width 54 height 32
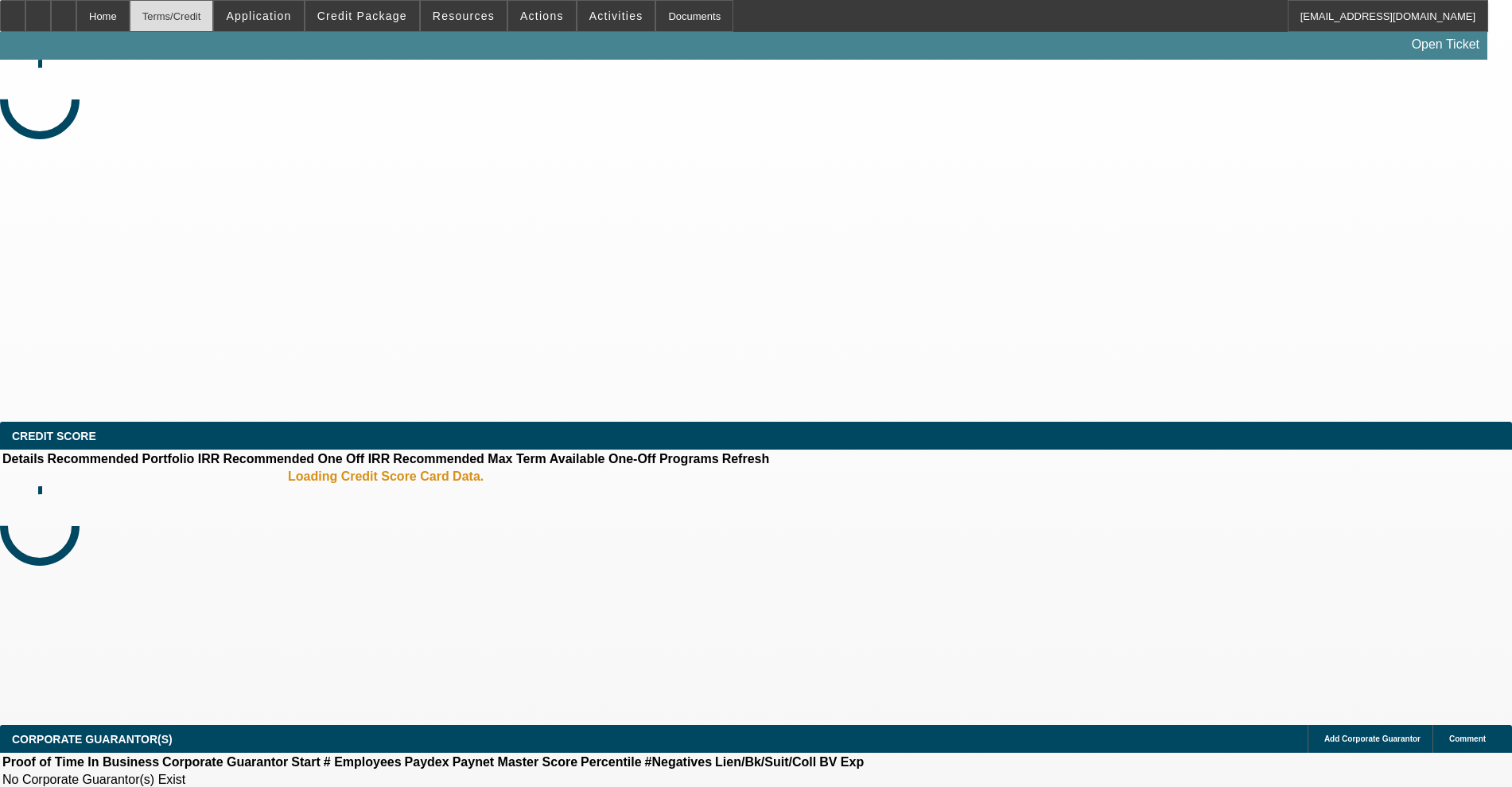
select select "0"
select select "2"
select select "0"
select select "6"
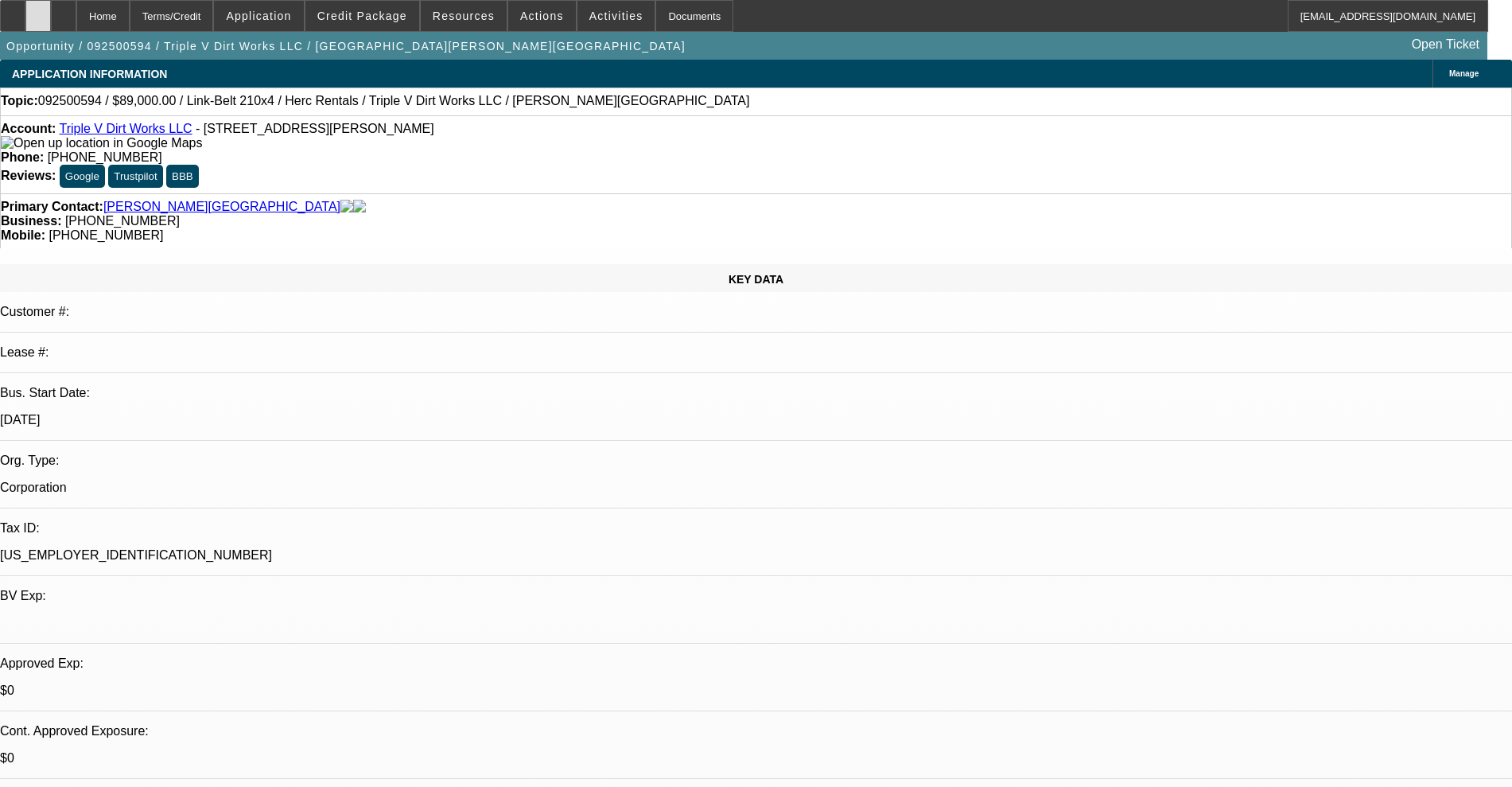
click at [51, 14] on div at bounding box center [38, 16] width 26 height 32
click at [470, 10] on span "Resources" at bounding box center [464, 16] width 62 height 12
click at [532, 29] on div at bounding box center [756, 394] width 1512 height 787
click at [533, 20] on span "Actions" at bounding box center [542, 16] width 44 height 12
click at [533, 19] on div at bounding box center [756, 394] width 1512 height 787
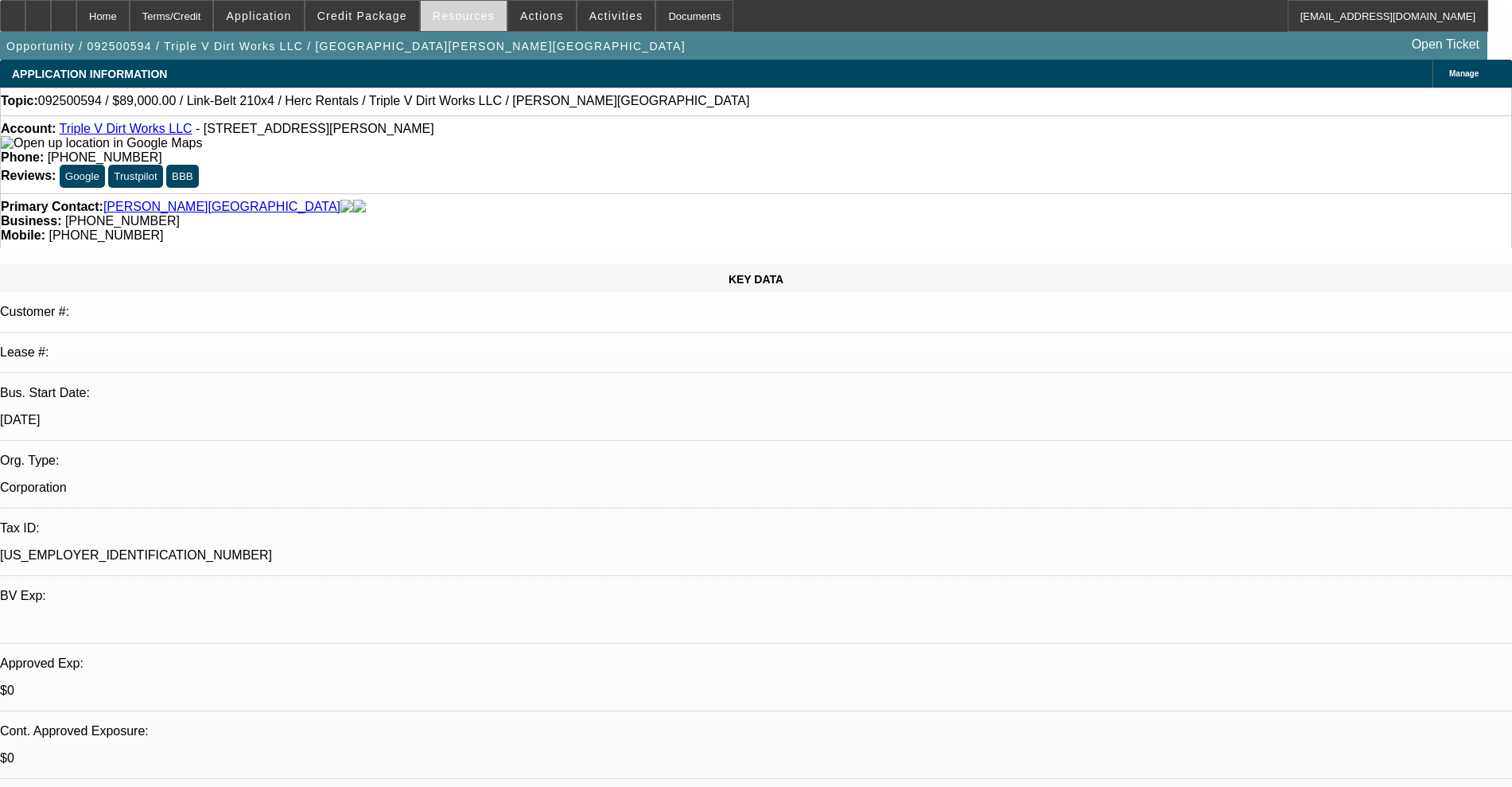
click at [487, 13] on span "Resources" at bounding box center [464, 16] width 62 height 12
click at [487, 13] on div at bounding box center [756, 394] width 1512 height 787
click at [409, 21] on span at bounding box center [362, 15] width 114 height 38
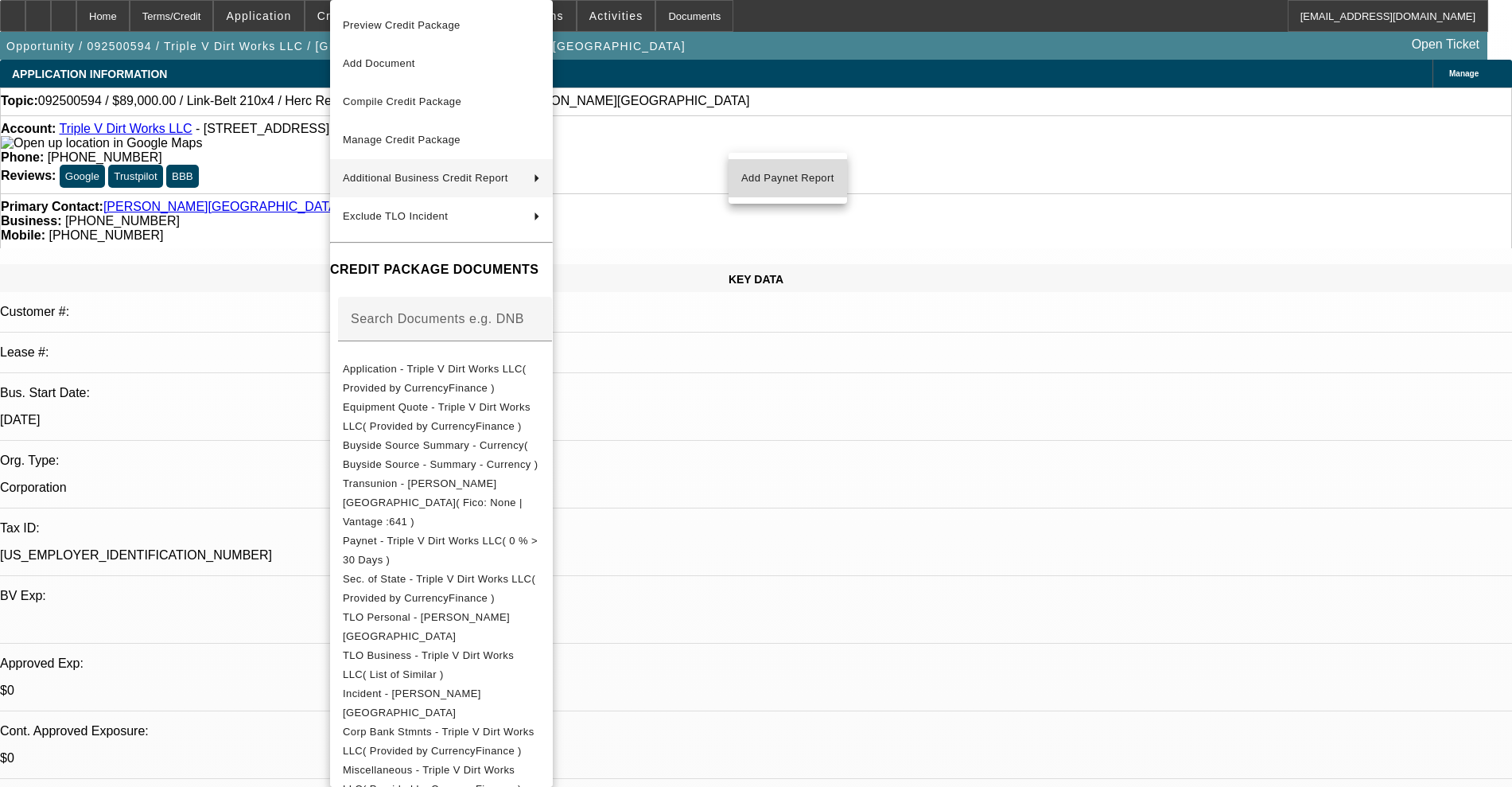
click at [758, 179] on span "Add Paynet Report" at bounding box center [788, 179] width 93 height 19
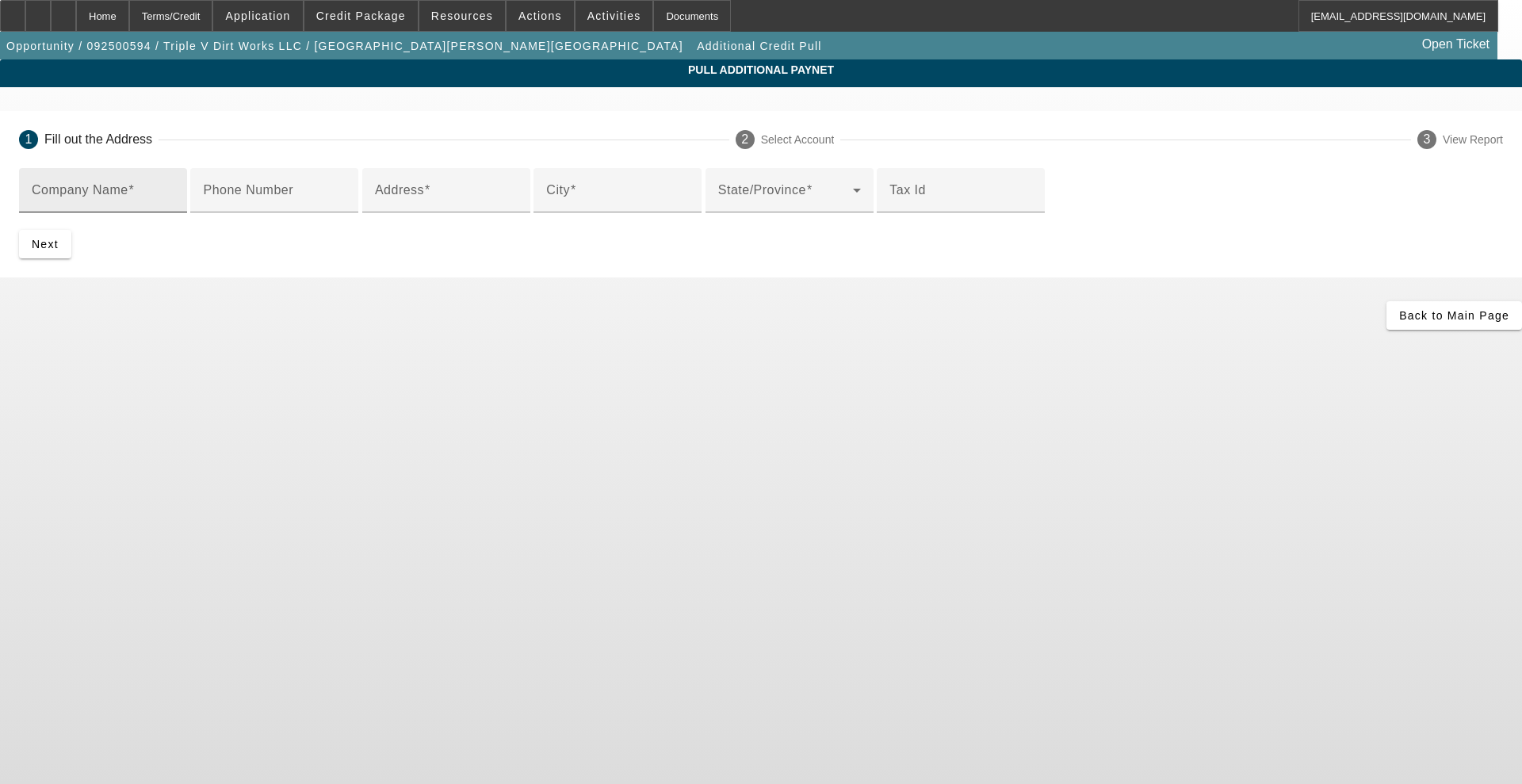
click at [175, 196] on input "Company Name" at bounding box center [103, 196] width 143 height 19
type input "Herc rentals"
type input "8332518018"
click at [518, 206] on input "Address" at bounding box center [446, 196] width 143 height 19
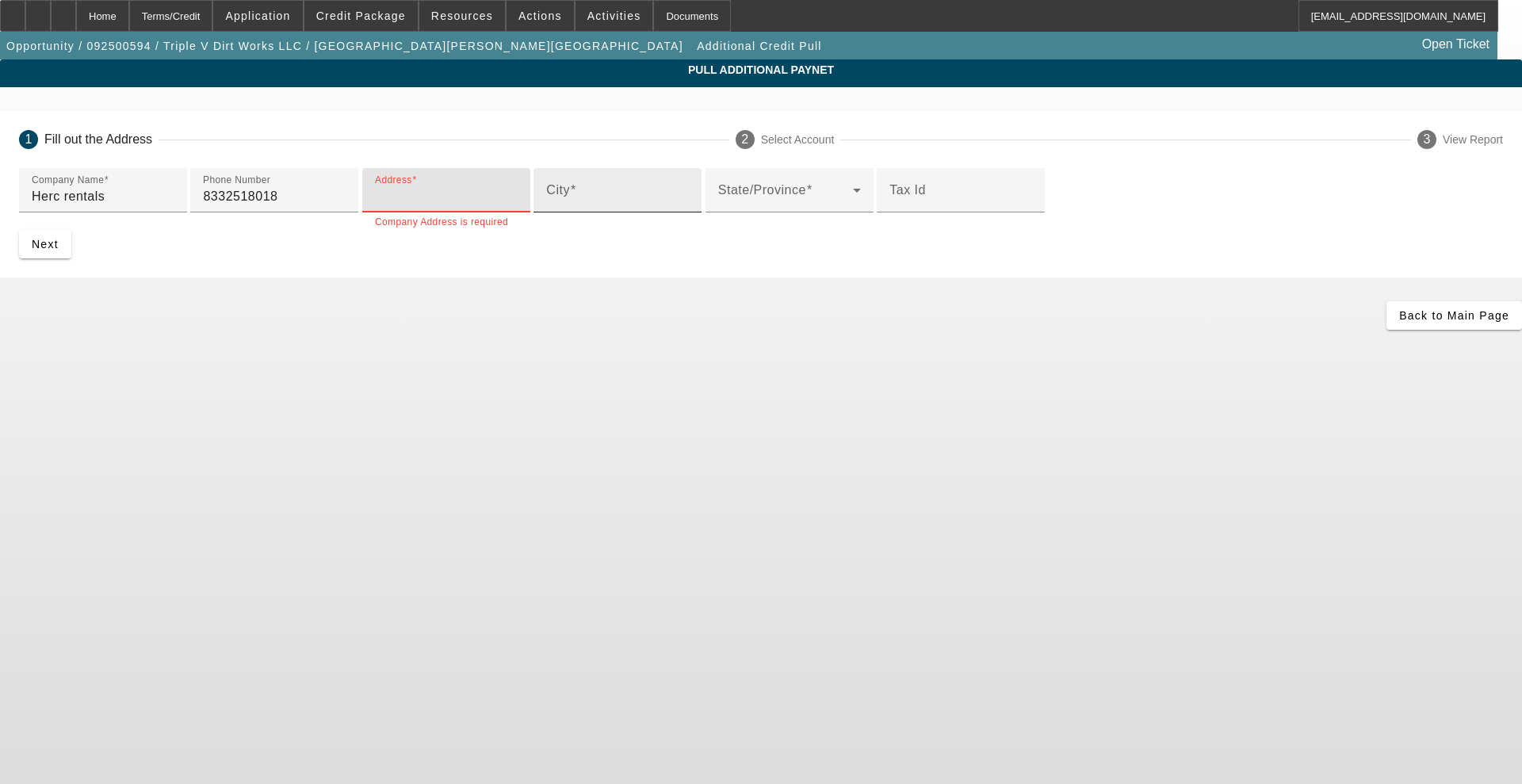
paste input "5000 Industrial Dr"
type input "5000 Industrial Dr"
click at [547, 206] on input "City" at bounding box center [618, 196] width 143 height 19
type input "bossier city"
click at [71, 263] on span "submit" at bounding box center [46, 244] width 53 height 38
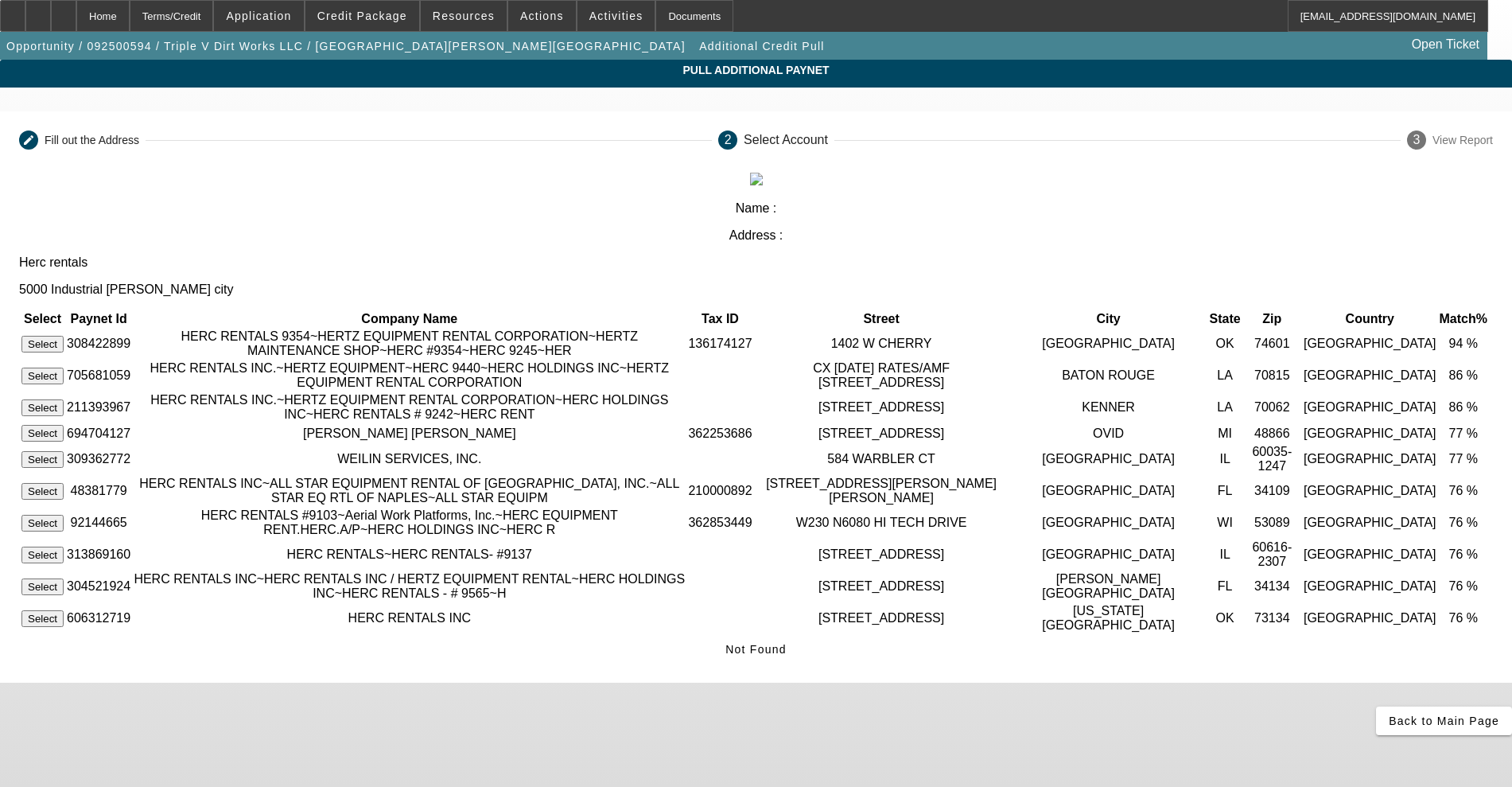
click at [63, 368] on button "Select" at bounding box center [42, 376] width 42 height 17
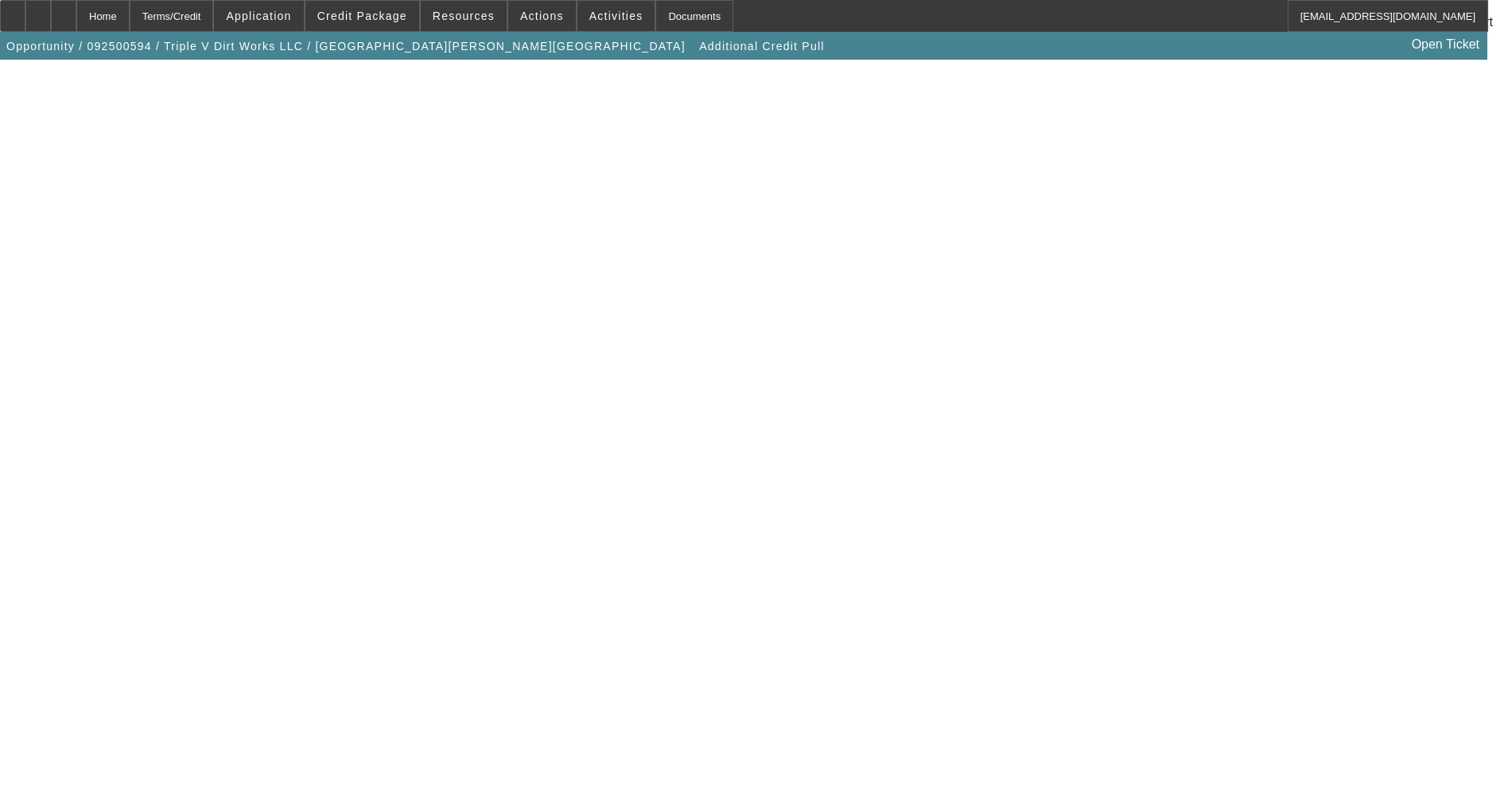
scroll to position [276, 0]
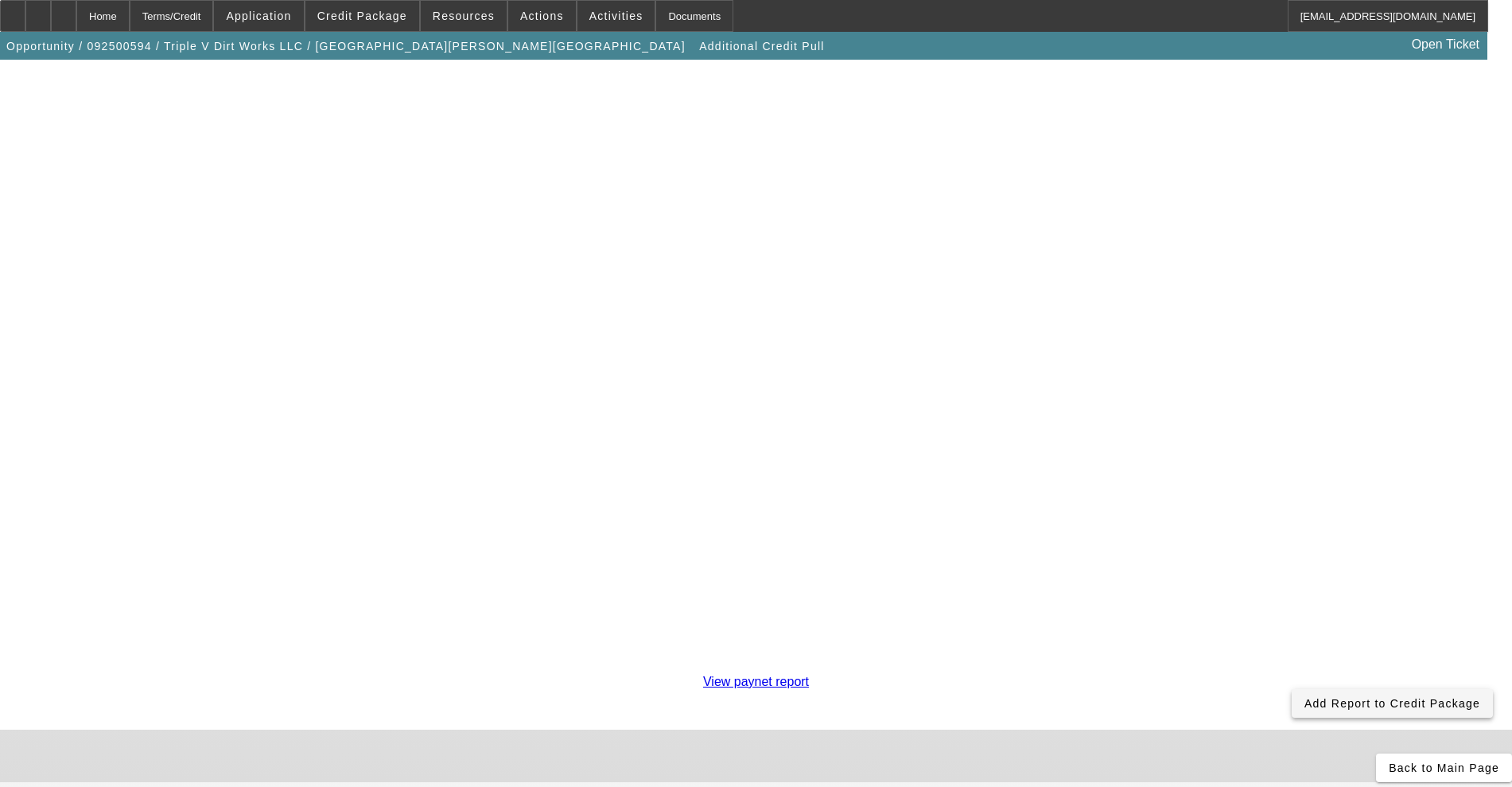
click at [1304, 697] on span "Add Report to Credit Package" at bounding box center [1392, 703] width 176 height 12
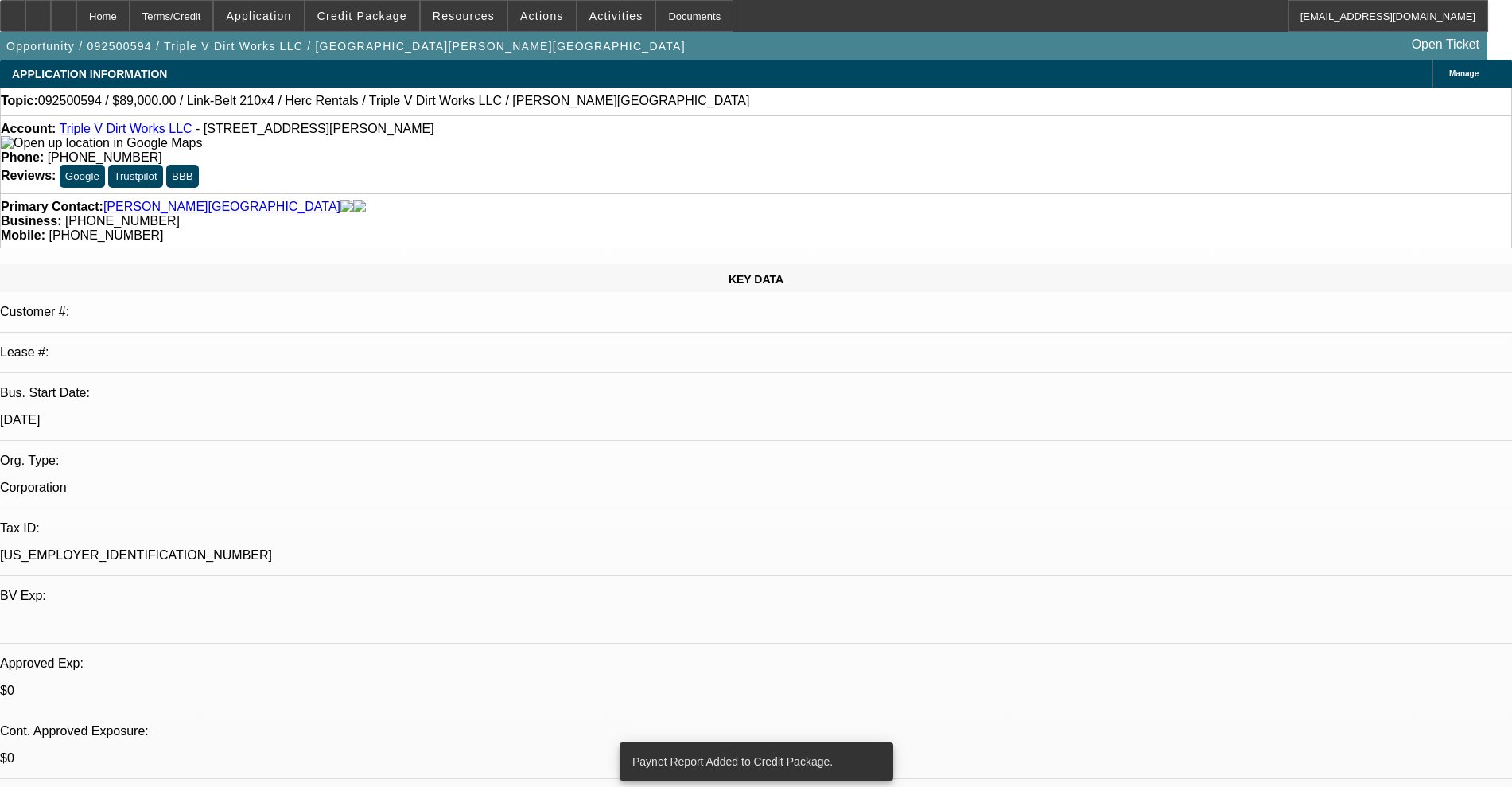
select select "0"
select select "2"
select select "0"
select select "6"
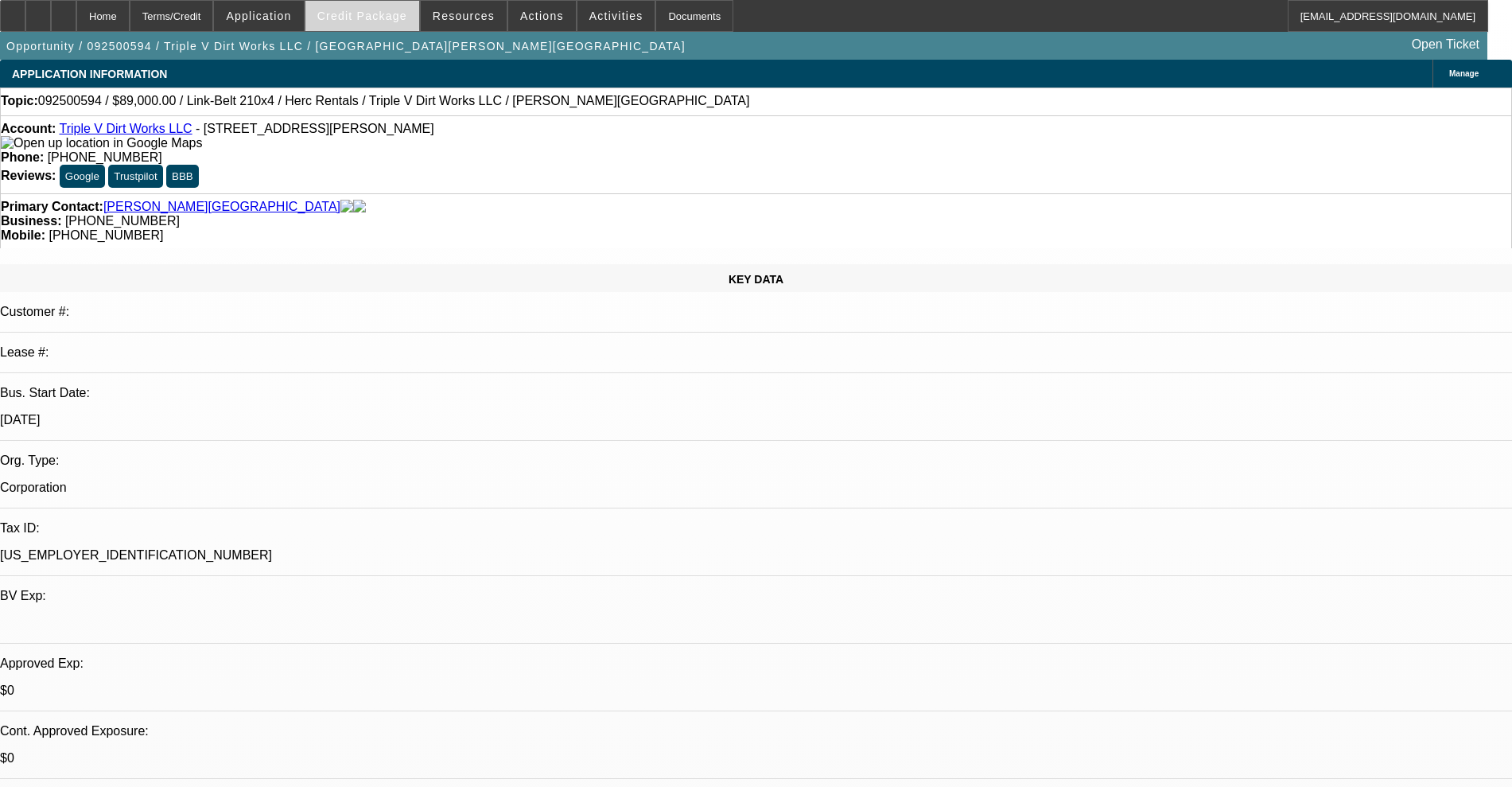
click at [416, 20] on span at bounding box center [362, 15] width 114 height 38
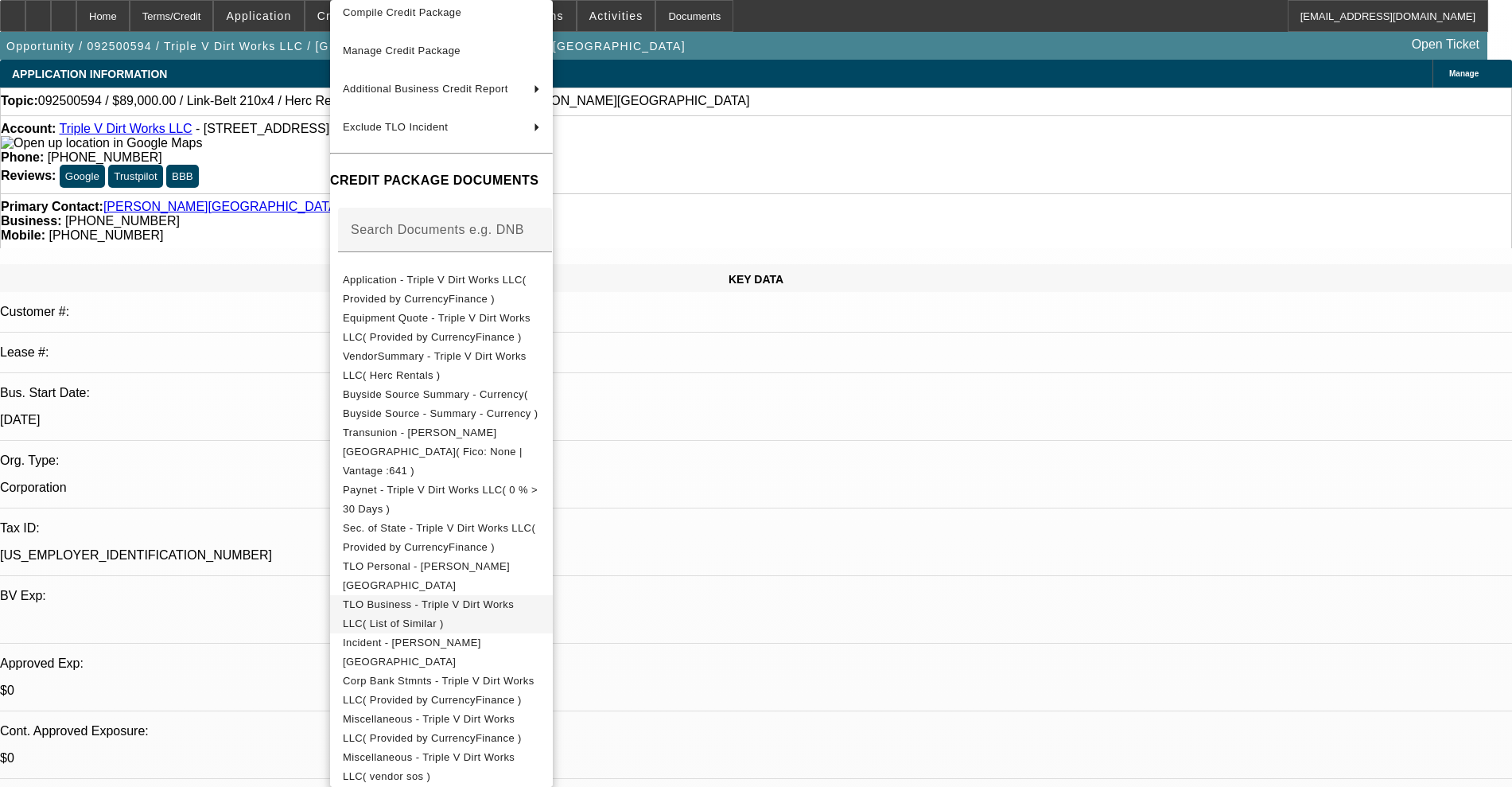
scroll to position [185, 0]
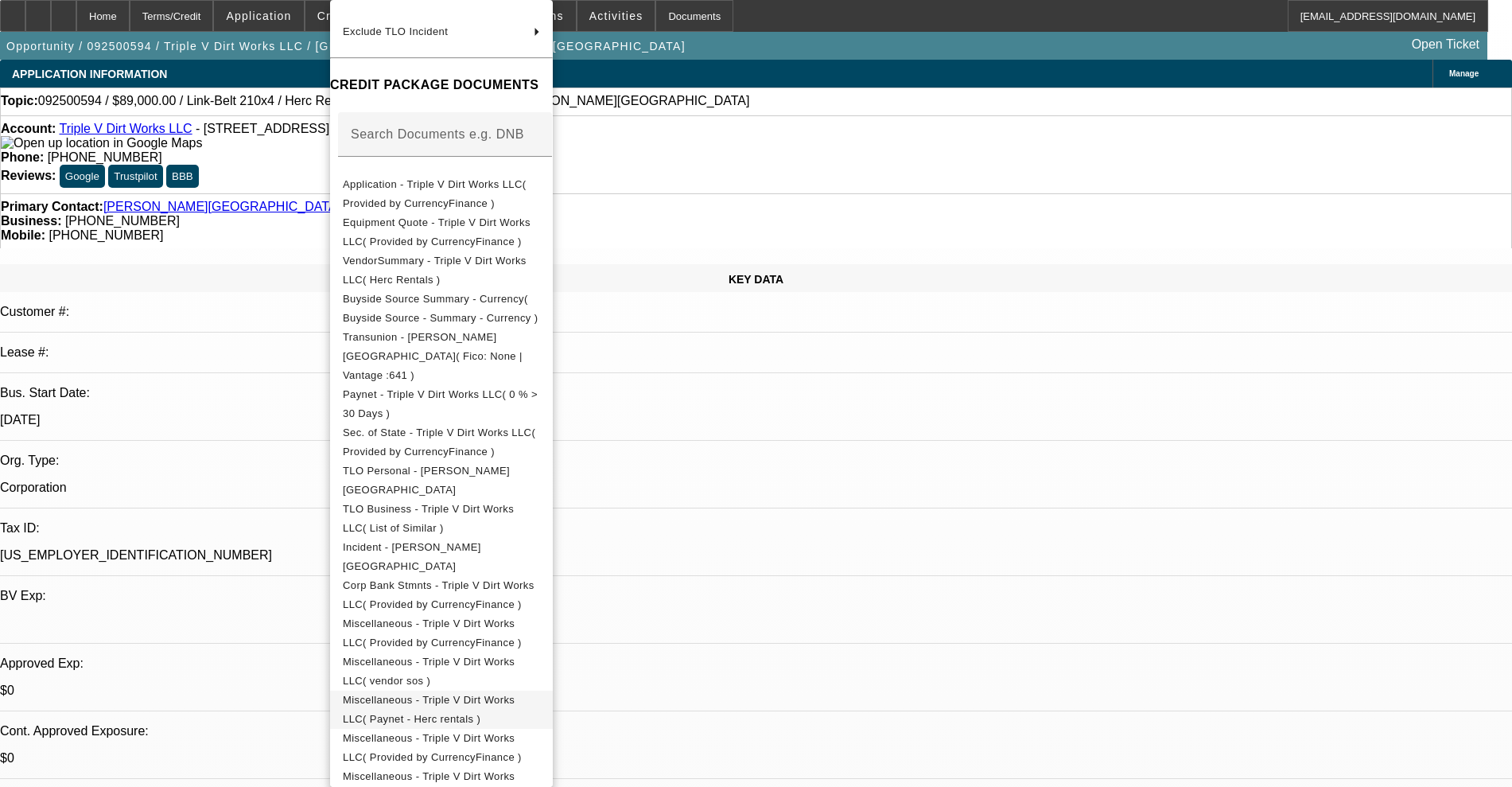
click at [512, 694] on span "Miscellaneous - Triple V Dirt Works LLC( Paynet - Herc rentals )" at bounding box center [428, 709] width 172 height 31
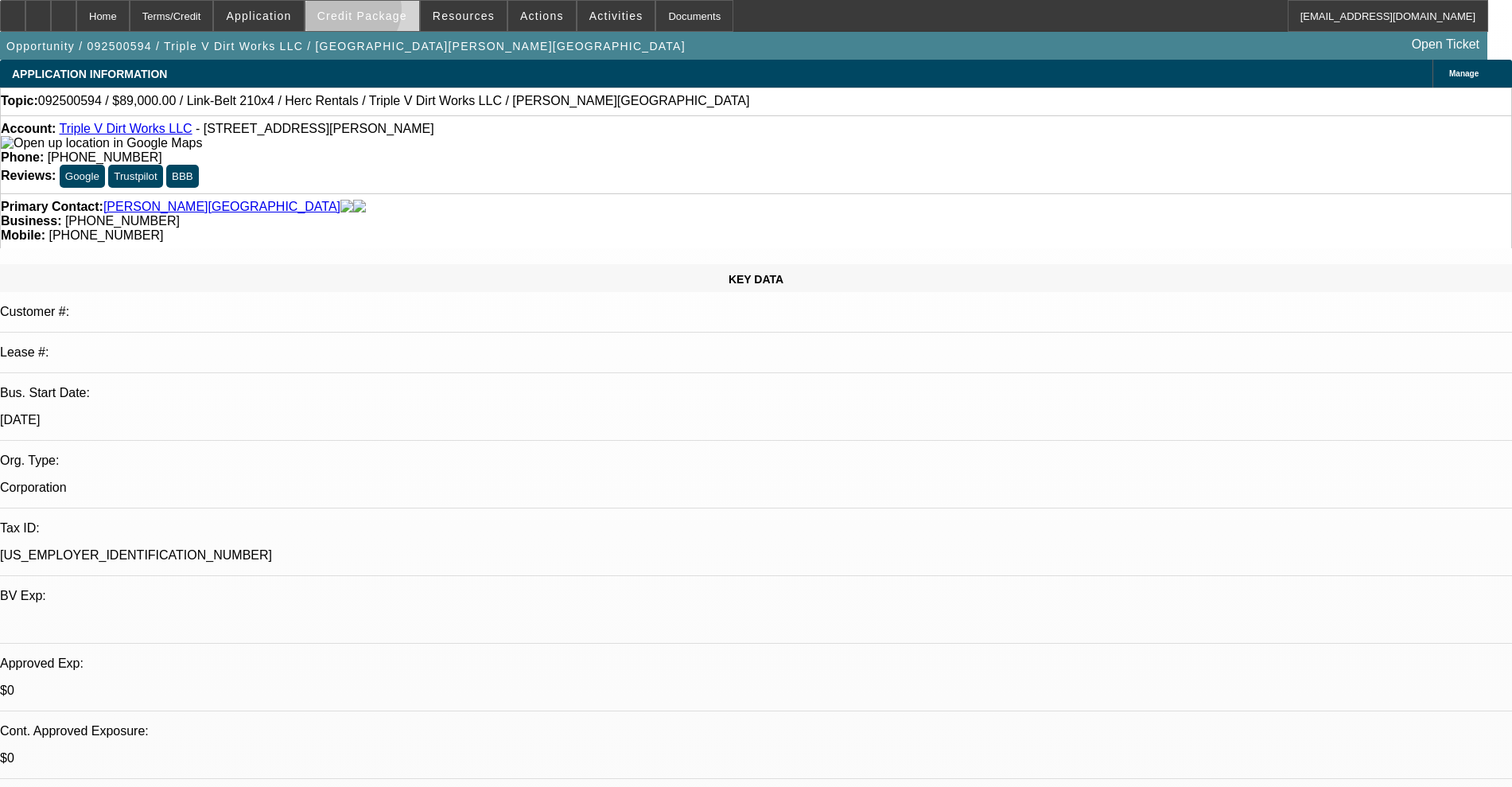
click at [375, 13] on span "Credit Package" at bounding box center [363, 16] width 90 height 12
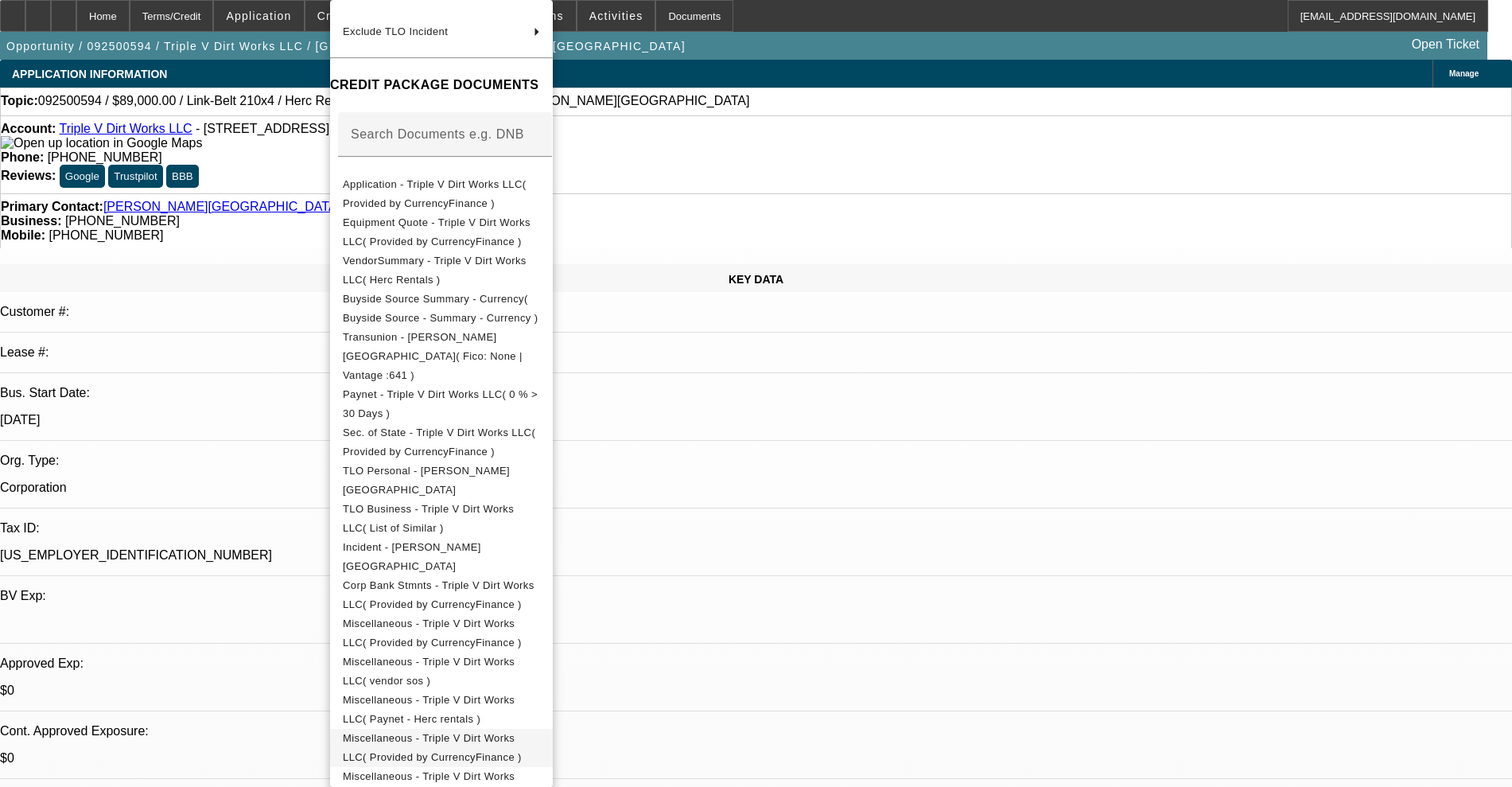
click at [480, 732] on span "Miscellaneous - Triple V Dirt Works LLC( Provided by CurrencyFinance )" at bounding box center [431, 747] width 179 height 31
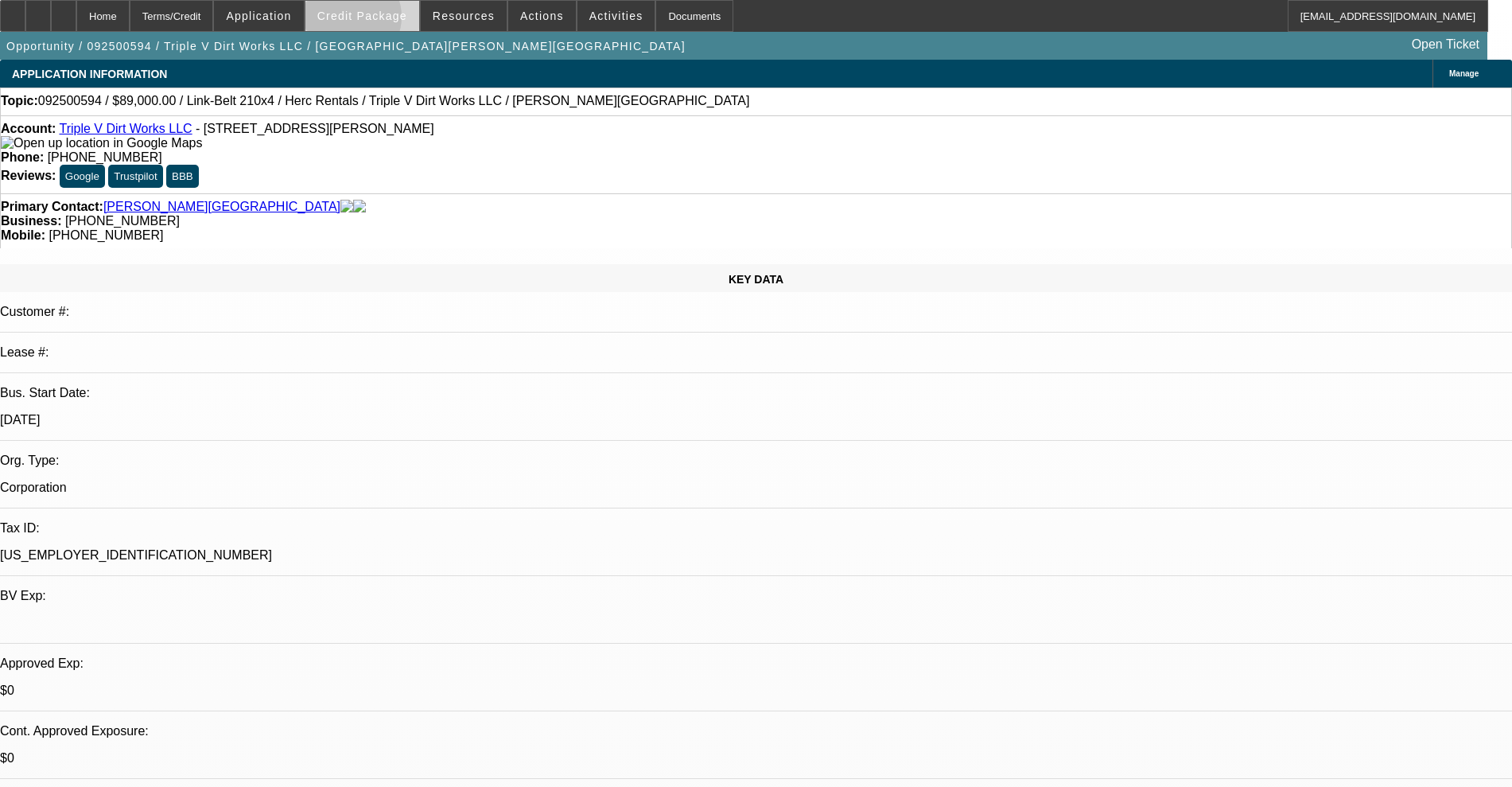
click at [371, 20] on span "Credit Package" at bounding box center [363, 16] width 90 height 12
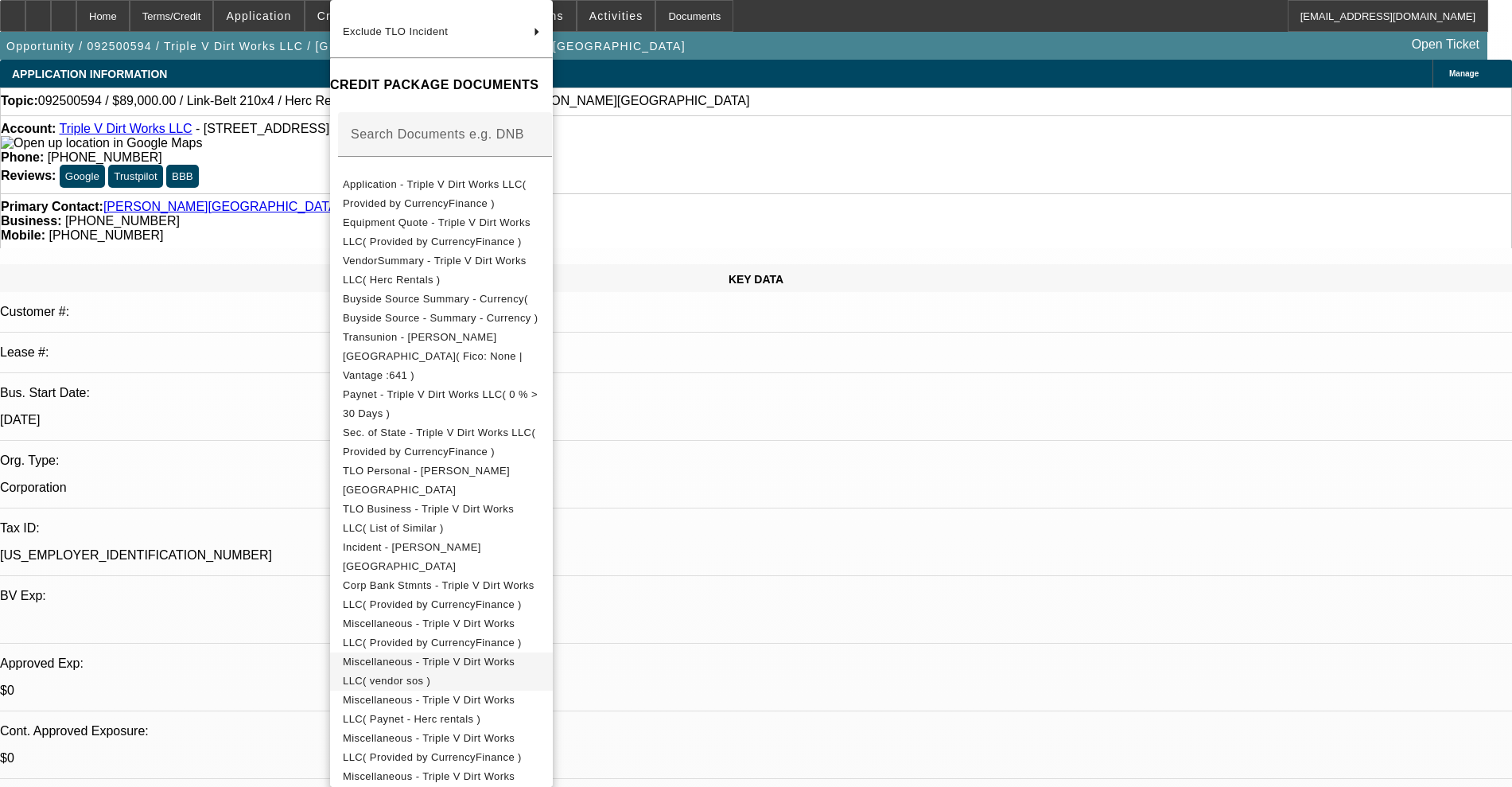
click at [458, 656] on span "Miscellaneous - Triple V Dirt Works LLC( vendor sos )" at bounding box center [428, 671] width 172 height 31
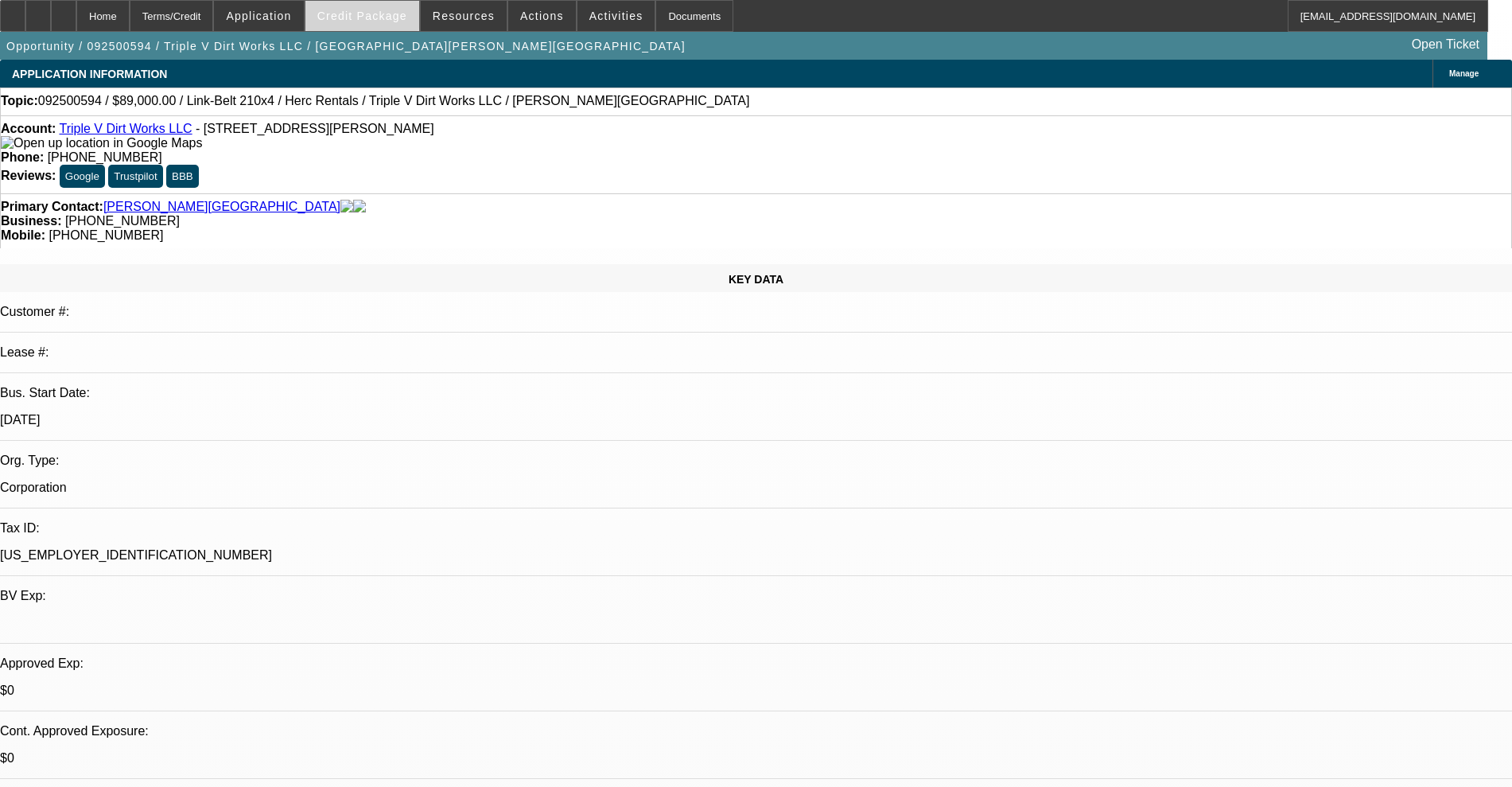
click at [351, 16] on span "Credit Package" at bounding box center [363, 16] width 90 height 12
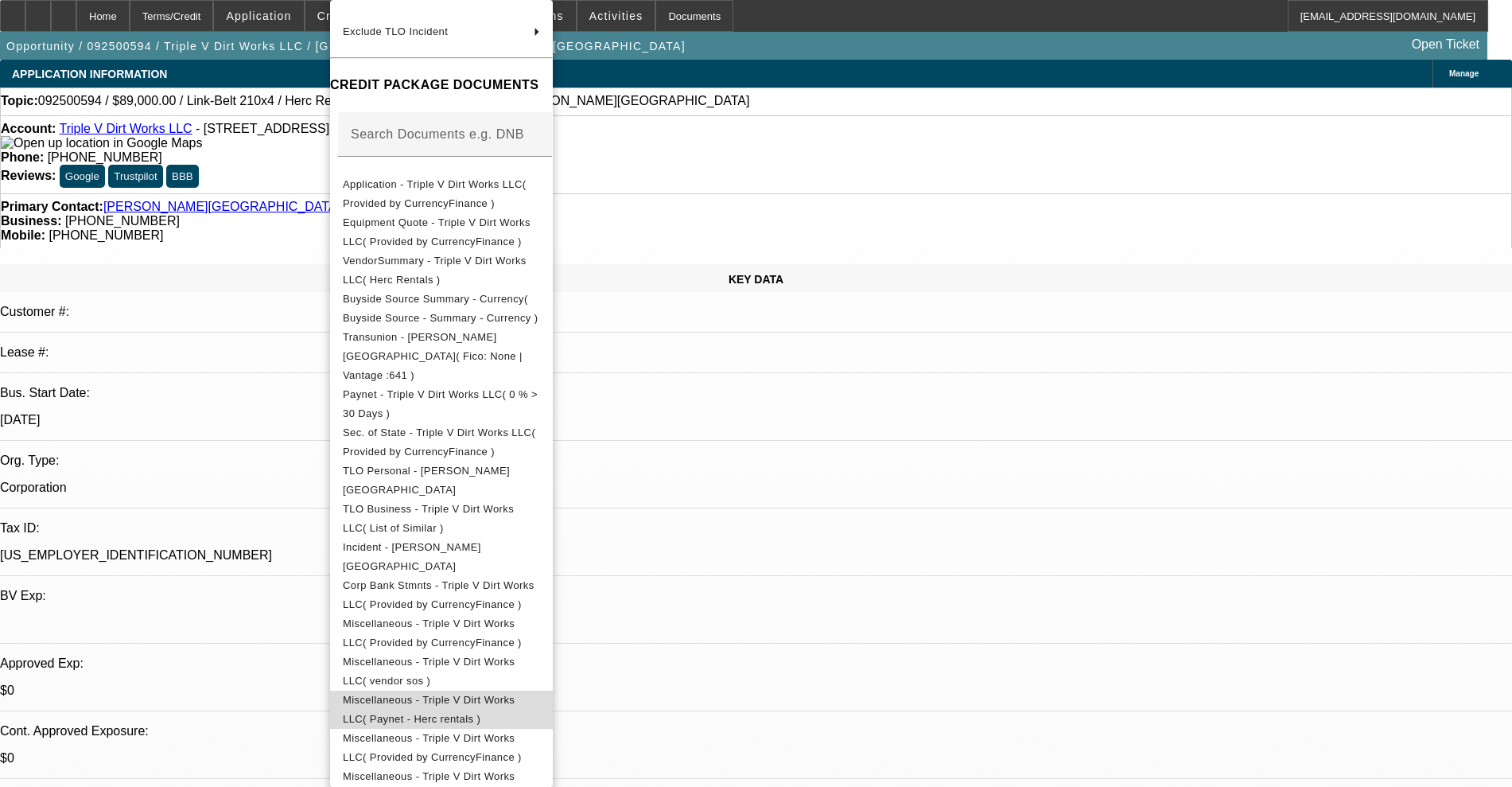
click at [525, 690] on span "Miscellaneous - Triple V Dirt Works LLC( Paynet - Herc rentals )" at bounding box center [441, 709] width 197 height 38
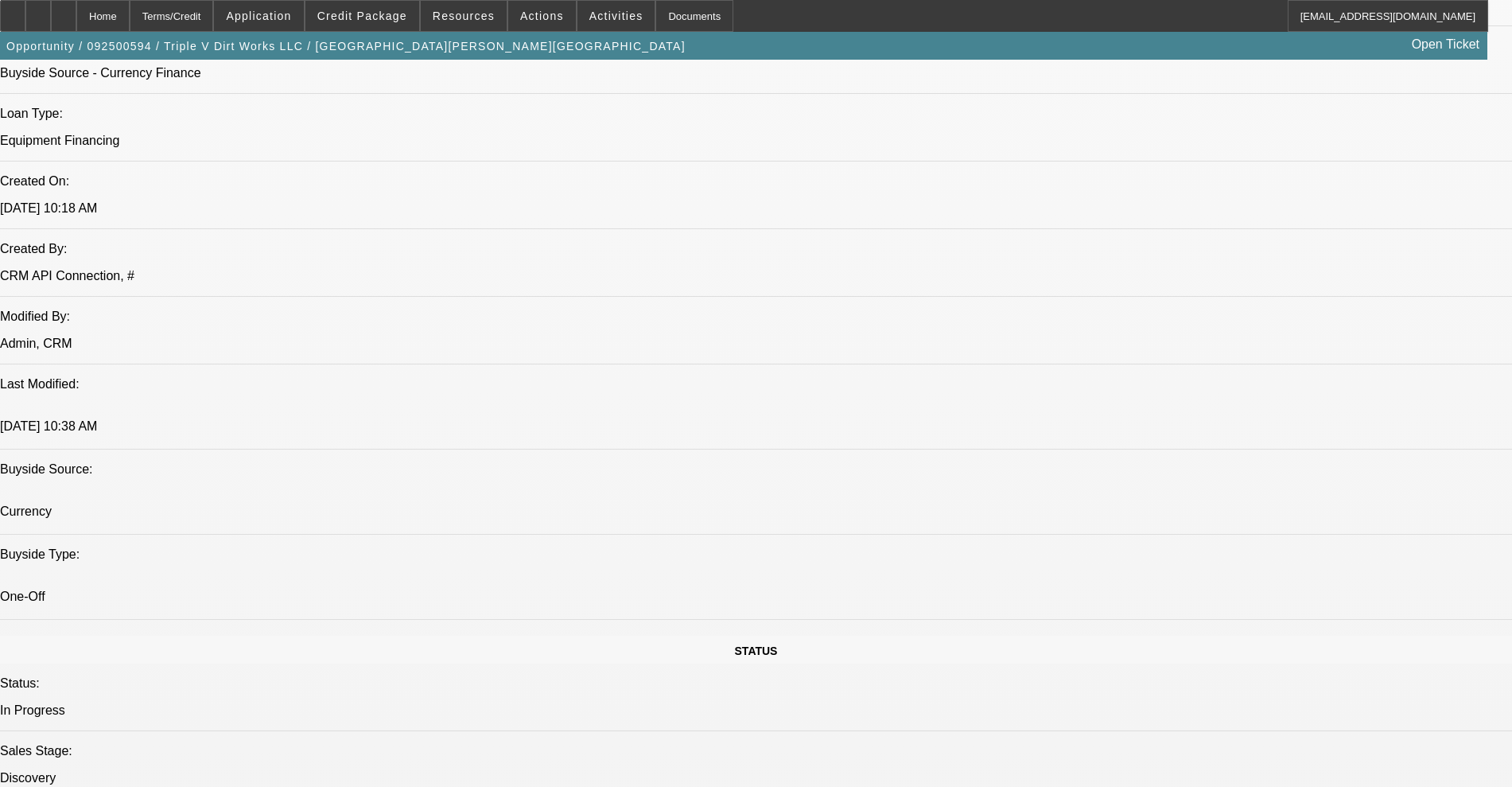
scroll to position [1194, 0]
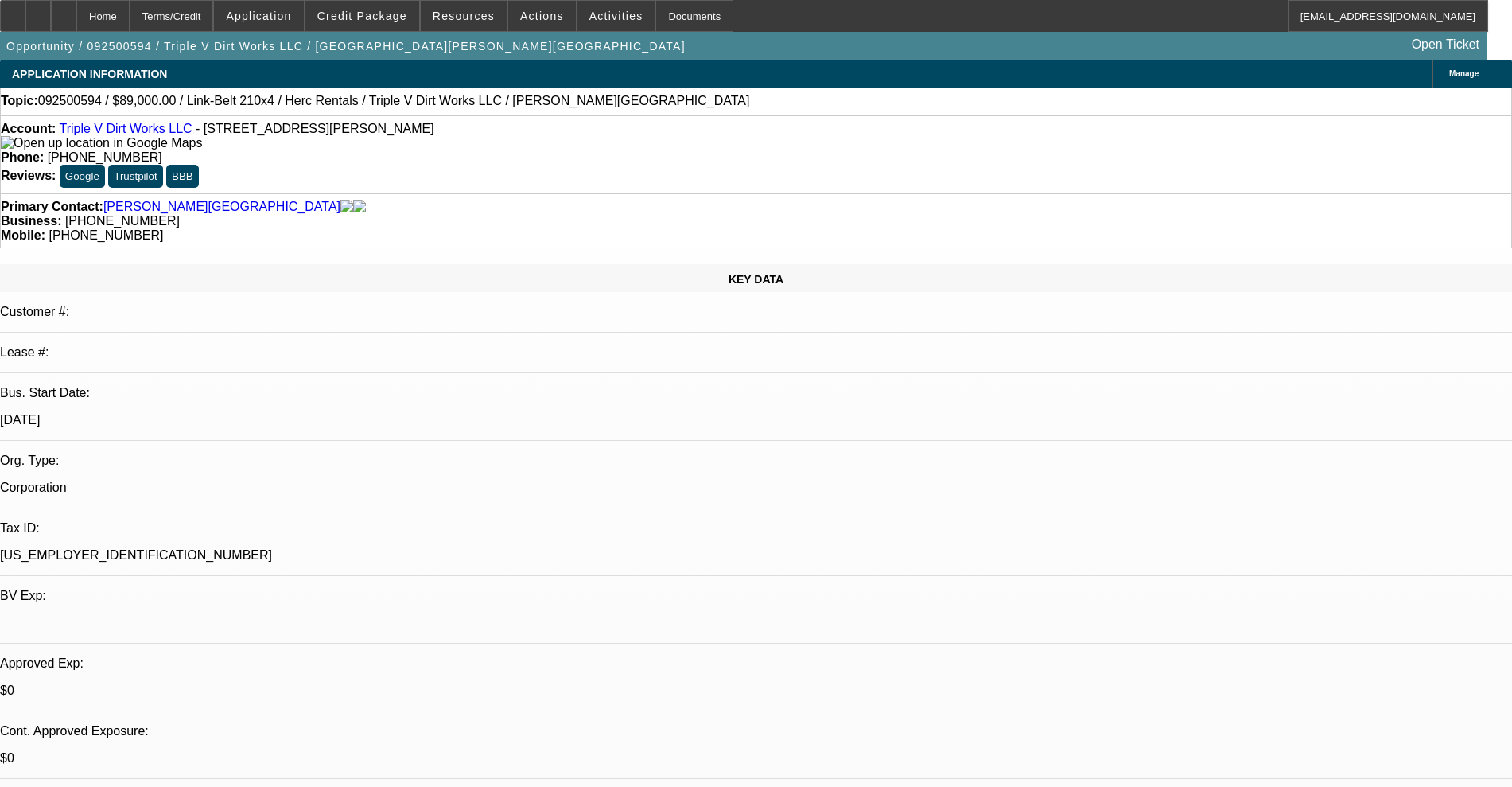
select select "0"
select select "2"
select select "0"
select select "6"
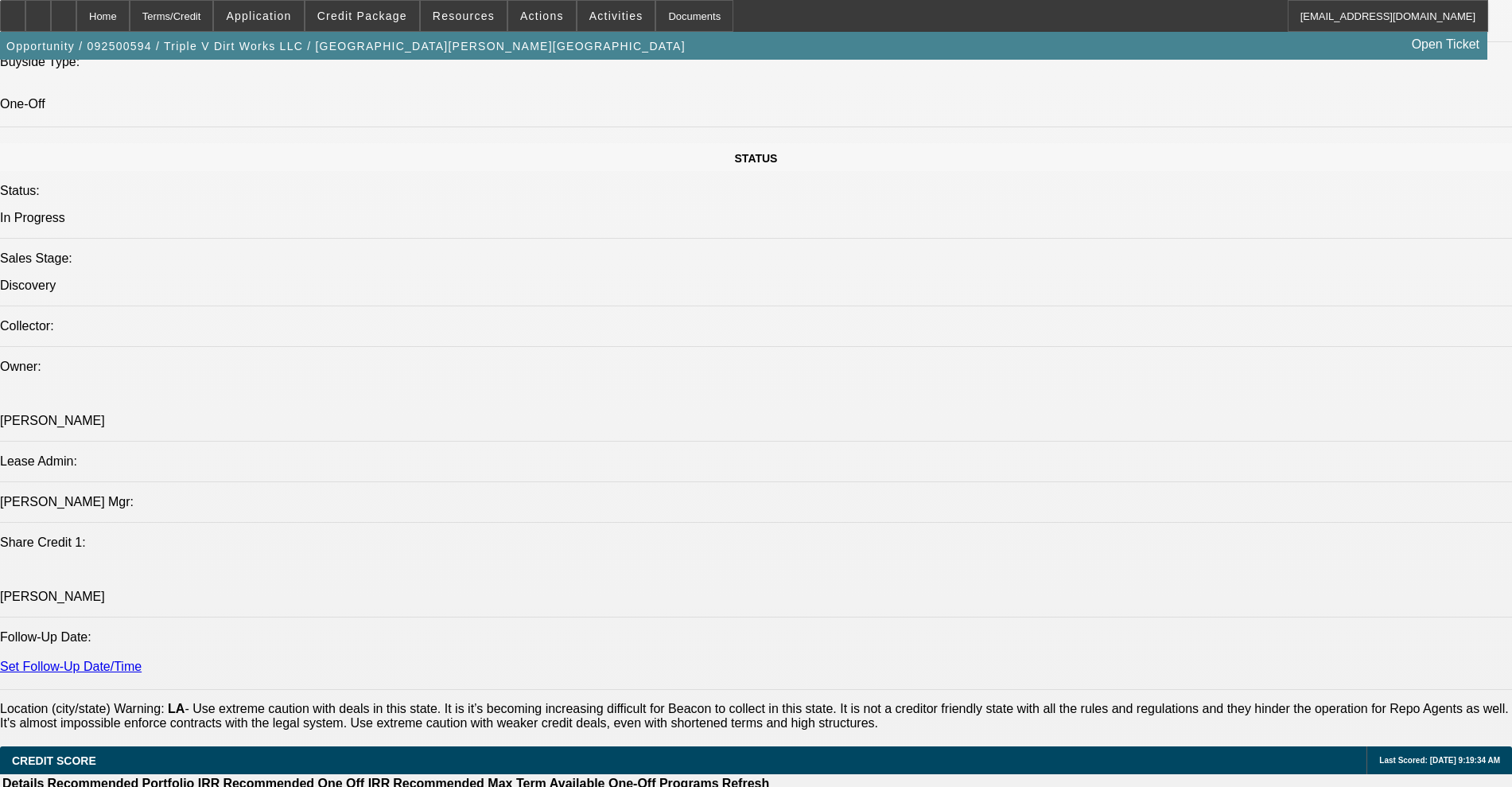
scroll to position [2188, 0]
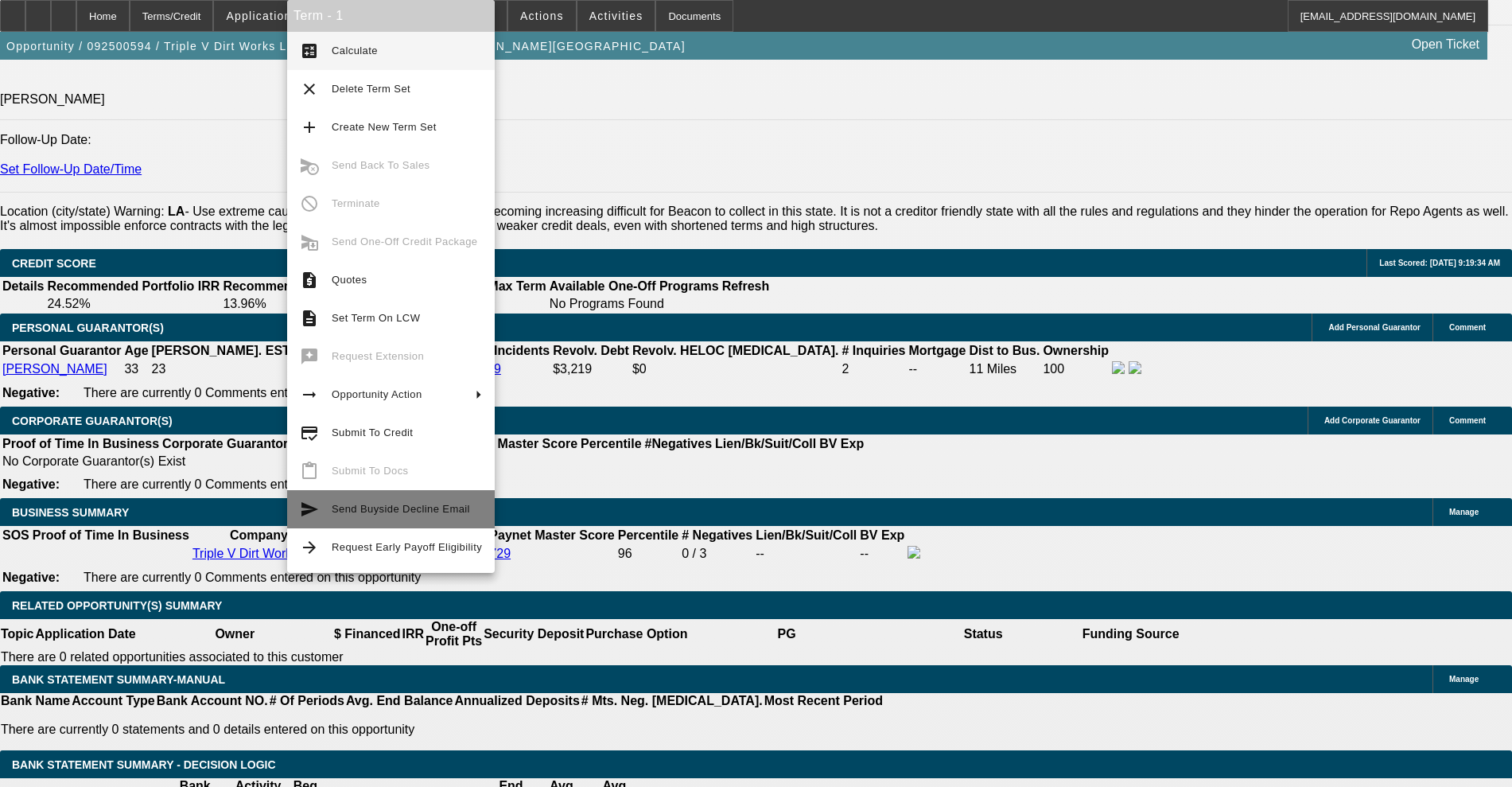
click at [405, 504] on span "Send Buyside Decline Email" at bounding box center [400, 509] width 138 height 12
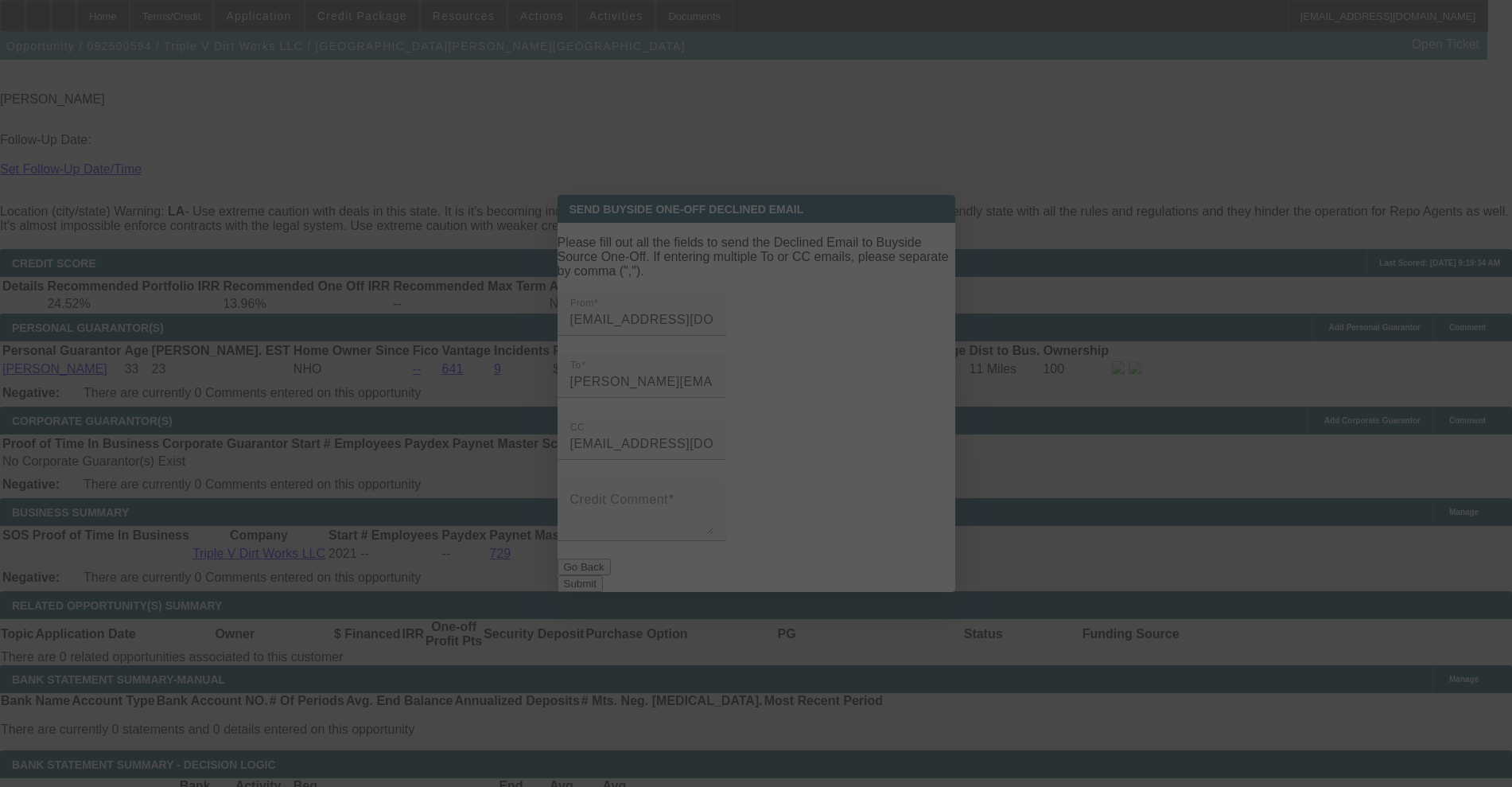
scroll to position [0, 0]
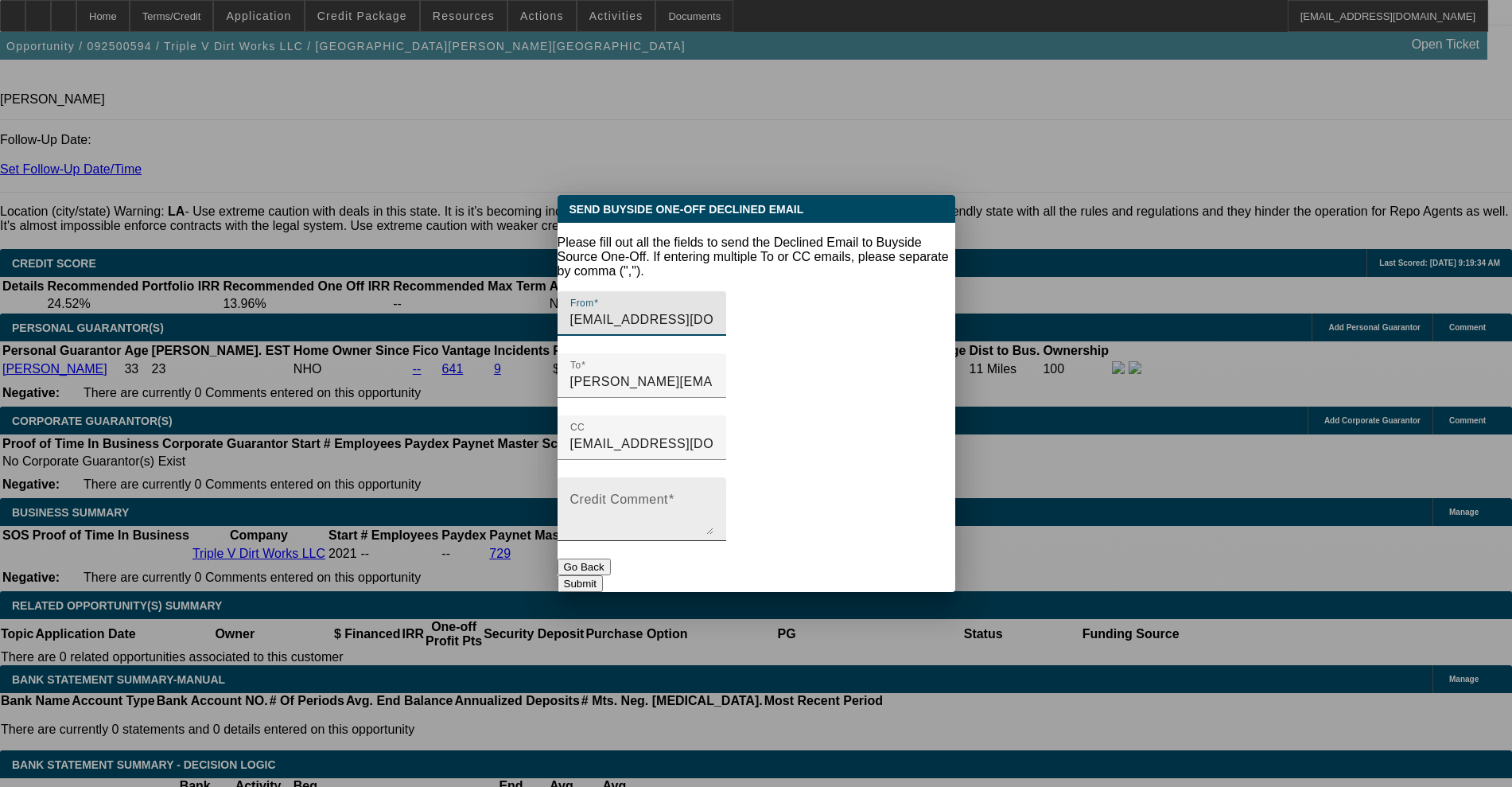
click at [668, 492] on mat-label "Credit Comment" at bounding box center [619, 498] width 98 height 13
click at [669, 496] on textarea "Credit Comment" at bounding box center [642, 515] width 143 height 38
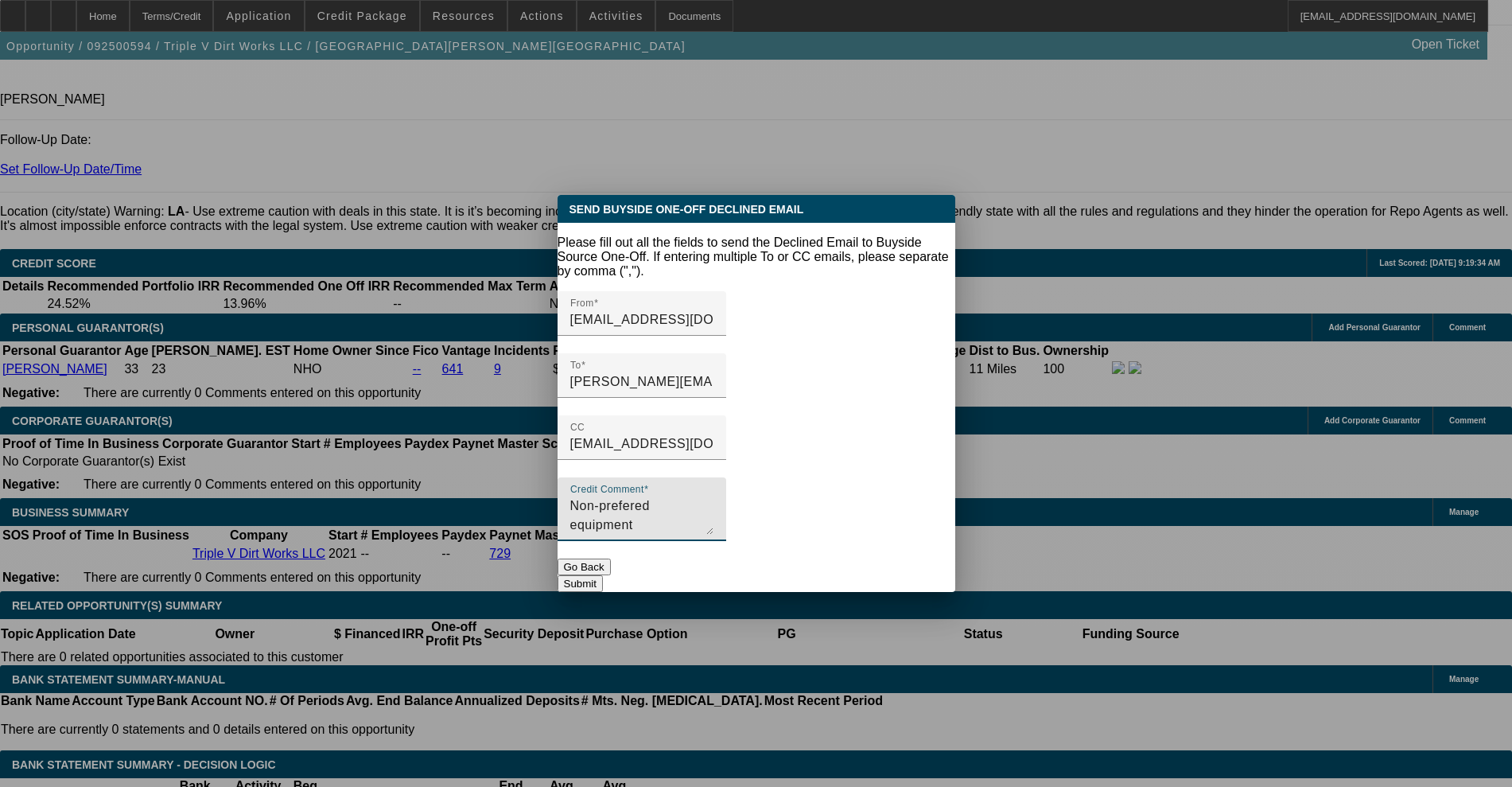
type textarea "Non-prefered equipment"
click at [603, 575] on button "Submit" at bounding box center [580, 583] width 46 height 17
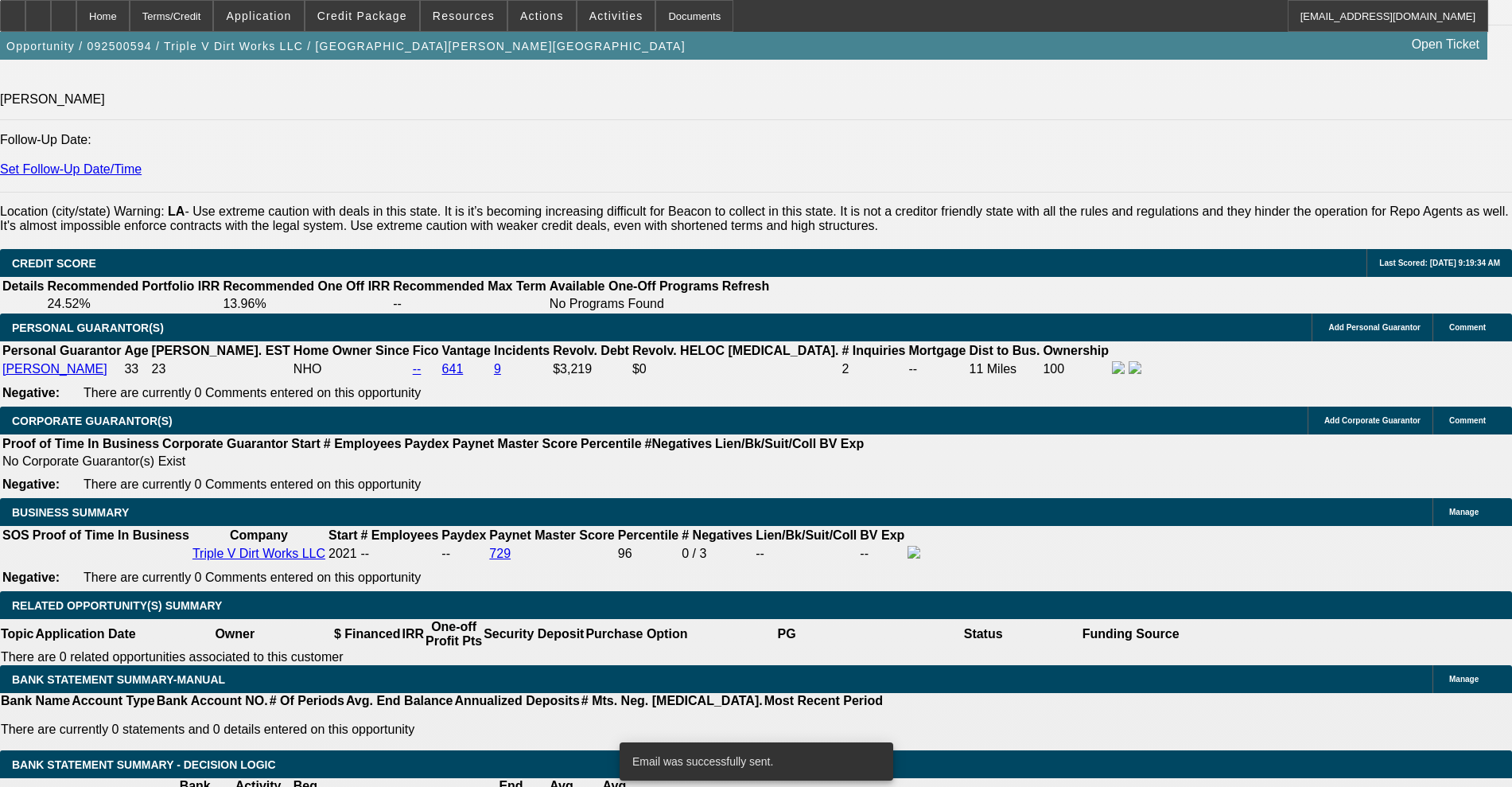
scroll to position [2188, 0]
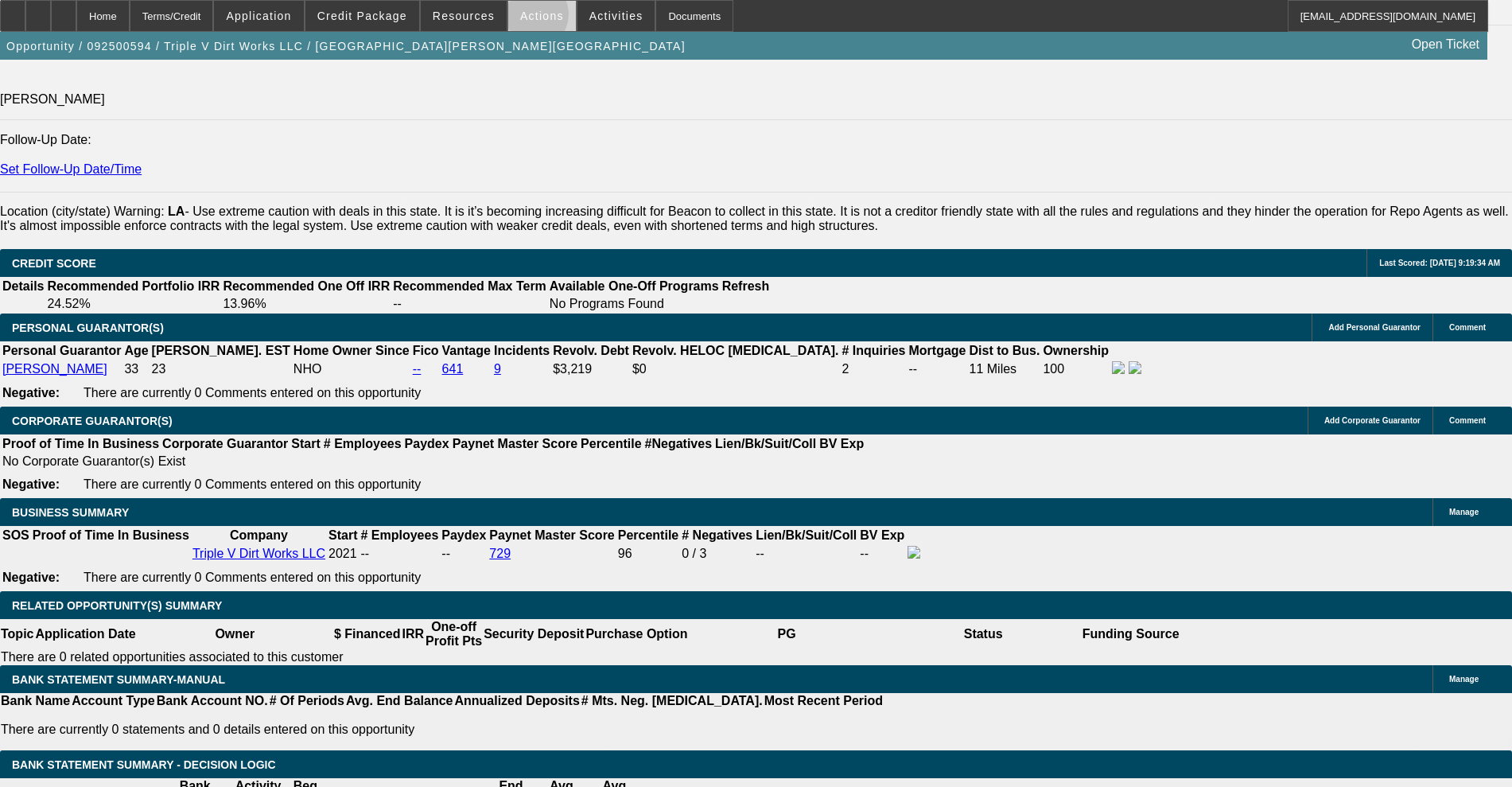
click at [525, 18] on span "Actions" at bounding box center [542, 16] width 44 height 12
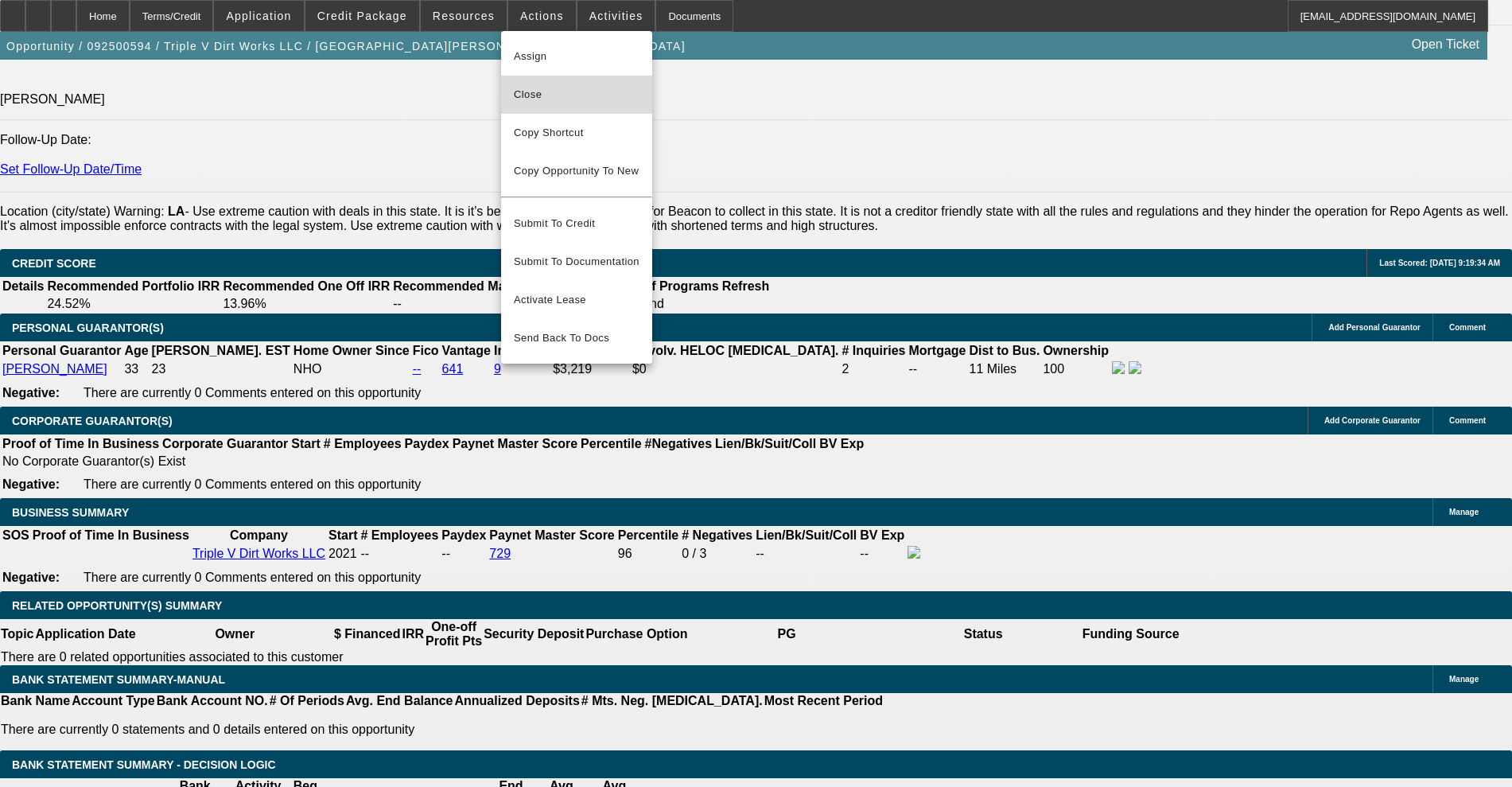
click at [562, 87] on span "Close" at bounding box center [576, 95] width 126 height 19
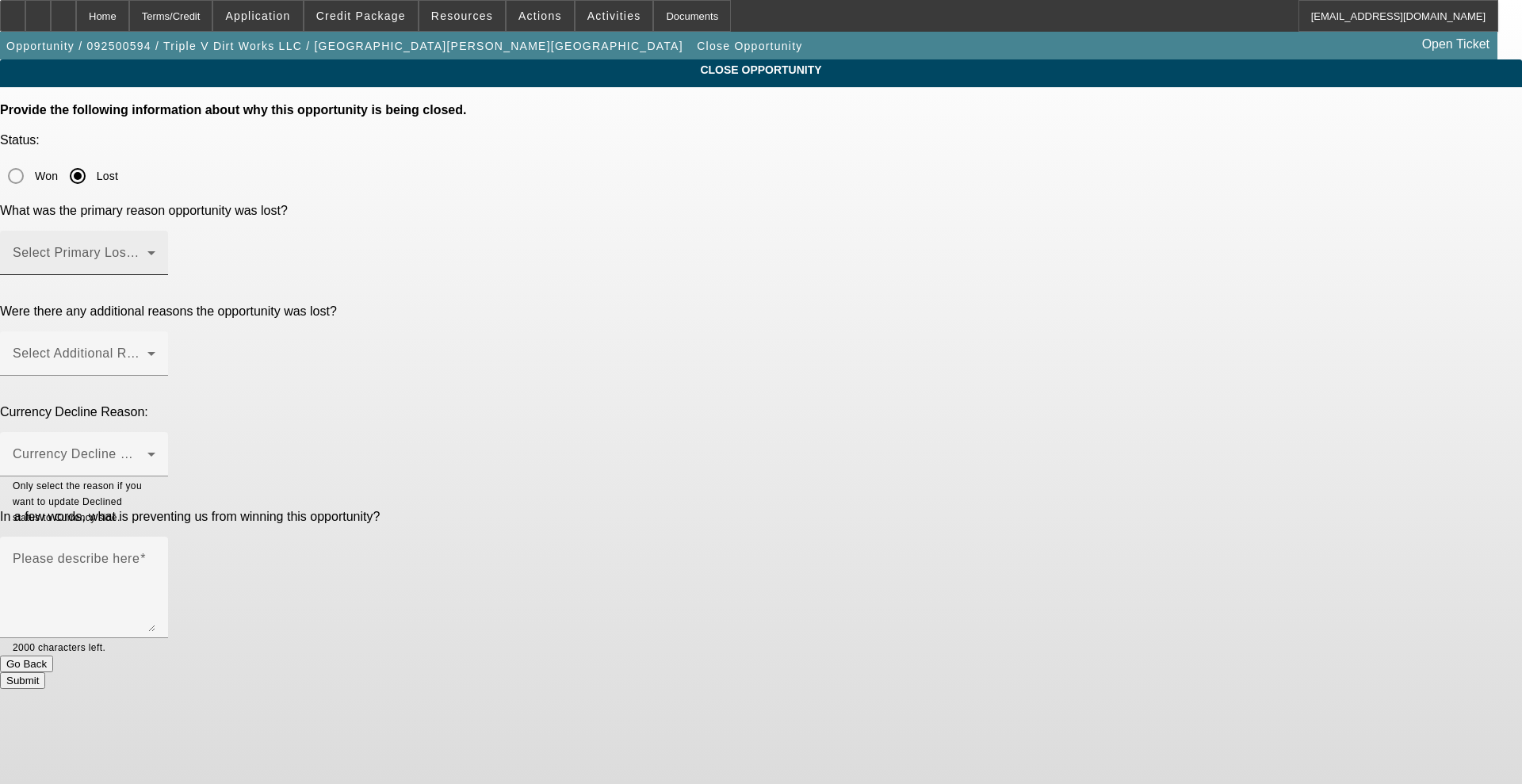
click at [147, 250] on span at bounding box center [80, 260] width 135 height 19
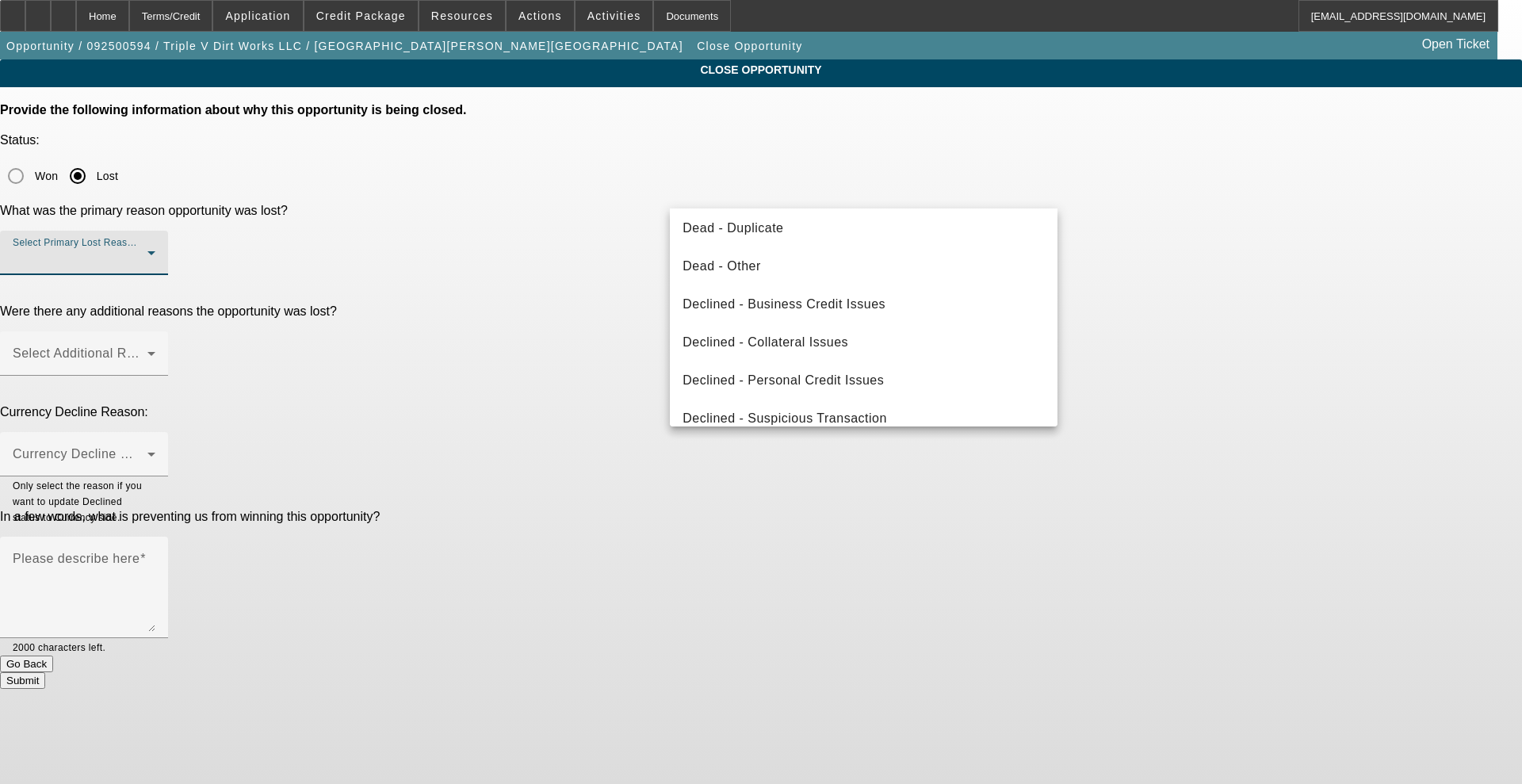
scroll to position [198, 0]
click at [770, 340] on span "Declined - Collateral Issues" at bounding box center [765, 340] width 166 height 19
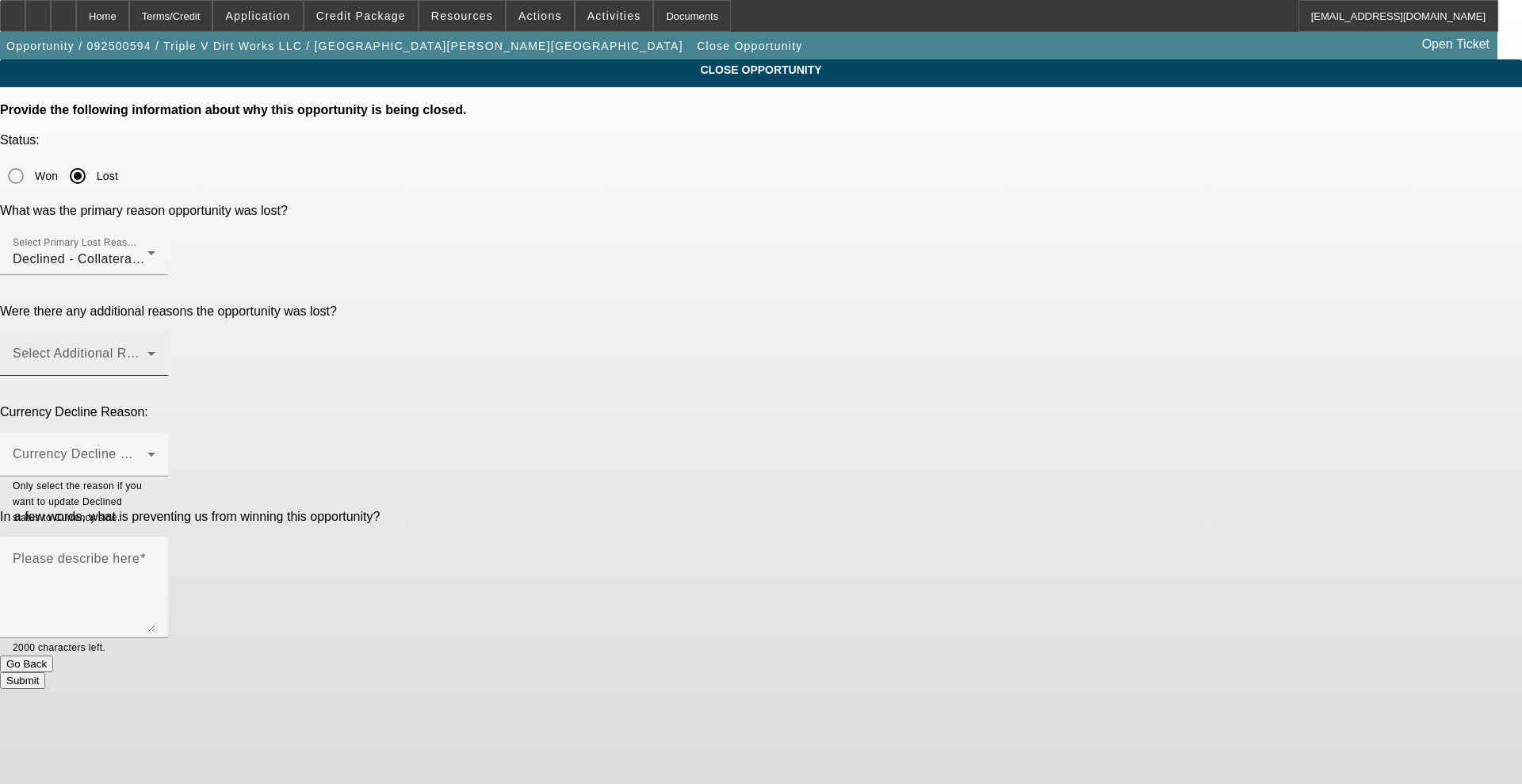
click at [155, 331] on div "Select Additional Reasons" at bounding box center [83, 353] width 143 height 45
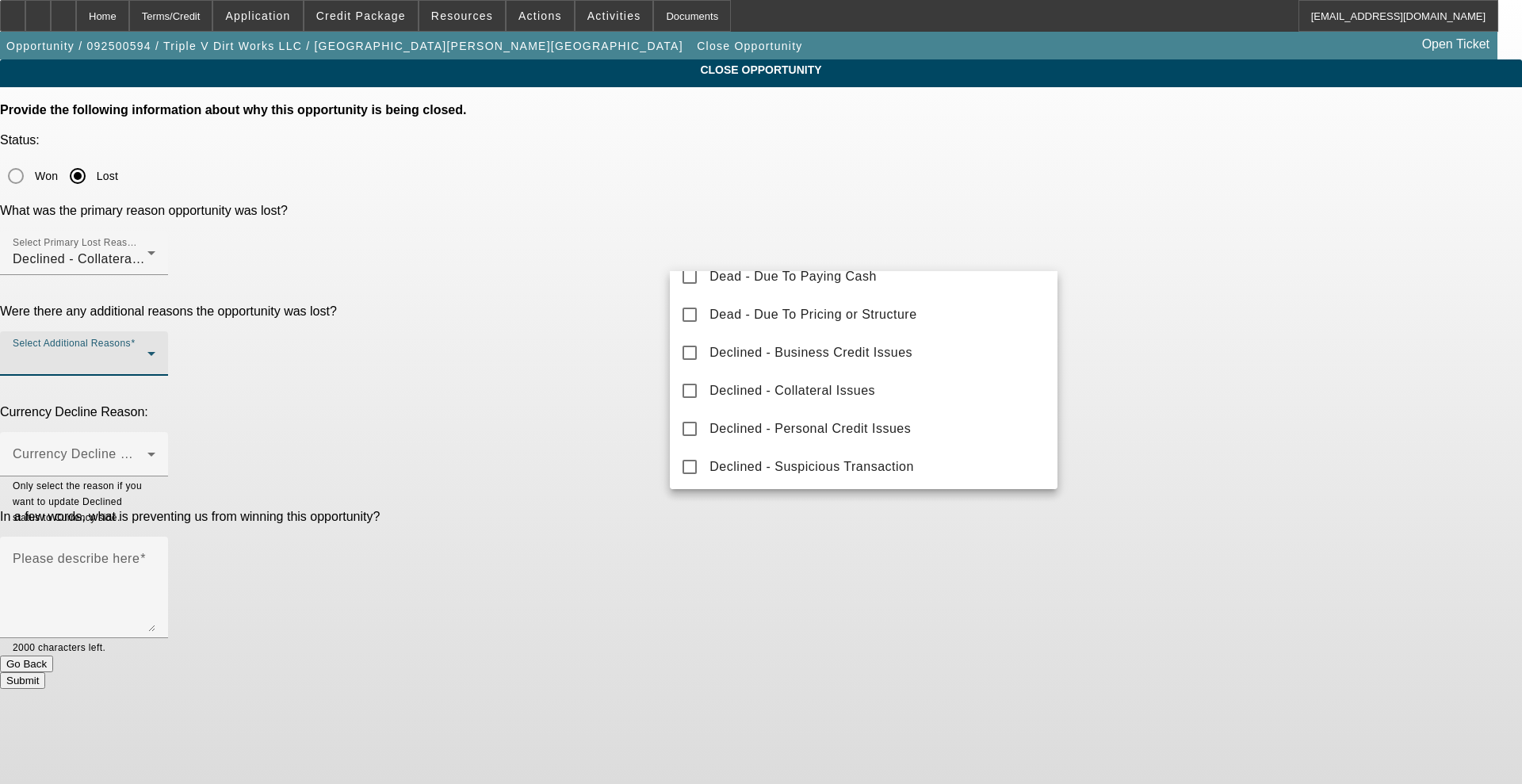
scroll to position [175, 0]
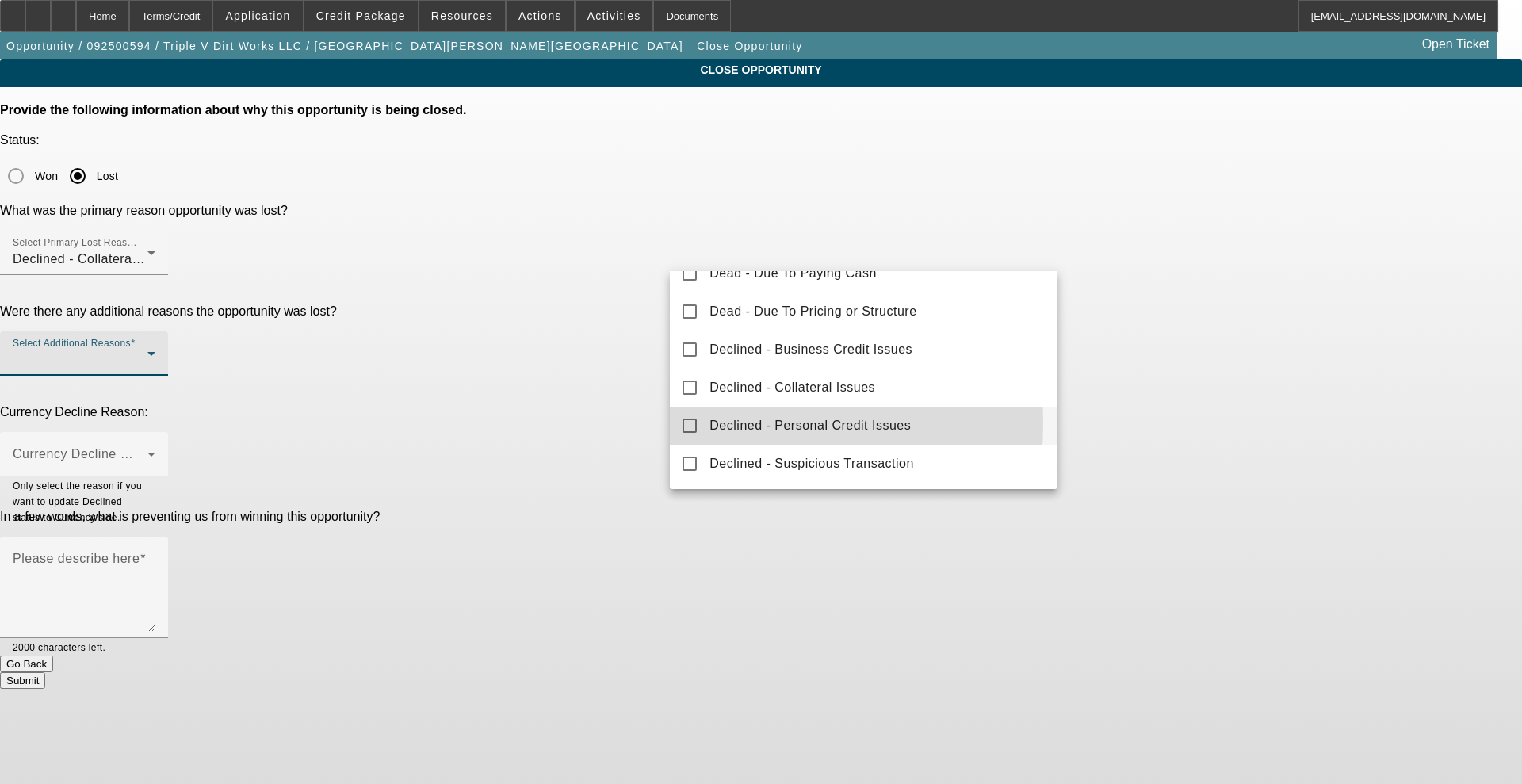
click at [682, 423] on mat-option "Declined - Personal Credit Issues" at bounding box center [864, 425] width 388 height 38
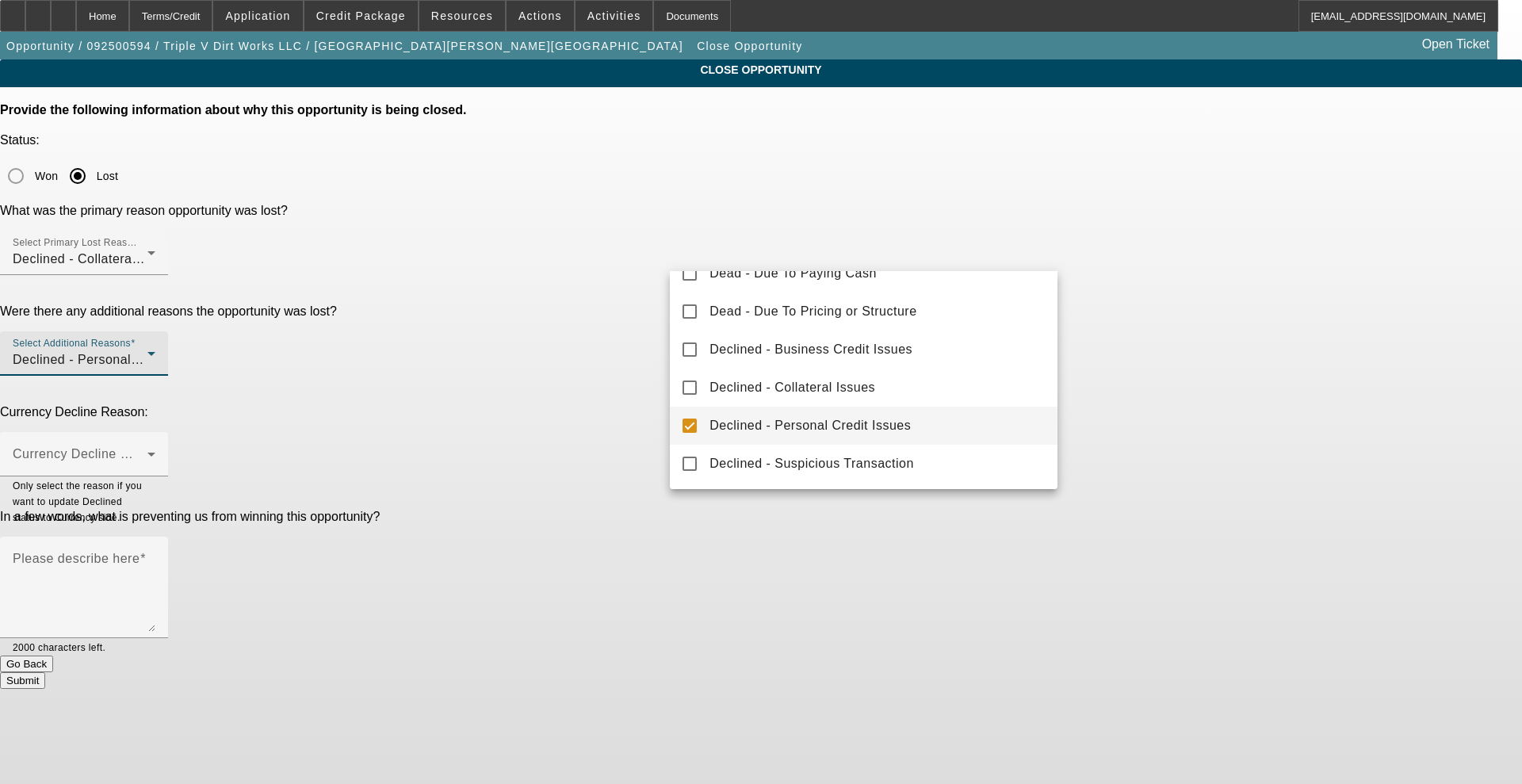
click at [575, 267] on div at bounding box center [761, 392] width 1522 height 784
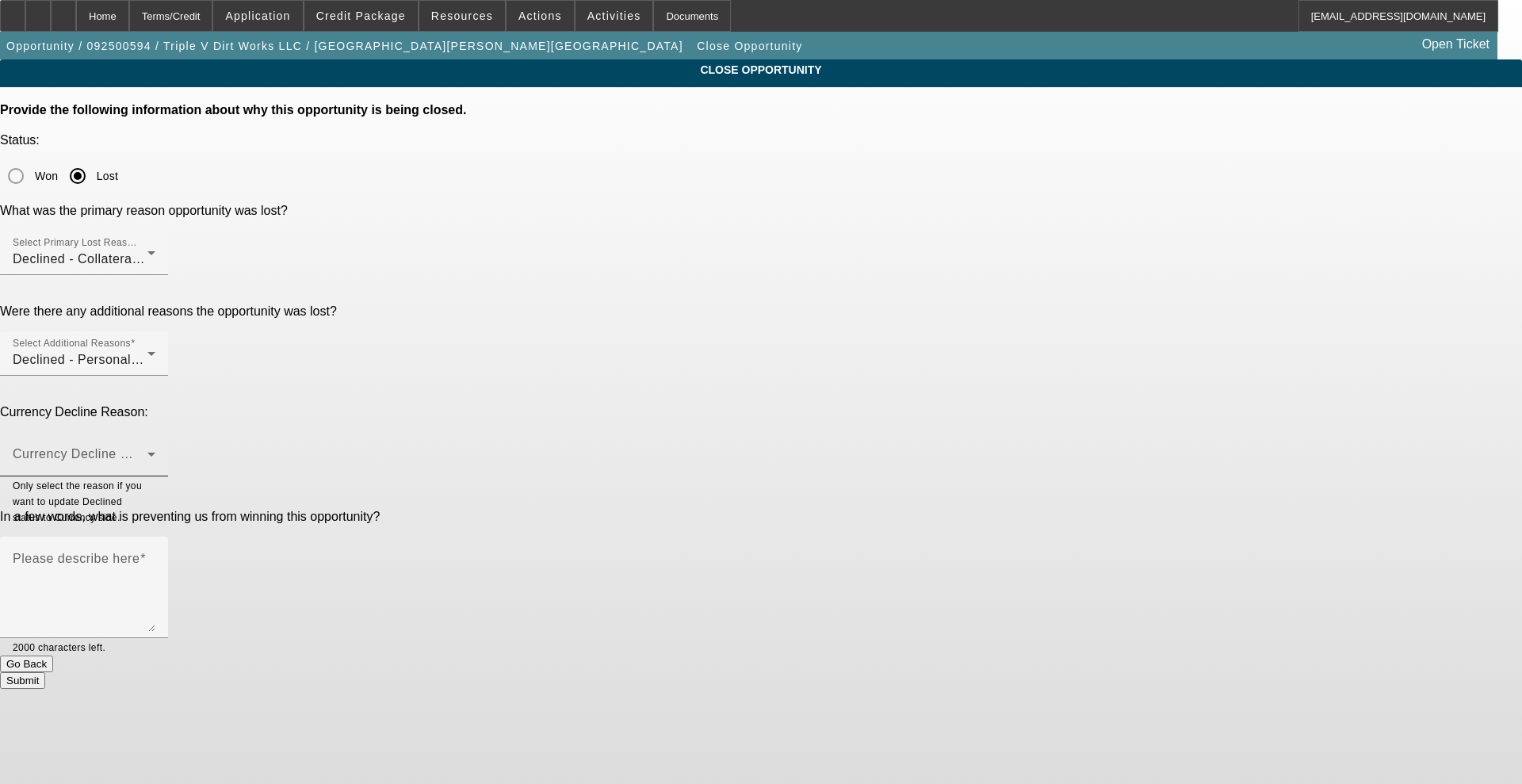
click at [147, 451] on span at bounding box center [80, 460] width 135 height 19
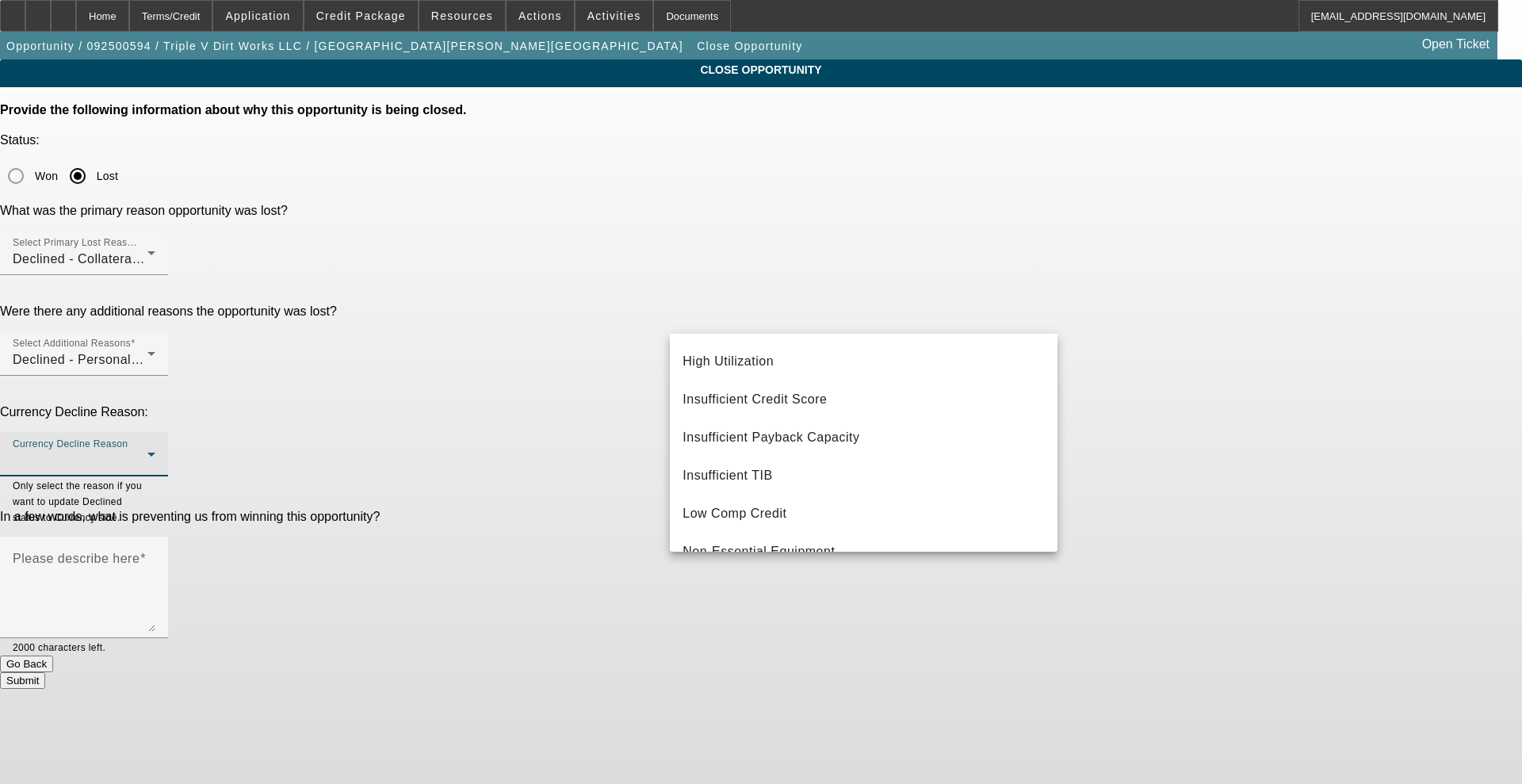
scroll to position [198, 0]
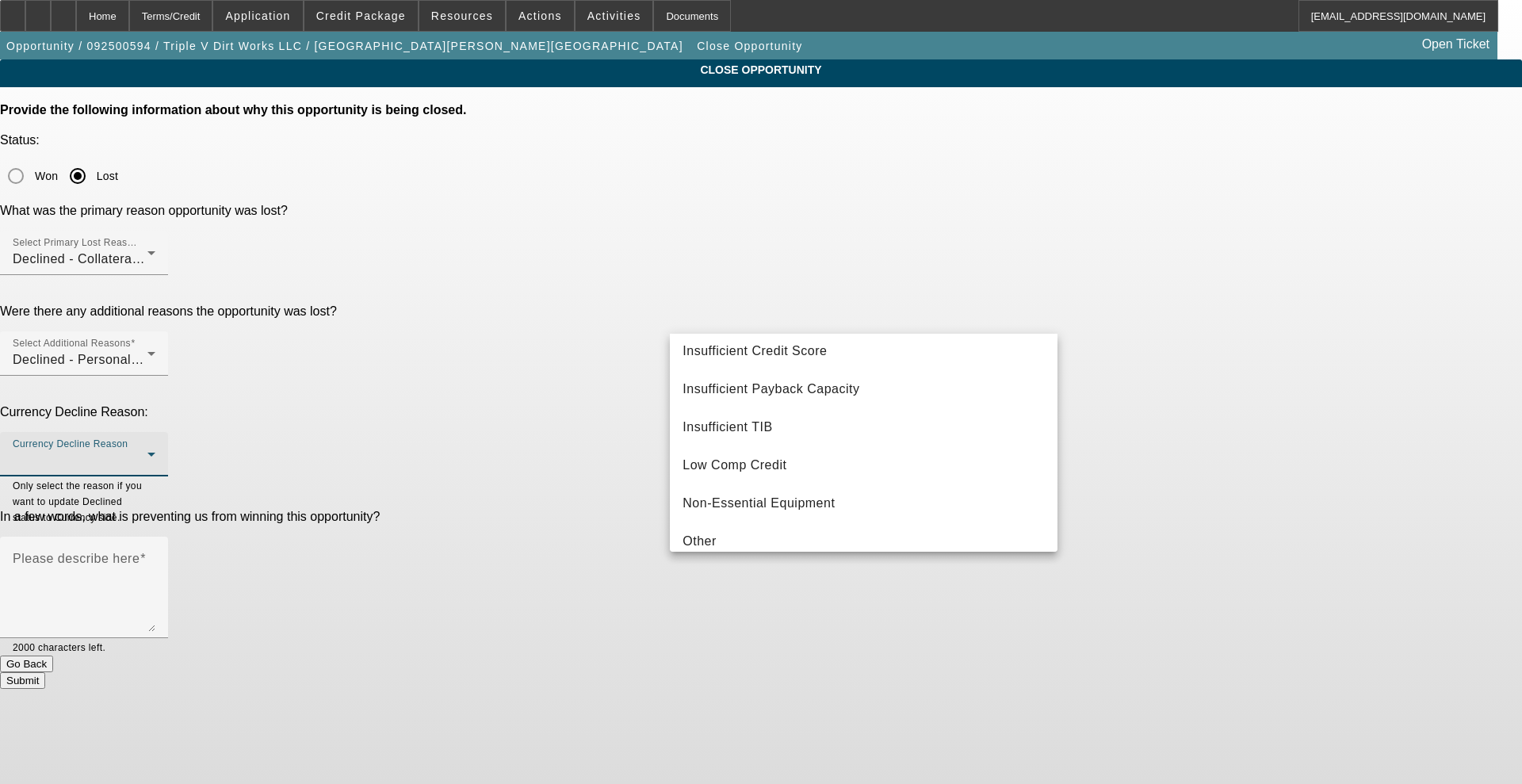
click at [764, 246] on div at bounding box center [761, 392] width 1522 height 784
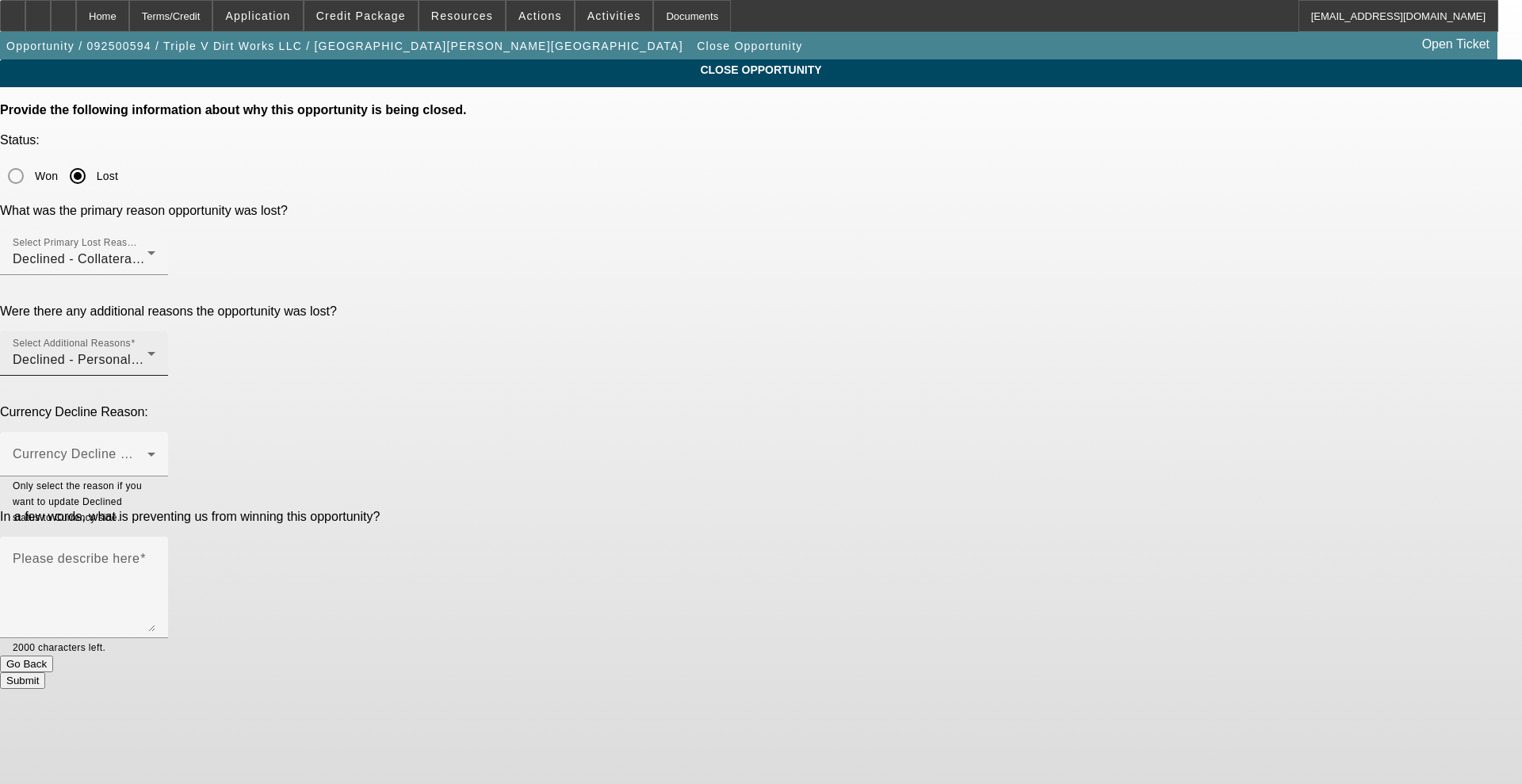
click at [214, 353] on span "Declined - Personal Credit Issues" at bounding box center [113, 359] width 202 height 13
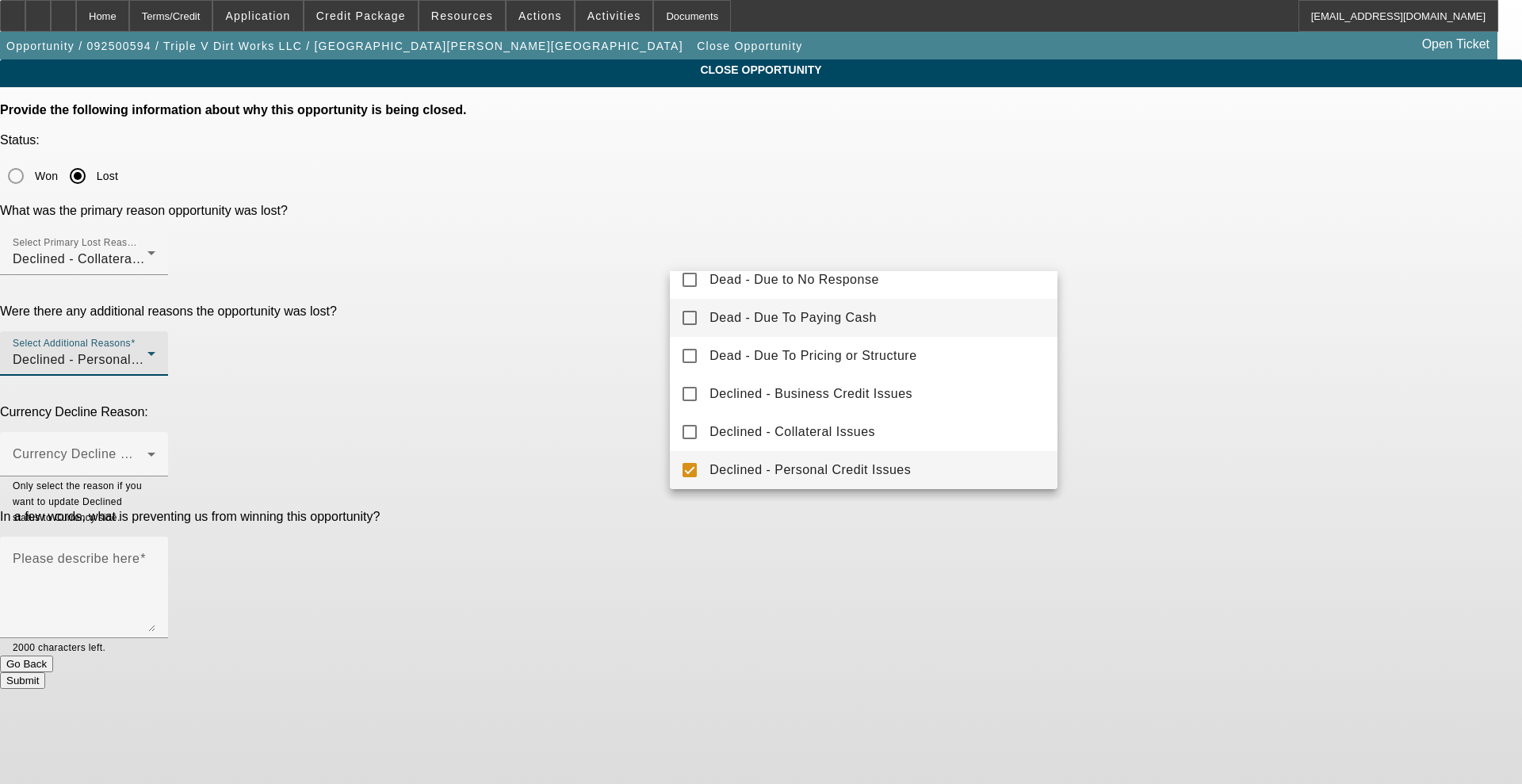
scroll to position [0, 0]
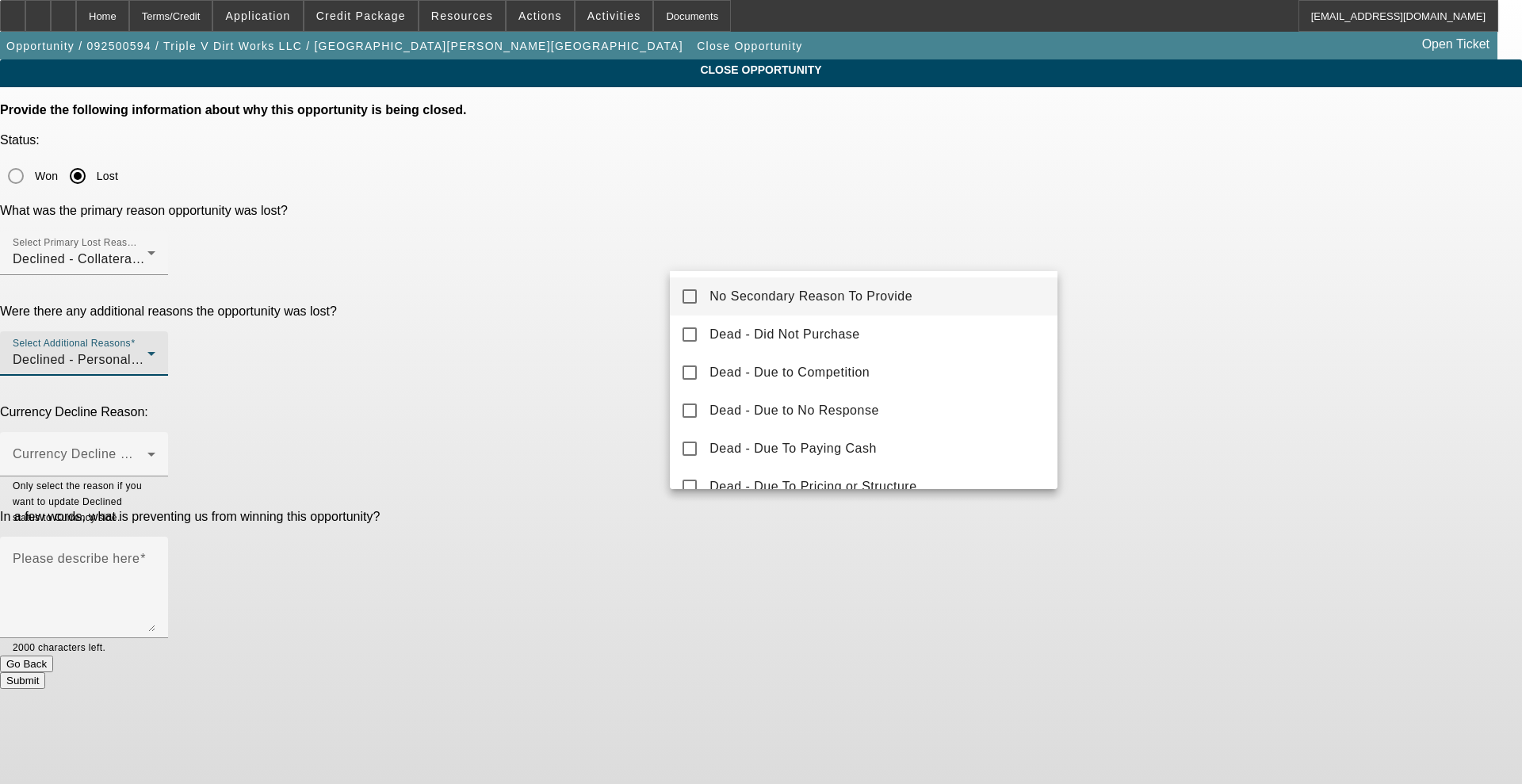
click at [697, 288] on mat-option "No Secondary Reason To Provide" at bounding box center [864, 296] width 388 height 38
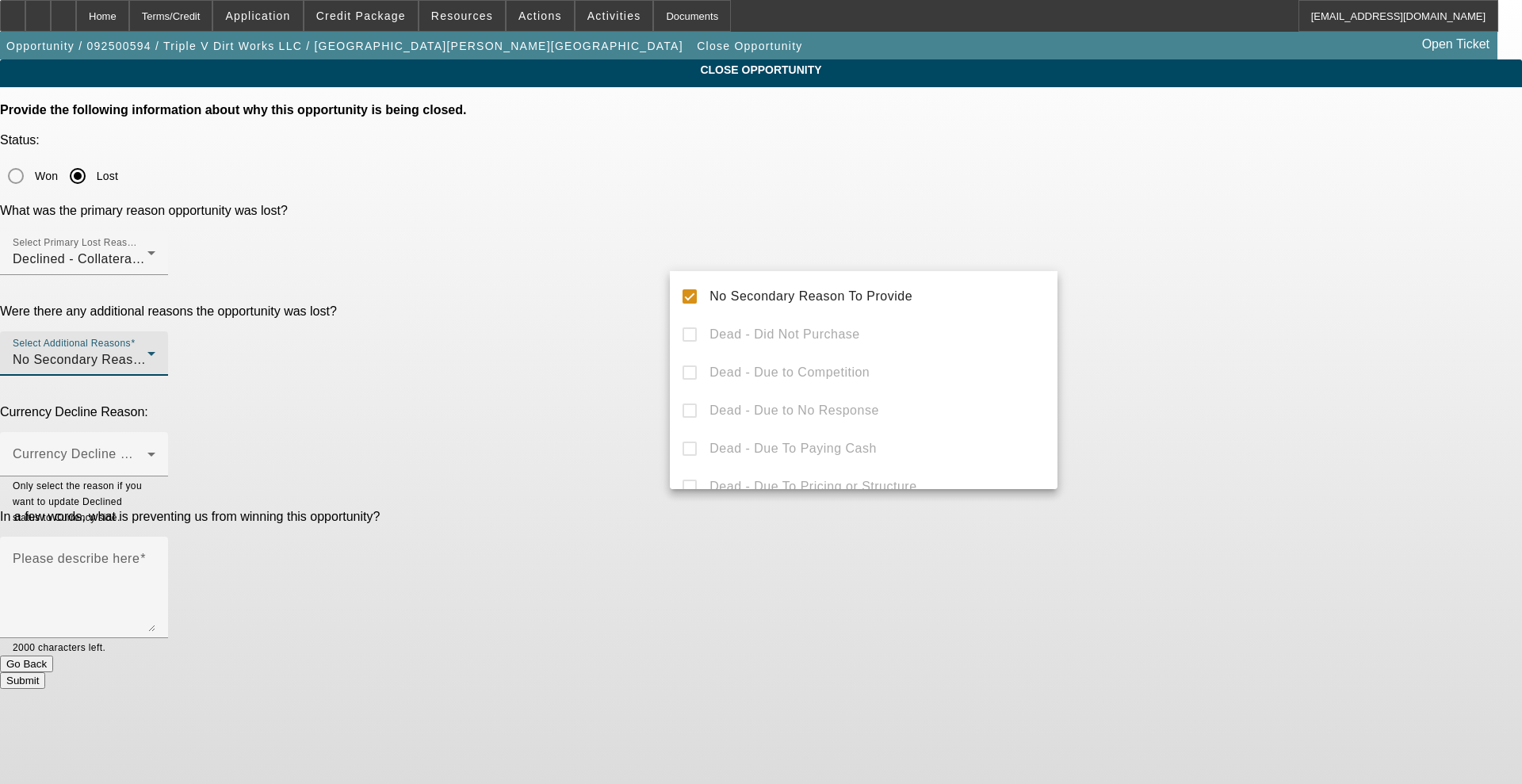
click at [646, 291] on div at bounding box center [761, 392] width 1522 height 784
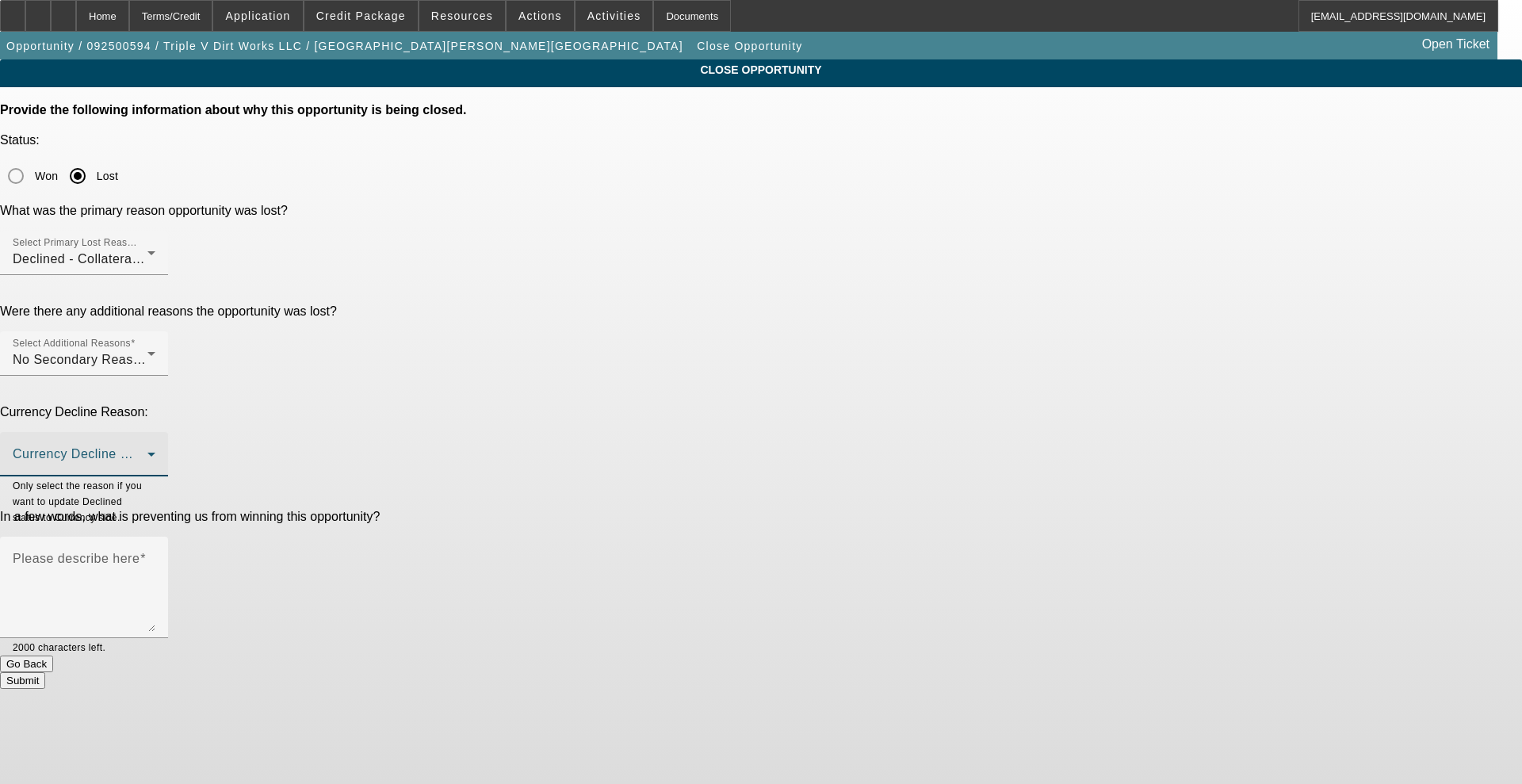
click at [147, 451] on span at bounding box center [80, 460] width 135 height 19
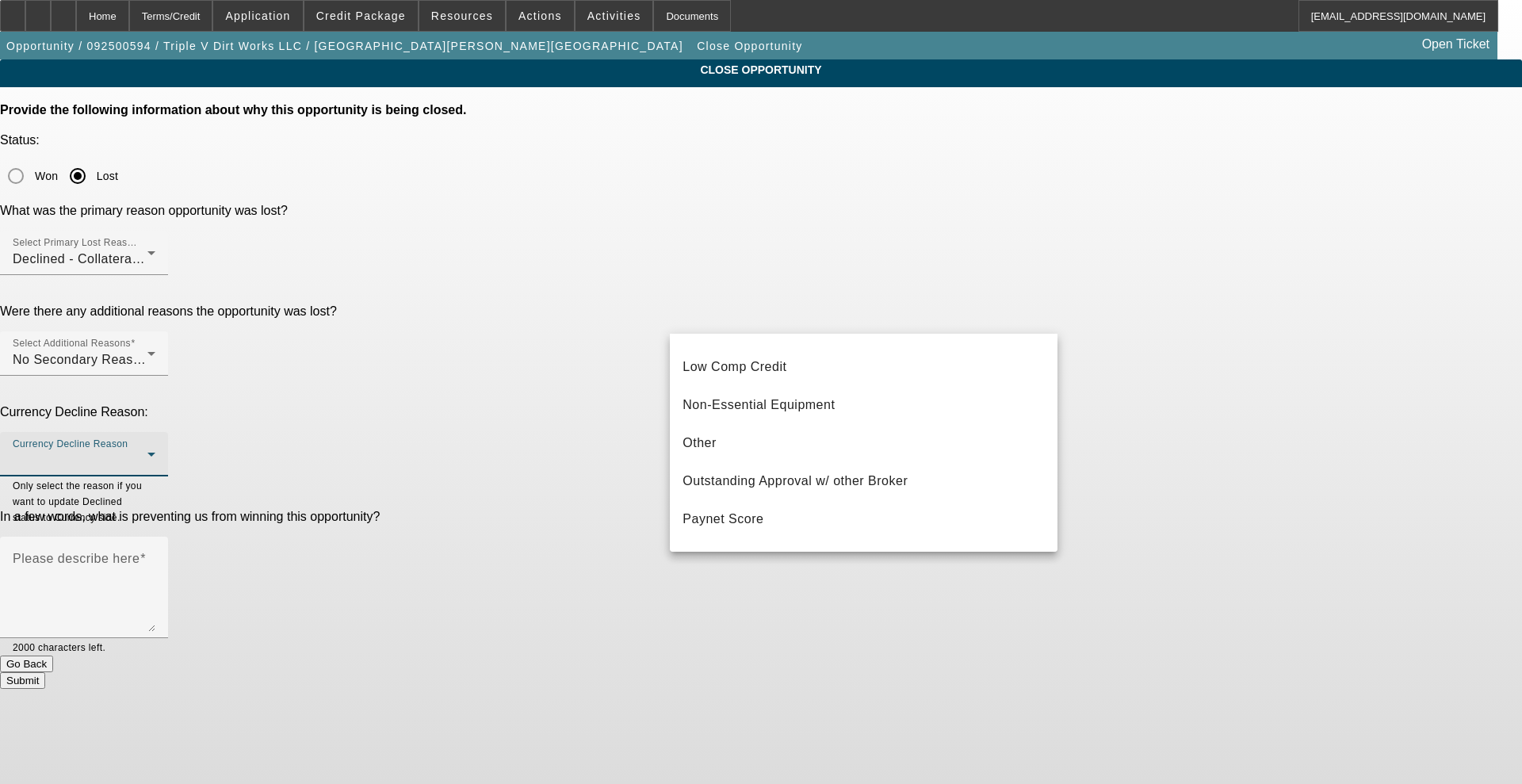
scroll to position [243, 0]
